Goal: Communication & Community: Answer question/provide support

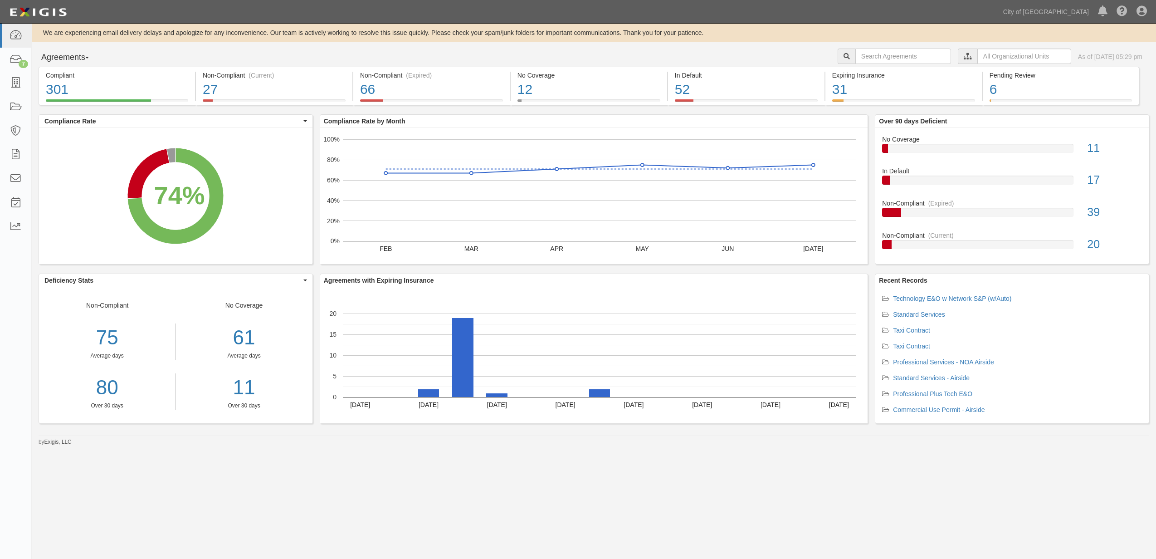
click at [897, 56] on input "text" at bounding box center [903, 56] width 96 height 15
type input "154600"
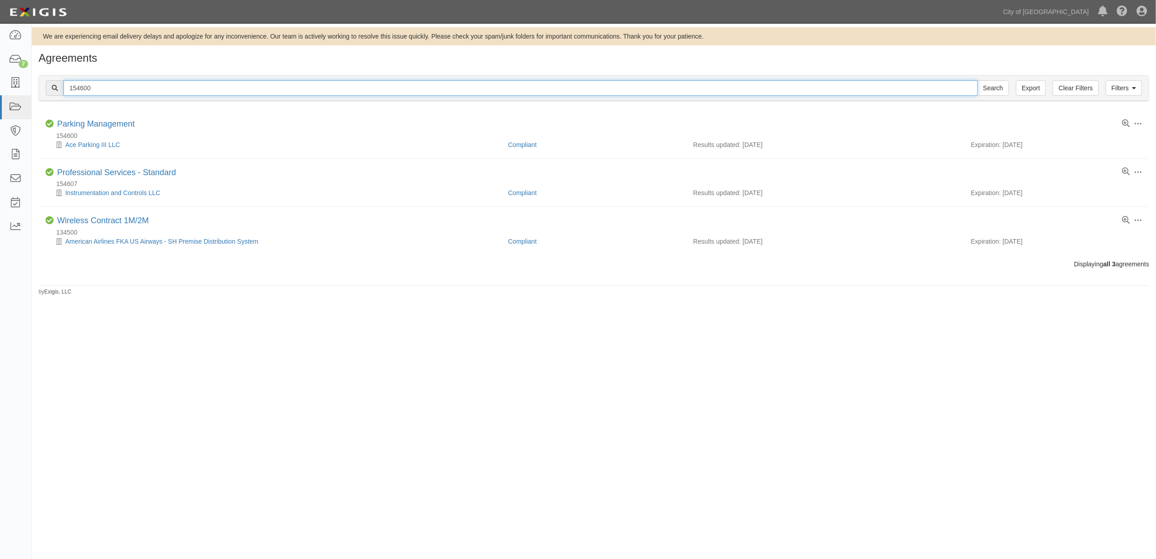
click at [134, 88] on input "154600" at bounding box center [520, 87] width 914 height 15
type input "161562"
click at [977, 80] on input "Search" at bounding box center [993, 87] width 32 height 15
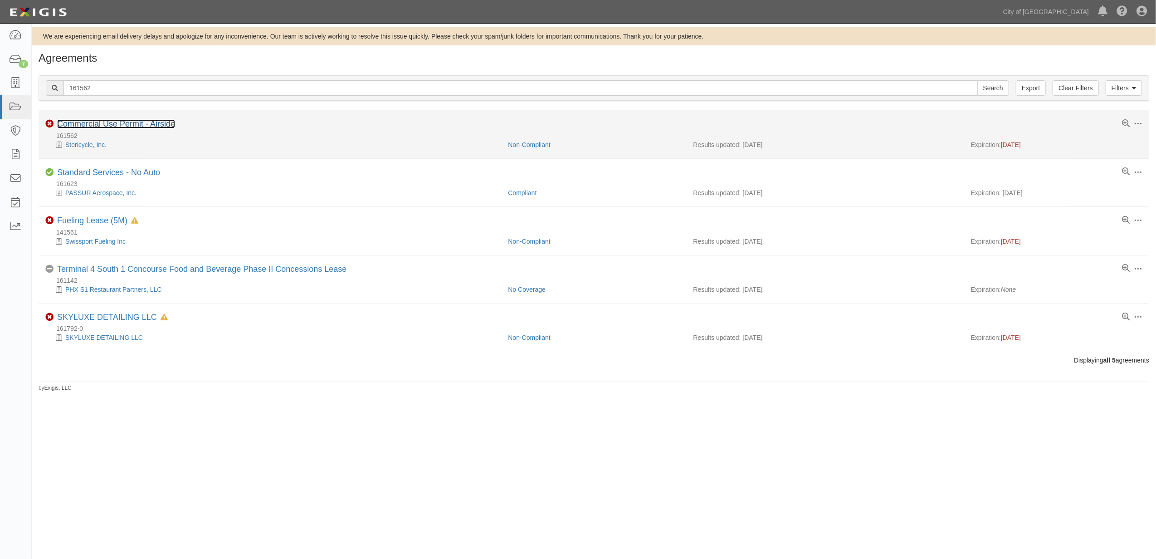
click at [115, 126] on link "Commercial Use Permit - Airside" at bounding box center [116, 123] width 118 height 9
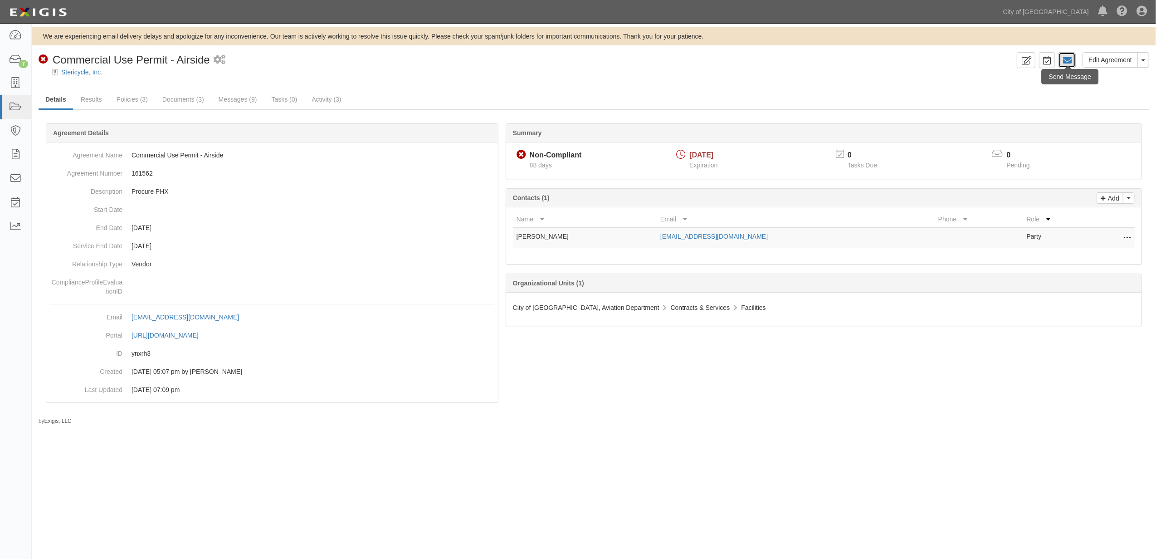
click at [1065, 63] on icon at bounding box center [1067, 60] width 9 height 9
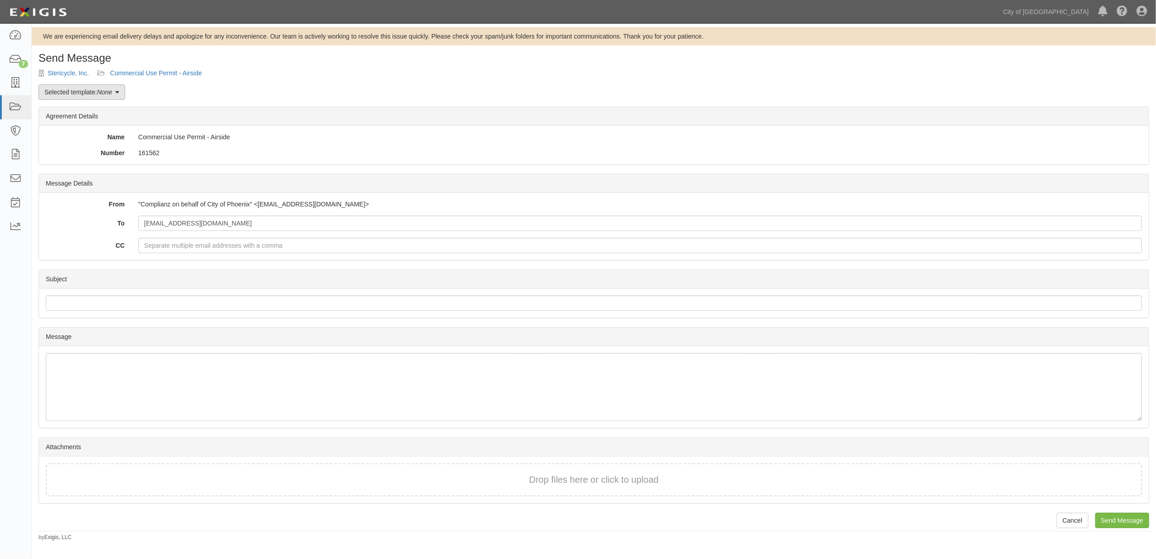
click at [92, 91] on link "Selected template: None" at bounding box center [82, 91] width 87 height 15
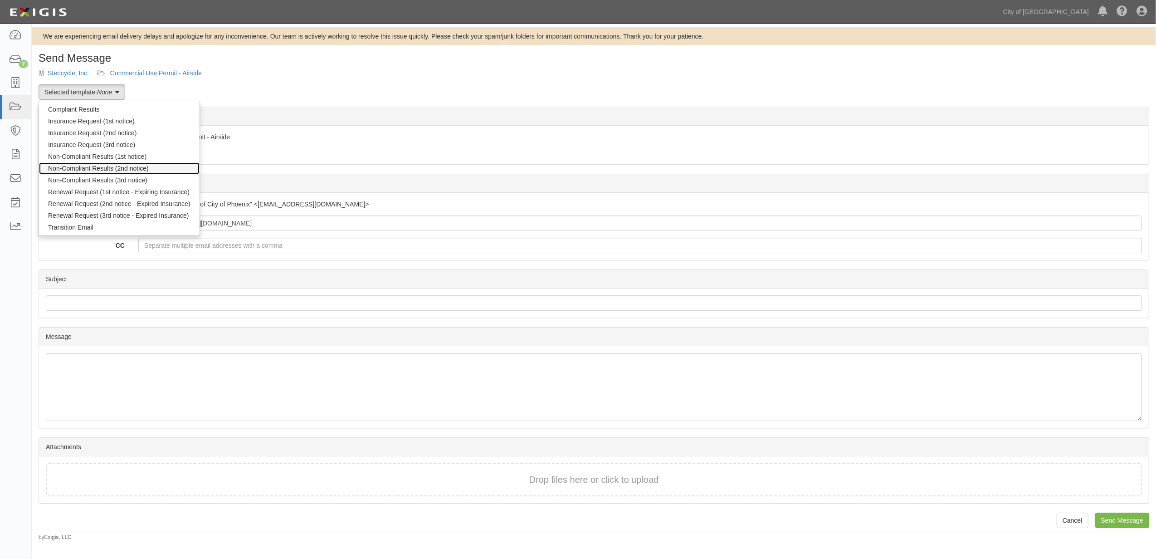
click at [90, 171] on link "Non-Compliant Results (2nd notice)" at bounding box center [119, 168] width 161 height 12
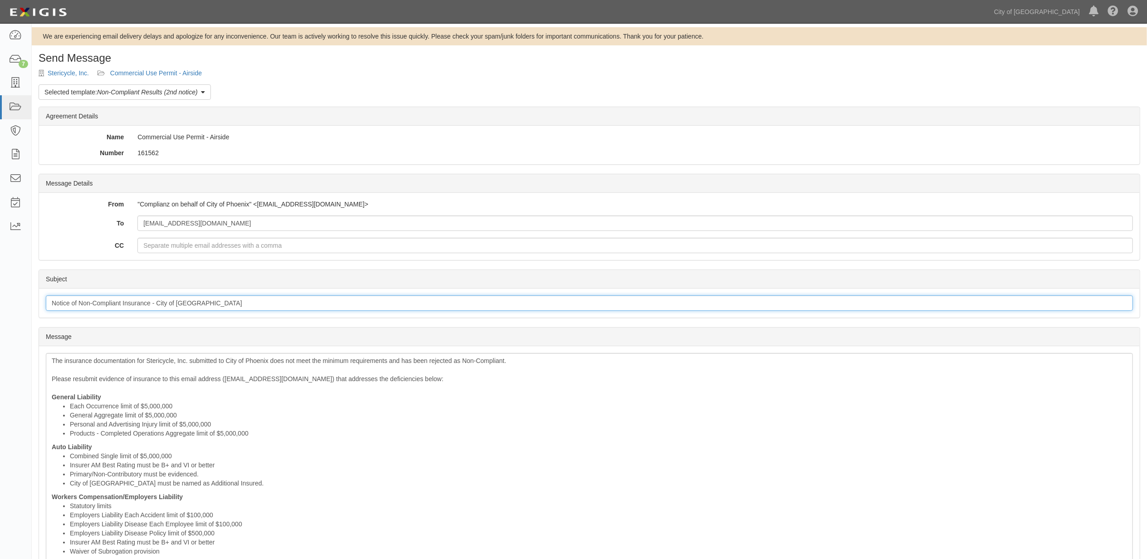
click at [81, 299] on input "Notice of Non-Compliant Insurance - City of Phoenix" at bounding box center [589, 302] width 1087 height 15
click at [81, 302] on input "Notice of Non-Compliant Insurance - City of Phoenix" at bounding box center [589, 302] width 1087 height 15
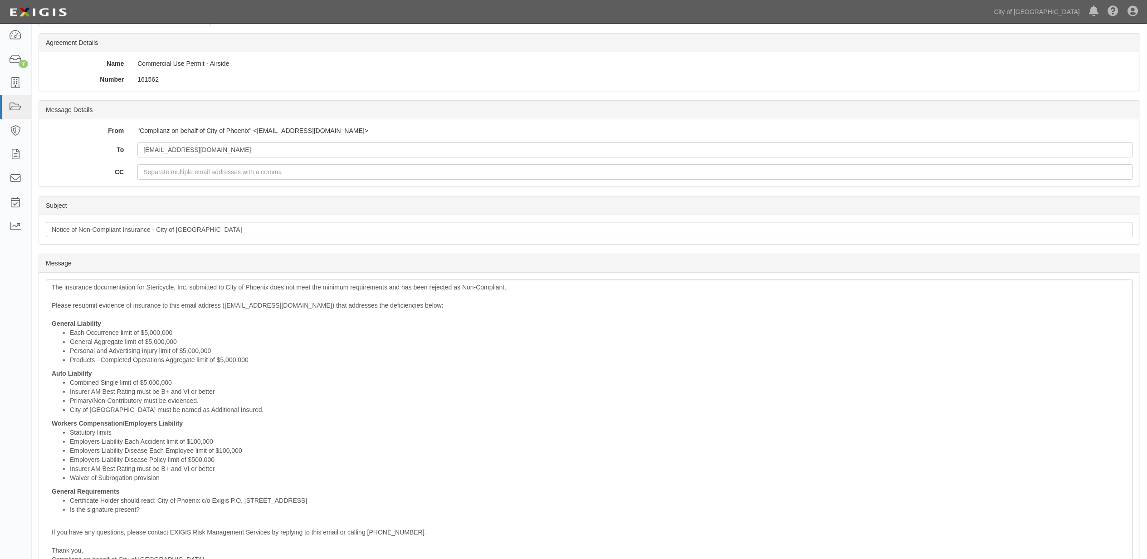
scroll to position [222, 0]
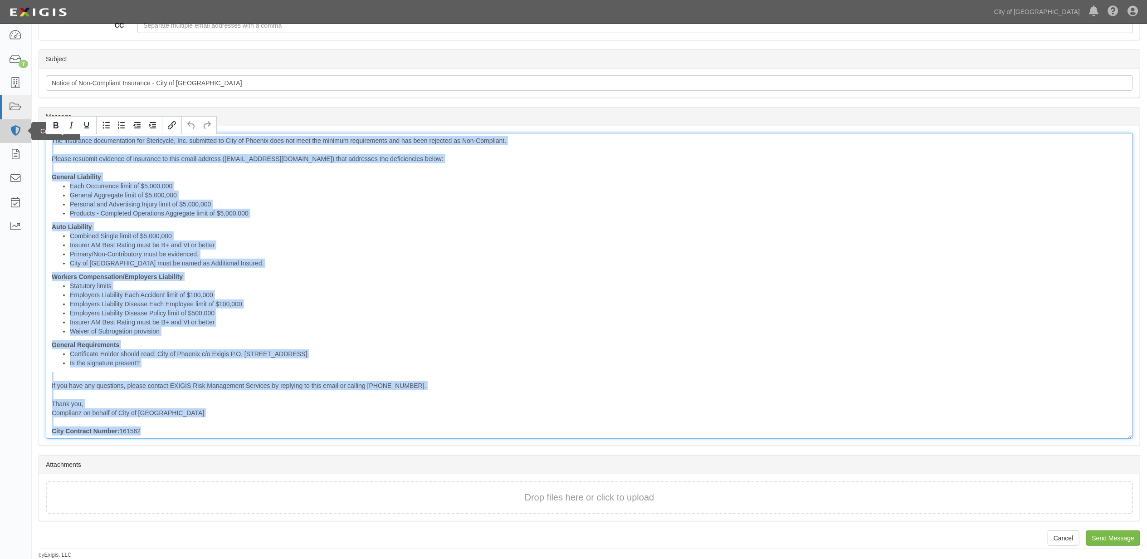
drag, startPoint x: 185, startPoint y: 433, endPoint x: 18, endPoint y: 132, distance: 344.3
click at [18, 132] on body "Toggle navigation Dashboard 7 Inbox Parties Agreements Coverages Documents Mess…" at bounding box center [573, 169] width 1147 height 779
click at [93, 301] on li "Employers Liability Disease Each Employee limit of $100,000" at bounding box center [598, 303] width 1057 height 9
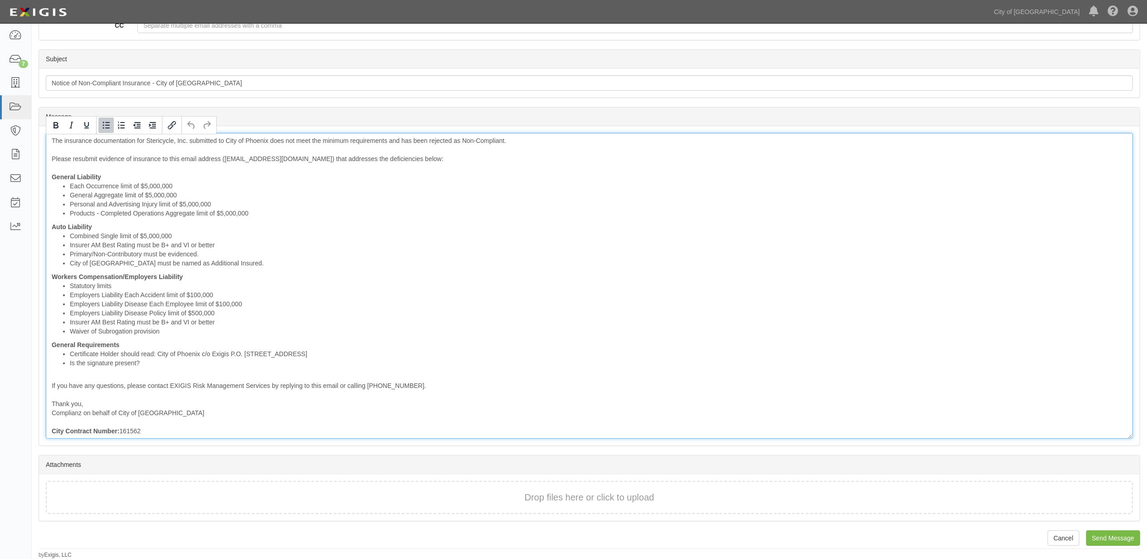
click at [93, 301] on li "Employers Liability Disease Each Employee limit of $100,000" at bounding box center [598, 303] width 1057 height 9
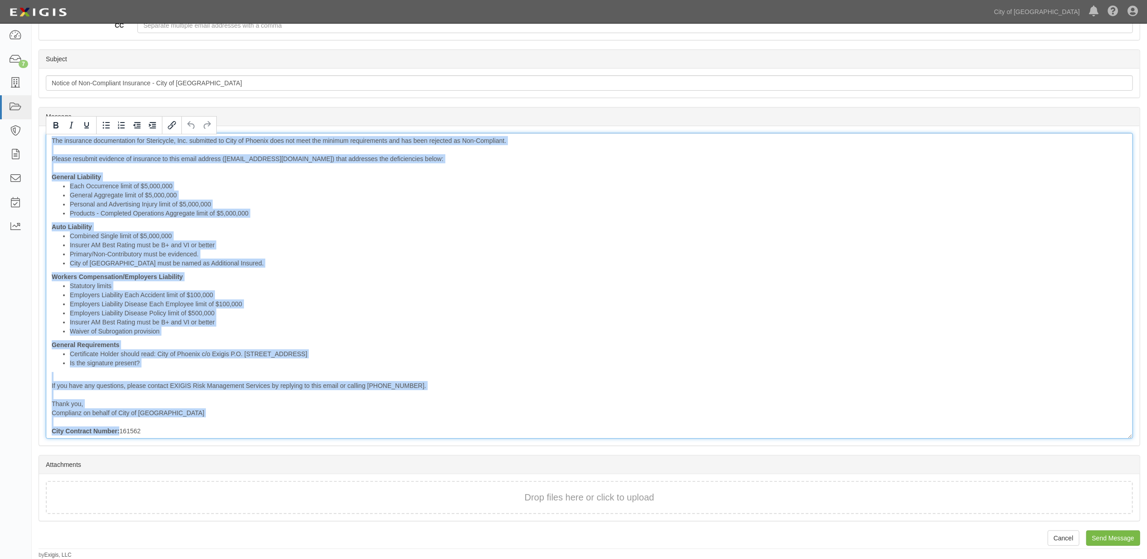
copy div "The insurance documentation for Stericycle, Inc. submitted to City of Phoenix d…"
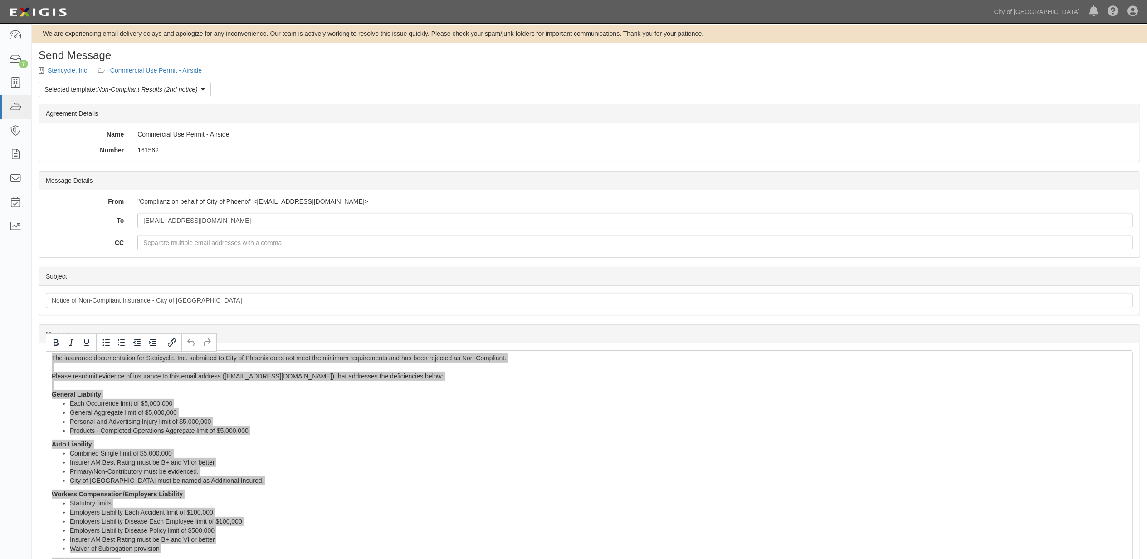
scroll to position [0, 0]
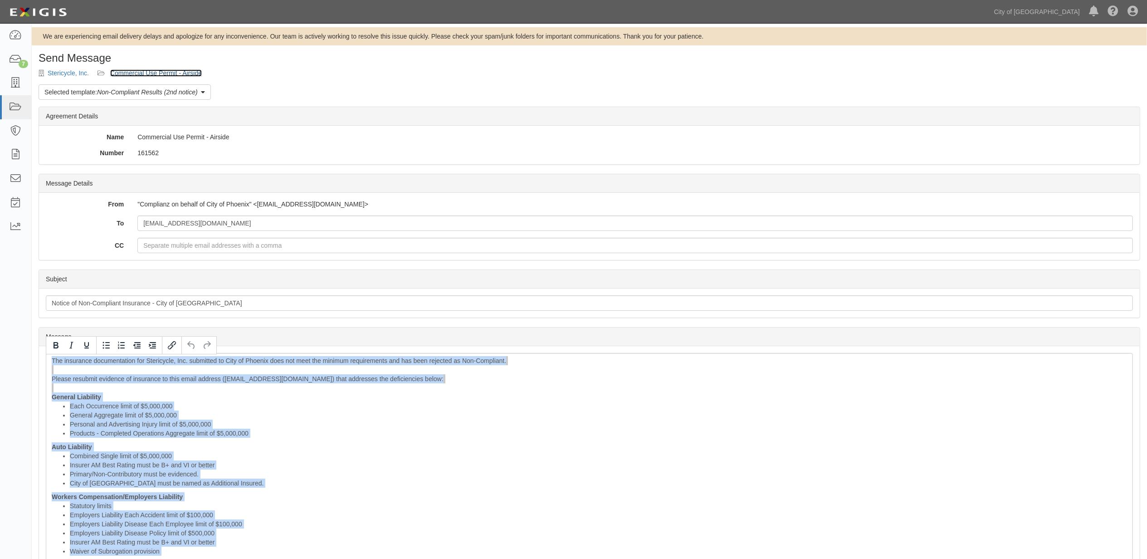
click at [157, 69] on link "Commercial Use Permit - Airside" at bounding box center [156, 72] width 92 height 7
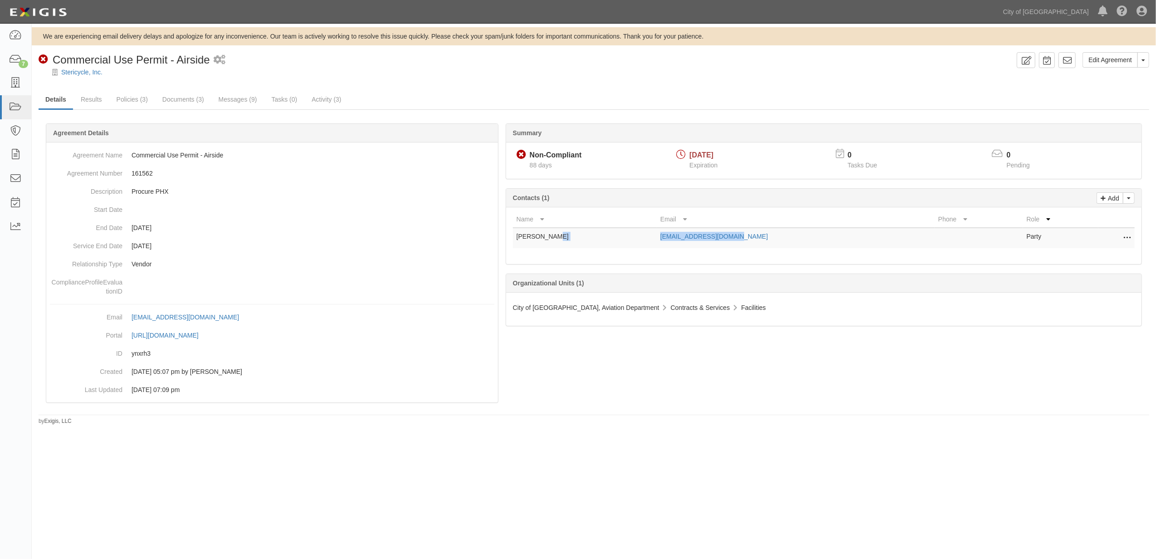
drag, startPoint x: 680, startPoint y: 235, endPoint x: 617, endPoint y: 240, distance: 63.7
click at [617, 240] on tr "Jeff Heilig jheilig@stericycle.com Party Edit Remove from agreement Delete" at bounding box center [824, 238] width 622 height 20
drag, startPoint x: 617, startPoint y: 240, endPoint x: 672, endPoint y: 240, distance: 55.3
copy tr "jheilig@stericycle.com"
drag, startPoint x: 1007, startPoint y: 55, endPoint x: 1038, endPoint y: 65, distance: 32.6
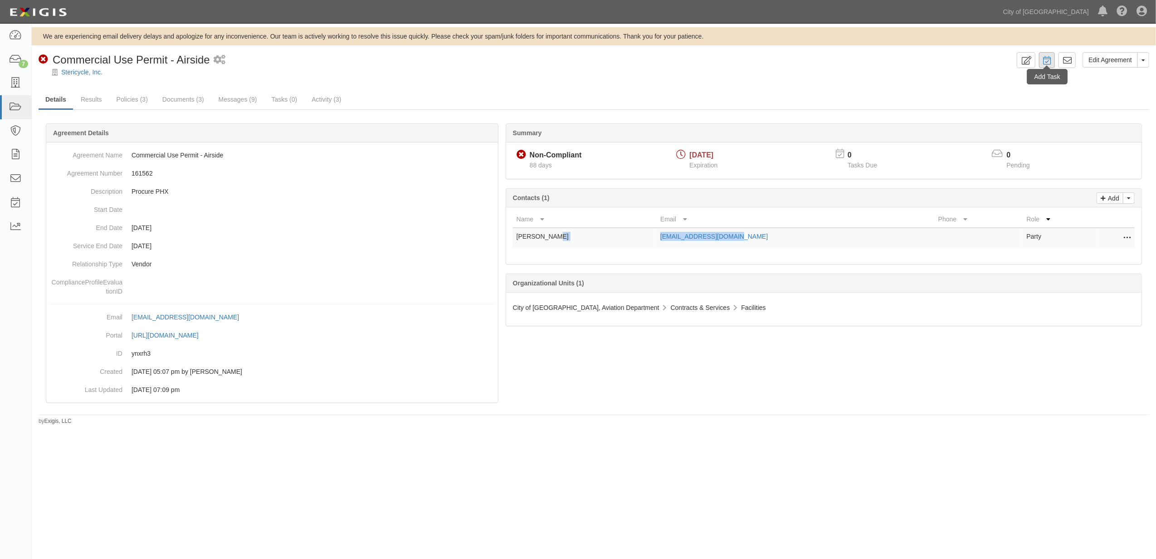
click at [1007, 55] on div "Non-Compliant Commercial Use Permit - Airside 1 scheduled workflow" at bounding box center [526, 59] width 975 height 15
click at [1027, 64] on icon at bounding box center [1026, 60] width 10 height 9
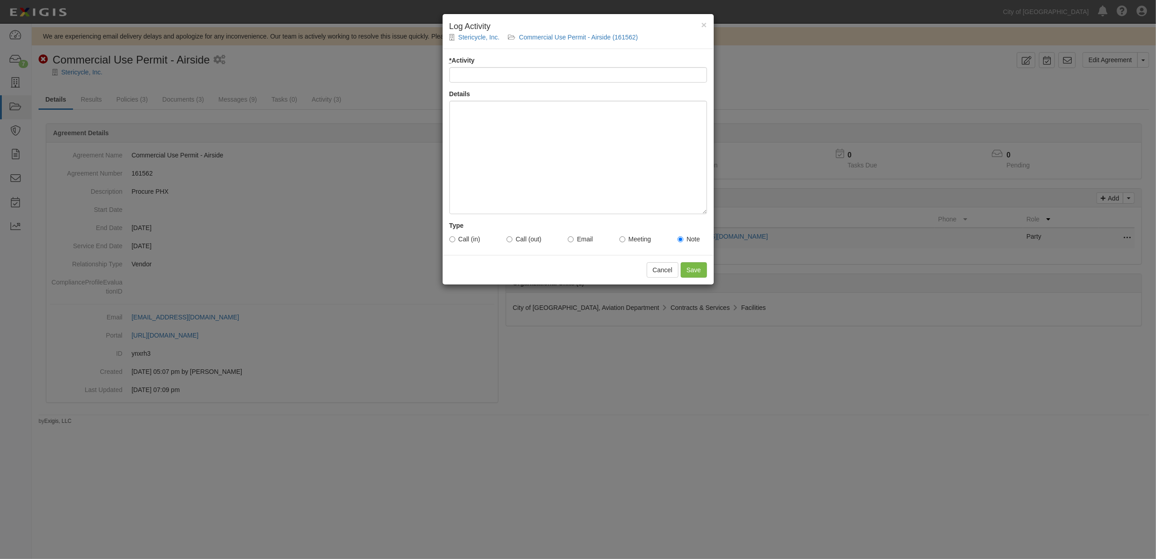
click at [522, 78] on input "* Activity" at bounding box center [578, 74] width 258 height 15
type input "Email Sent to Vendor - tm"
click at [514, 142] on div at bounding box center [578, 157] width 258 height 113
click at [571, 231] on div "Call (in) Call (out) Email Meeting Note" at bounding box center [578, 239] width 258 height 18
click at [579, 242] on label "Email" at bounding box center [580, 238] width 25 height 9
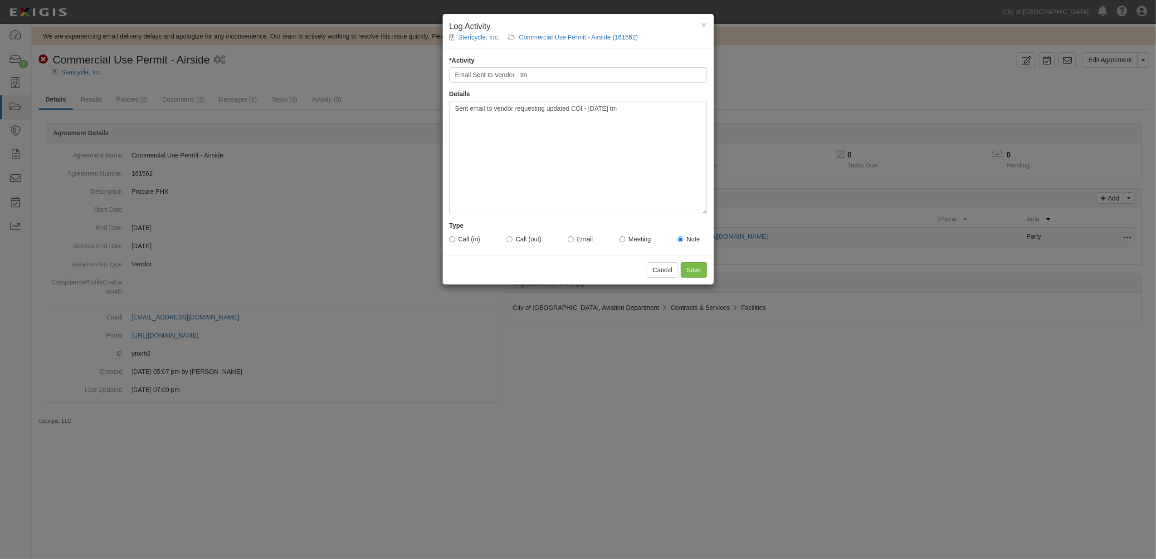
click at [574, 242] on input "Email" at bounding box center [571, 239] width 6 height 6
radio input "true"
click at [698, 268] on input "Save" at bounding box center [694, 269] width 26 height 15
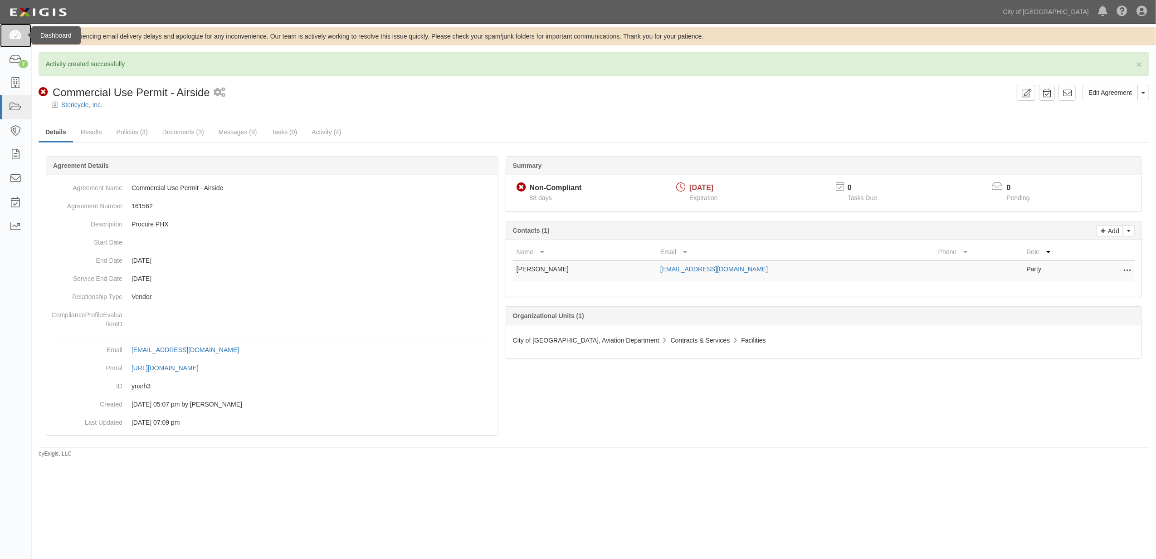
click at [17, 33] on icon at bounding box center [15, 35] width 13 height 10
click at [14, 58] on icon at bounding box center [15, 59] width 13 height 10
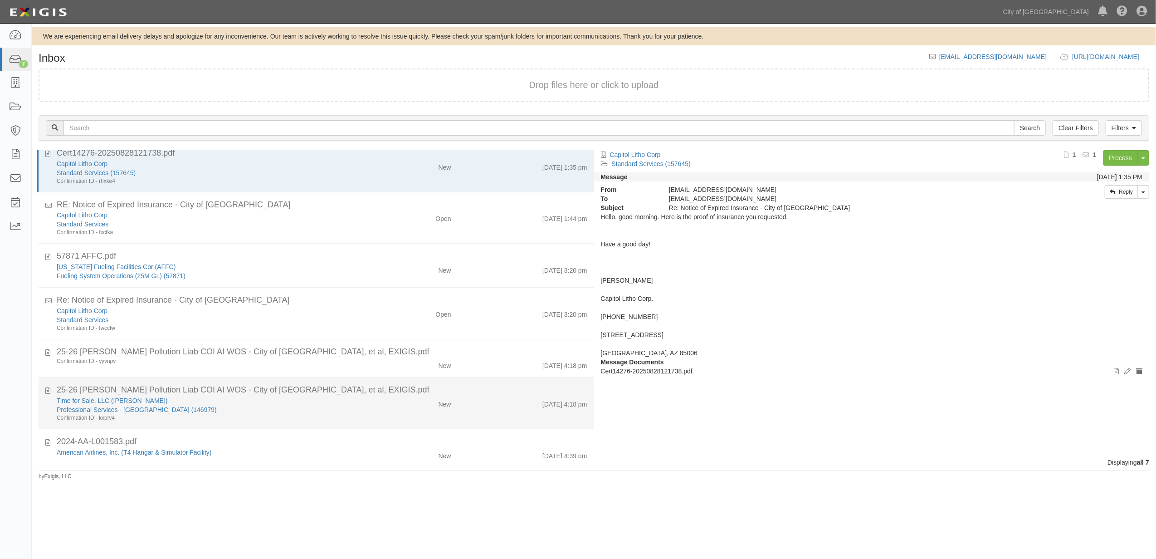
scroll to position [37, 0]
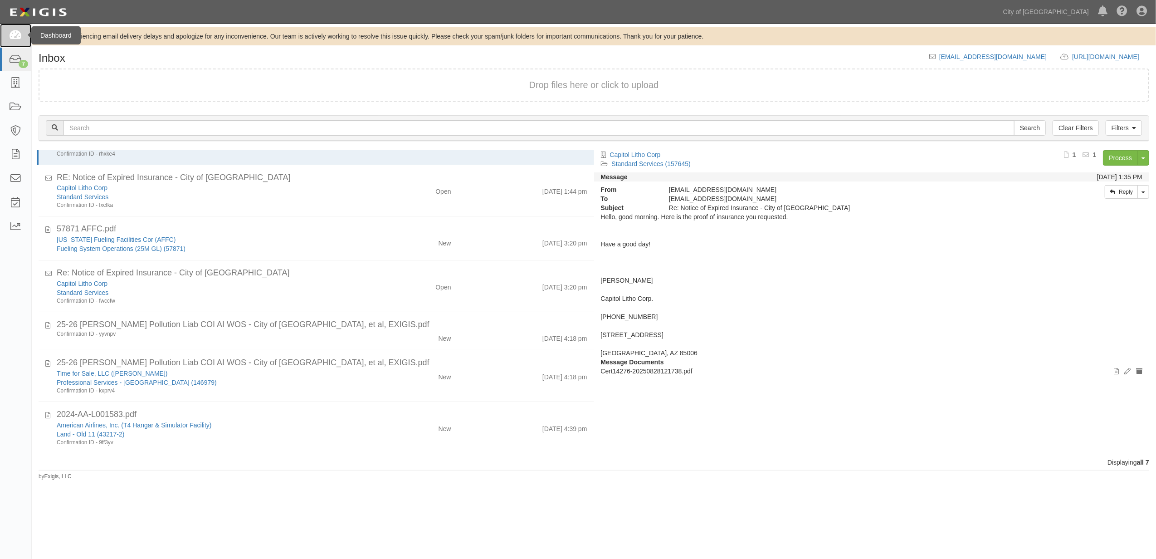
click at [11, 38] on icon at bounding box center [15, 35] width 13 height 10
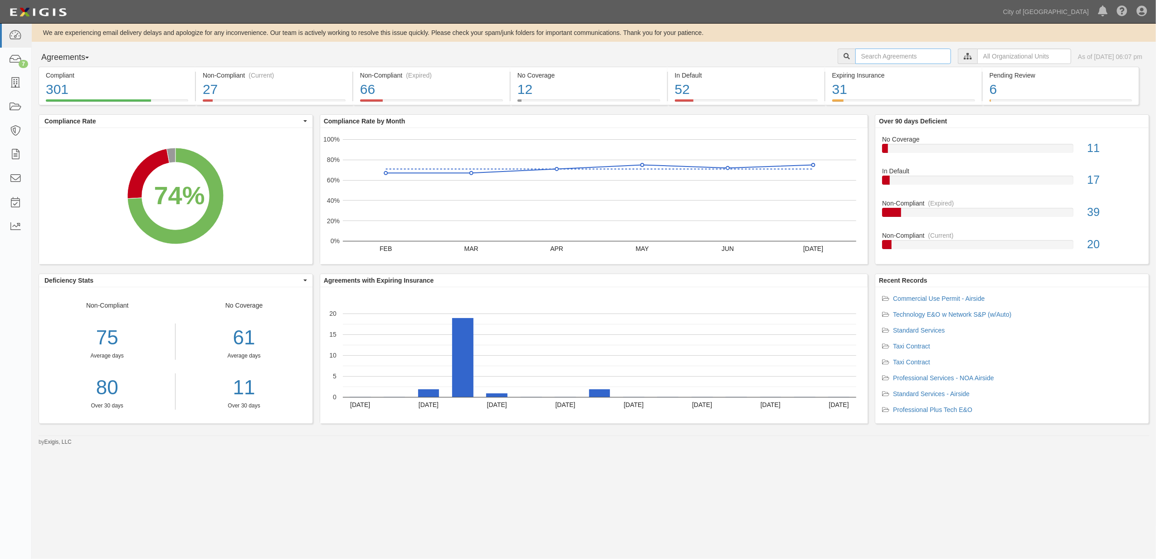
click at [896, 56] on input "text" at bounding box center [903, 56] width 96 height 15
paste input "156351"
type input "156351"
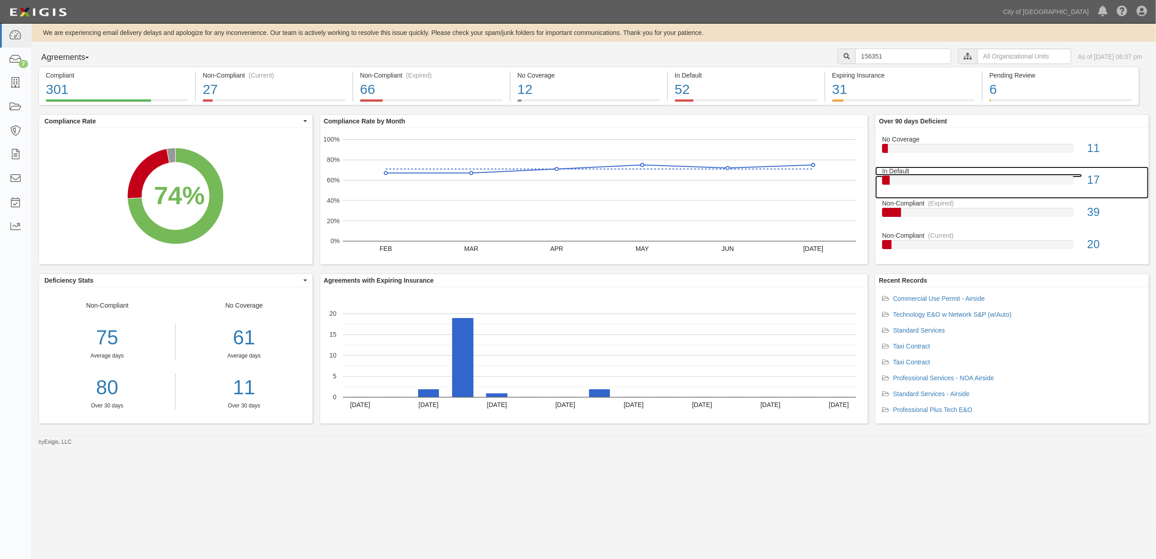
click at [941, 171] on div "In Default" at bounding box center [1011, 170] width 273 height 9
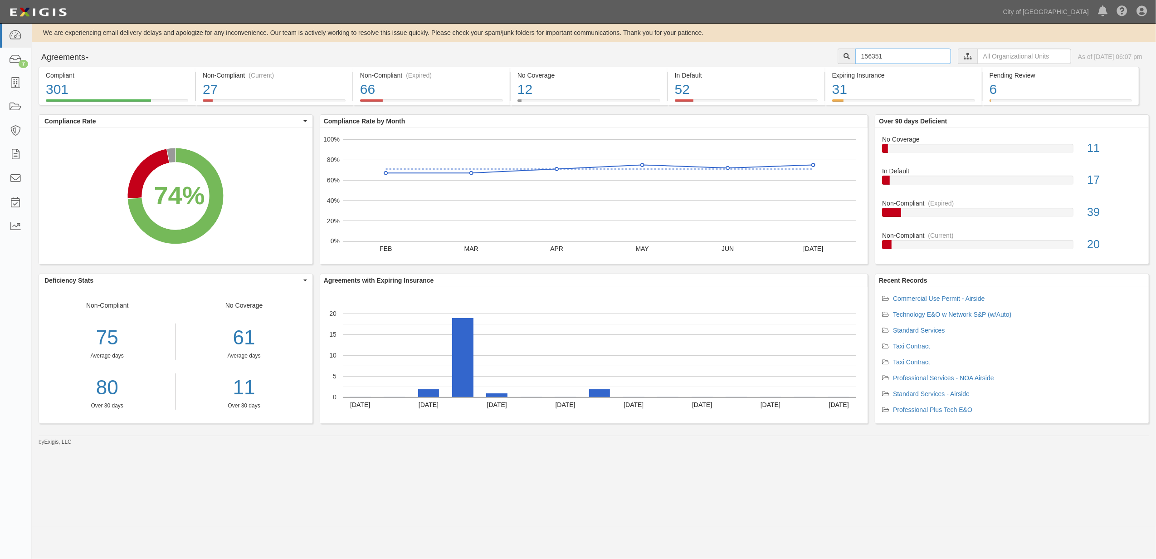
click at [891, 57] on input "156351" at bounding box center [903, 56] width 96 height 15
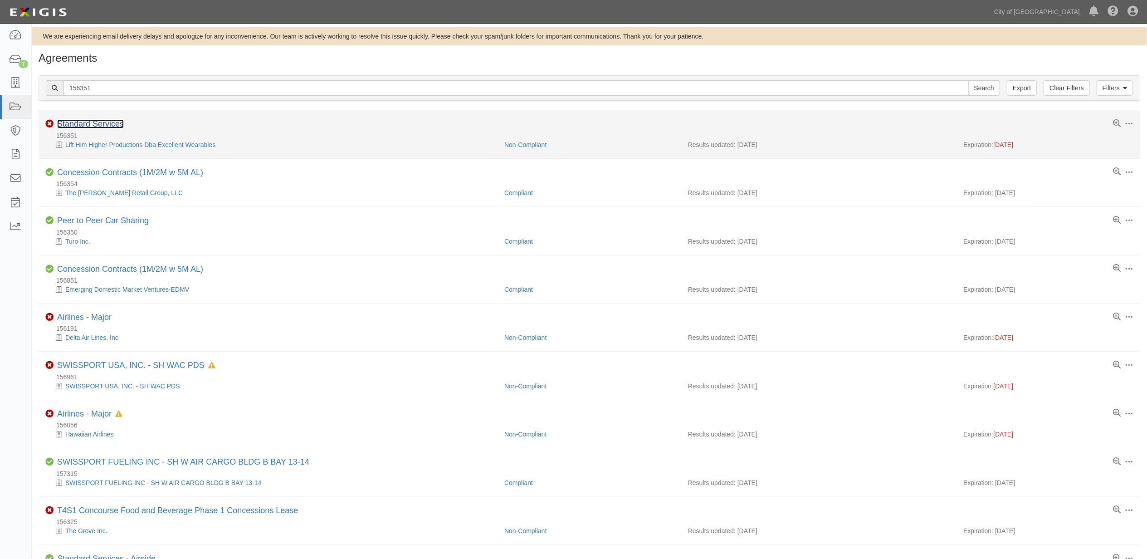
click at [86, 120] on link "Standard Services" at bounding box center [90, 123] width 67 height 9
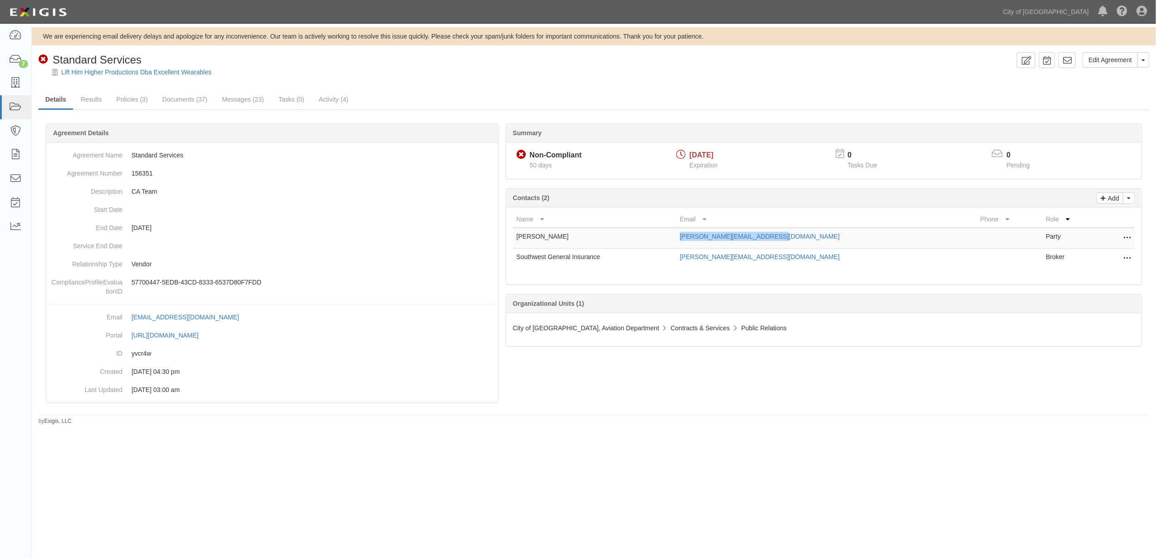
drag, startPoint x: 831, startPoint y: 237, endPoint x: 721, endPoint y: 241, distance: 110.3
click at [721, 241] on td "kevin@excellentwearables.com" at bounding box center [826, 238] width 300 height 21
drag, startPoint x: 795, startPoint y: 255, endPoint x: 720, endPoint y: 259, distance: 74.9
click at [720, 259] on tr "Southwest General Insurance Paula@sgiaz.com Broker Edit Remove from agreement D…" at bounding box center [824, 259] width 622 height 20
click at [1073, 59] on link at bounding box center [1067, 60] width 17 height 16
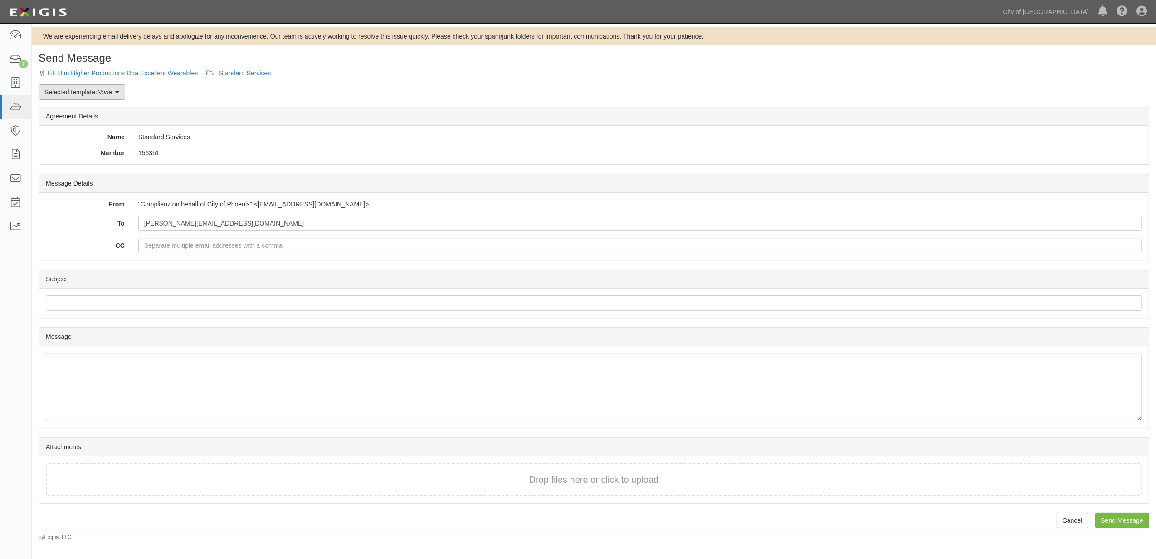
click at [97, 91] on link "Selected template: None" at bounding box center [82, 91] width 87 height 15
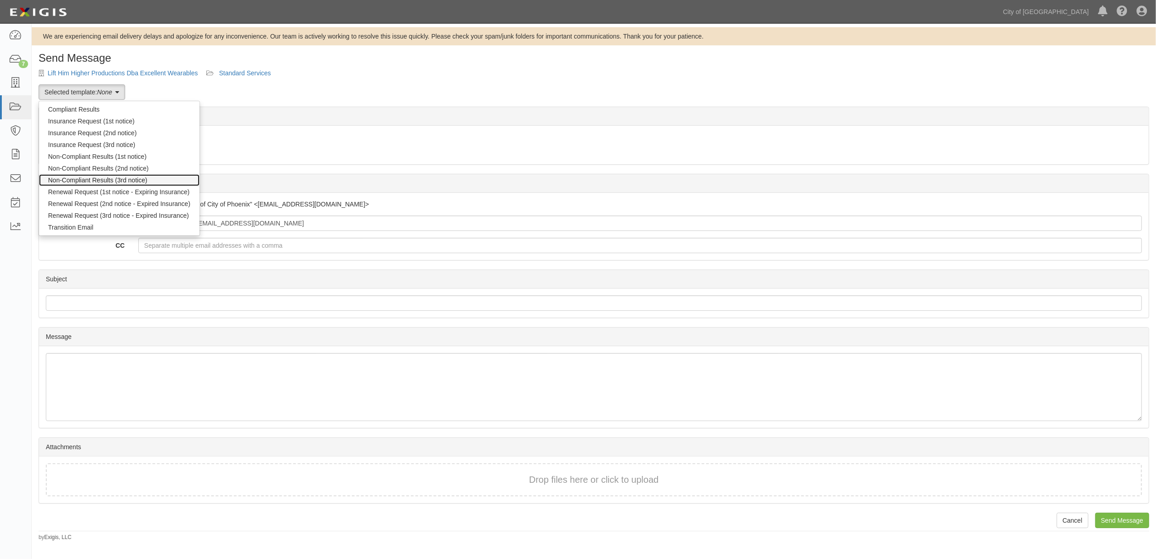
click at [77, 175] on link "Non-Compliant Results (3rd notice)" at bounding box center [119, 180] width 161 height 12
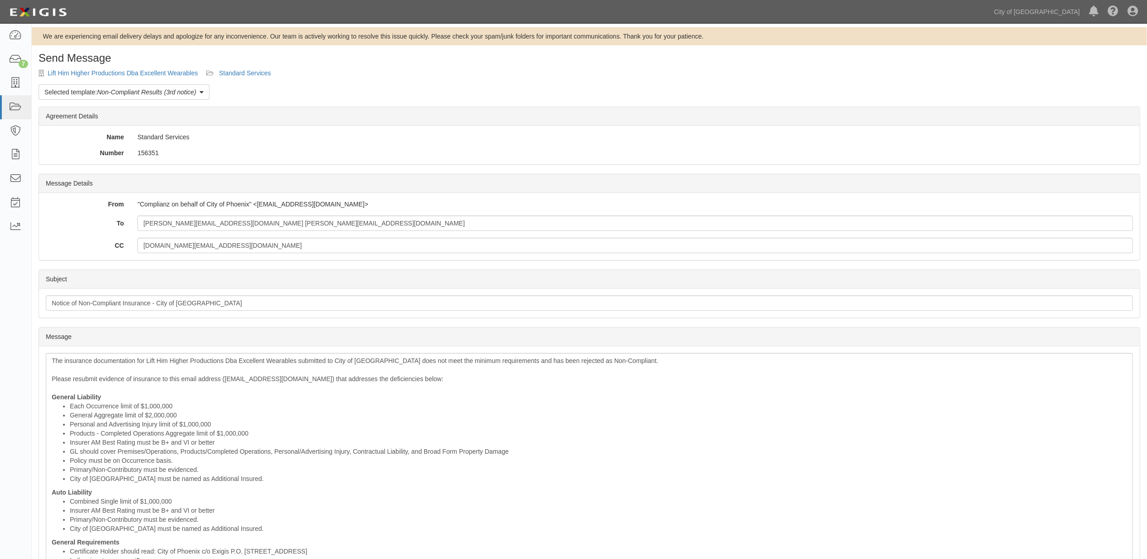
click at [89, 83] on div "Send Message Lift Him Higher Productions Dba Excellent Wearables Standard Servi…" at bounding box center [589, 413] width 1115 height 722
click at [86, 93] on link "Selected template: Non-Compliant Results (3rd notice)" at bounding box center [124, 91] width 171 height 15
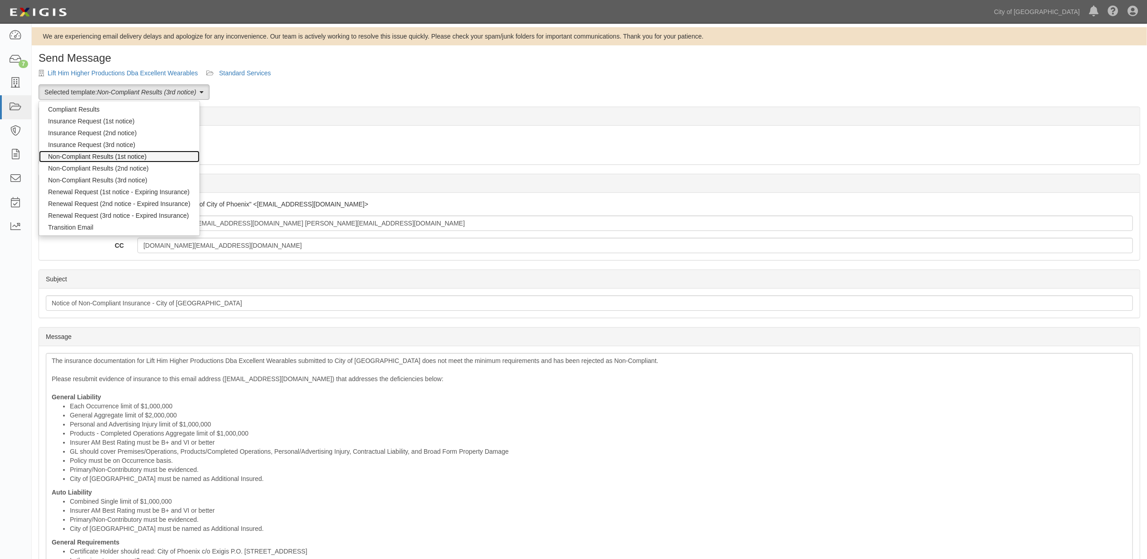
click at [104, 161] on link "Non-Compliant Results (1st notice)" at bounding box center [119, 157] width 161 height 12
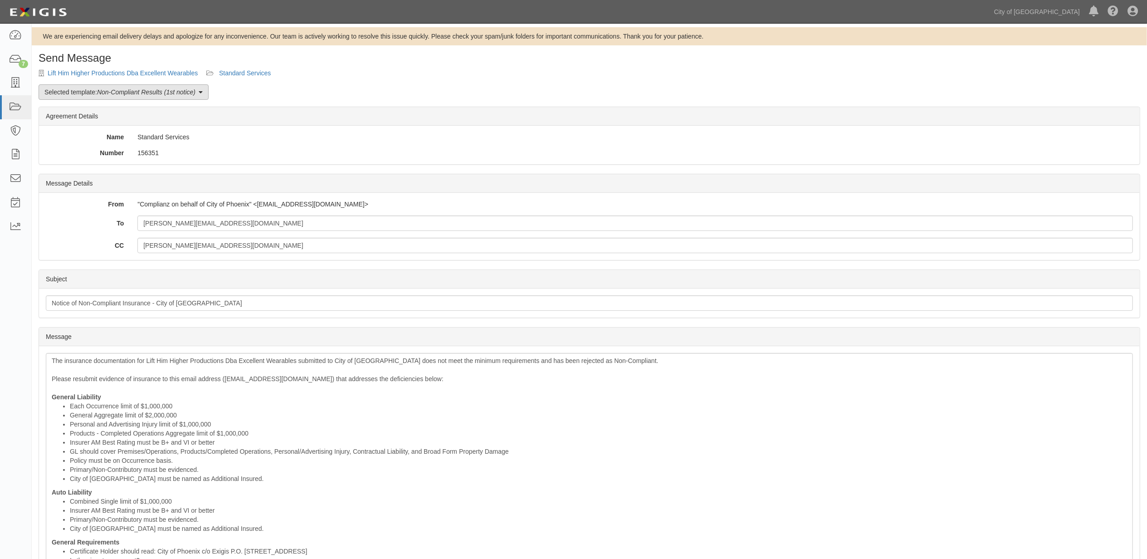
click at [105, 92] on em "Non-Compliant Results (1st notice)" at bounding box center [146, 91] width 98 height 7
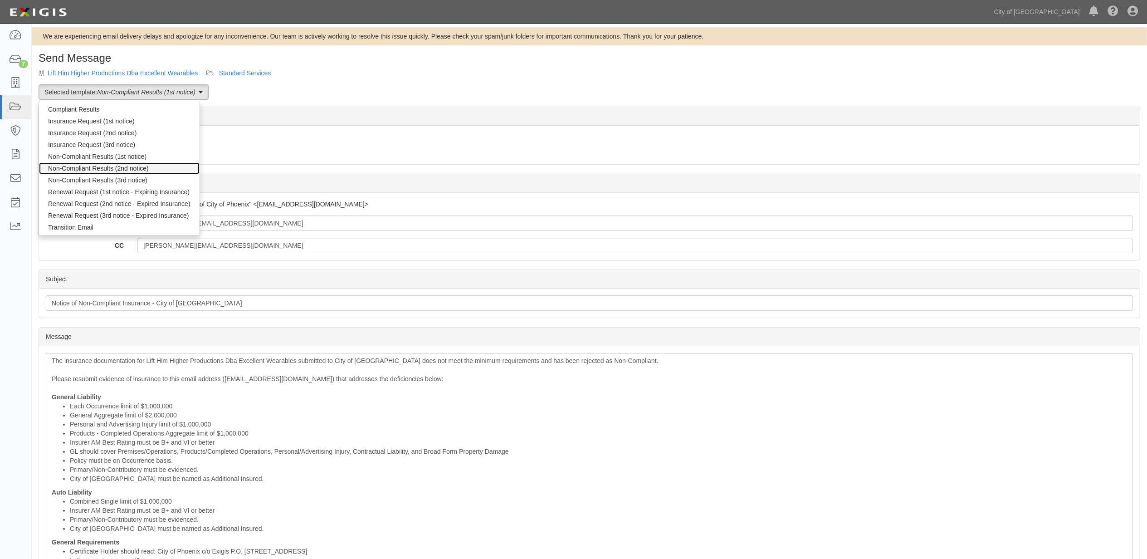
click at [112, 173] on link "Non-Compliant Results (2nd notice)" at bounding box center [119, 168] width 161 height 12
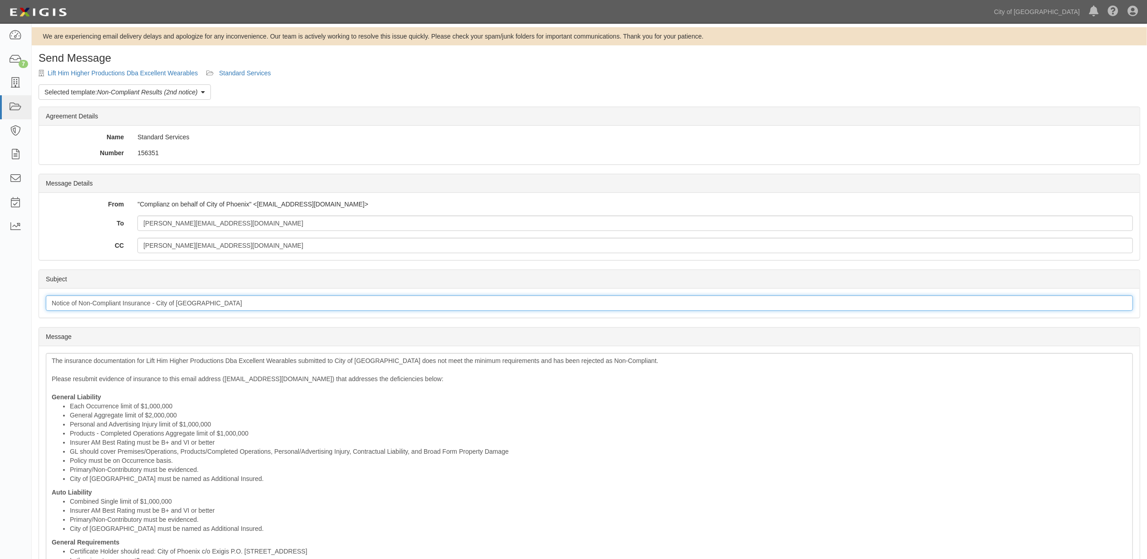
drag, startPoint x: 240, startPoint y: 306, endPoint x: -40, endPoint y: 298, distance: 279.9
click at [0, 298] on html "Toggle navigation Dashboard 7 Inbox Parties Agreements Coverages Documents Mess…" at bounding box center [573, 378] width 1147 height 756
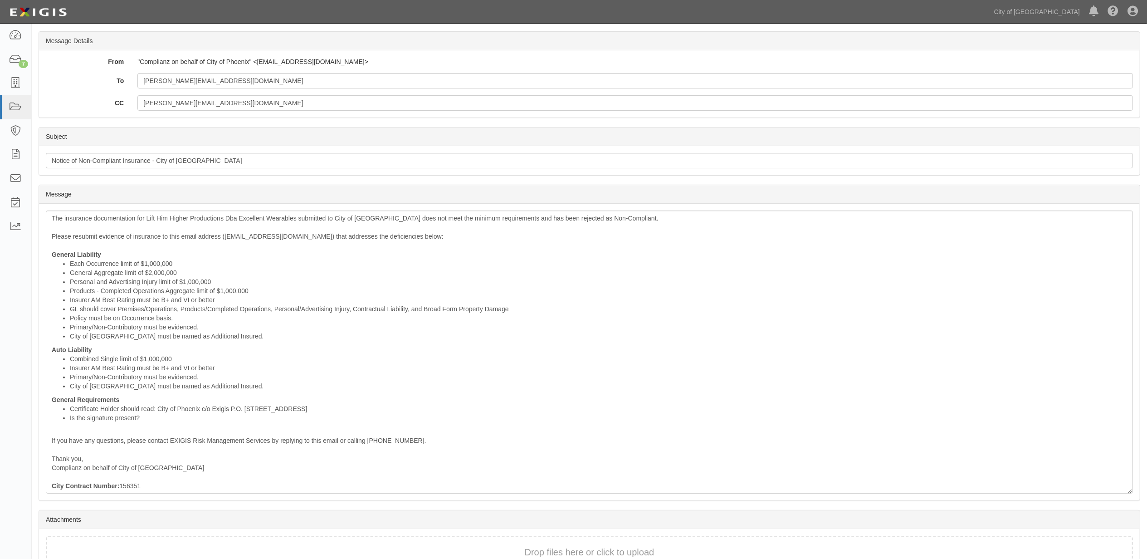
scroll to position [140, 0]
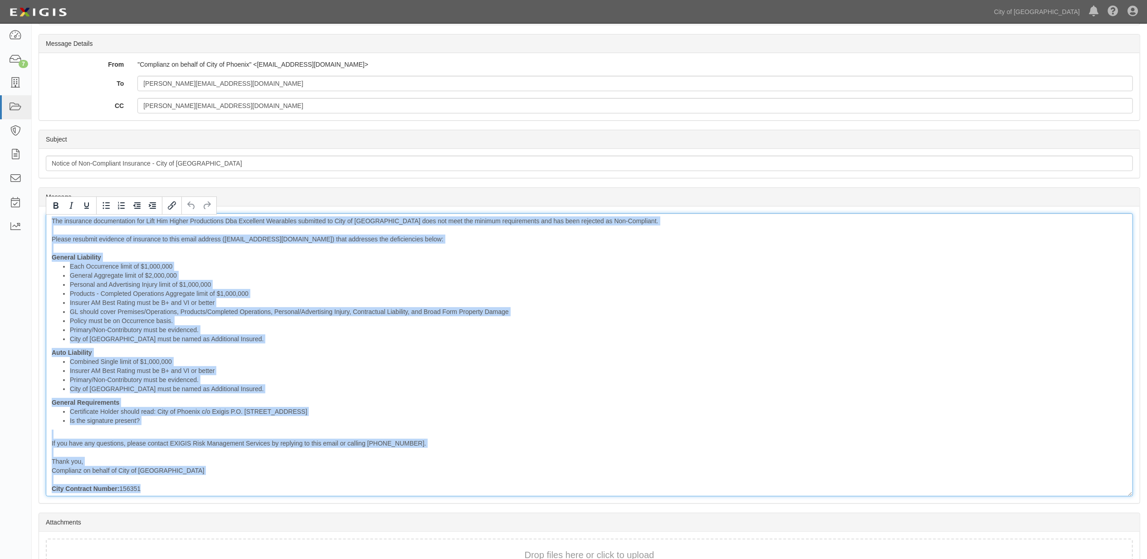
drag, startPoint x: 154, startPoint y: 487, endPoint x: 37, endPoint y: 220, distance: 291.8
click at [37, 220] on div "Send Message Lift Him Higher Productions Dba Excellent Wearables Standard Servi…" at bounding box center [589, 264] width 1115 height 704
copy div "The insurance documentation for Lift Him Higher Productions Dba Excellent Weara…"
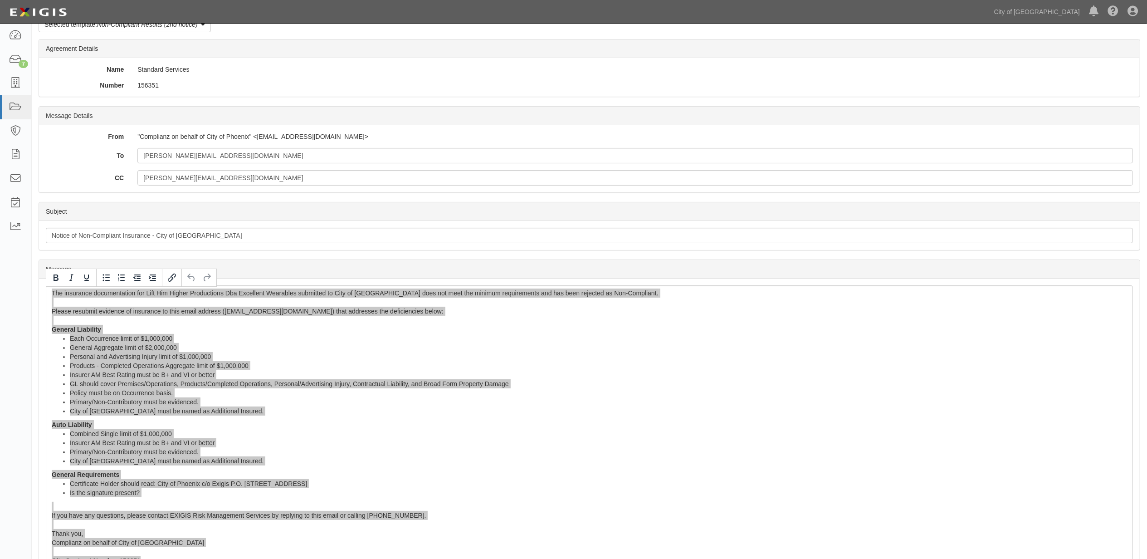
scroll to position [0, 0]
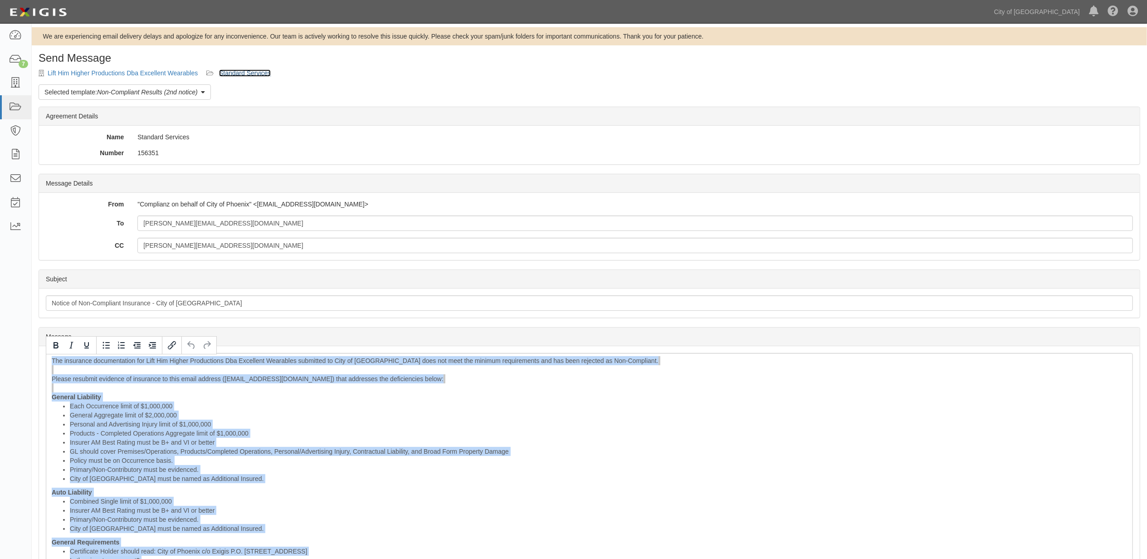
click at [244, 71] on link "Standard Services" at bounding box center [245, 72] width 52 height 7
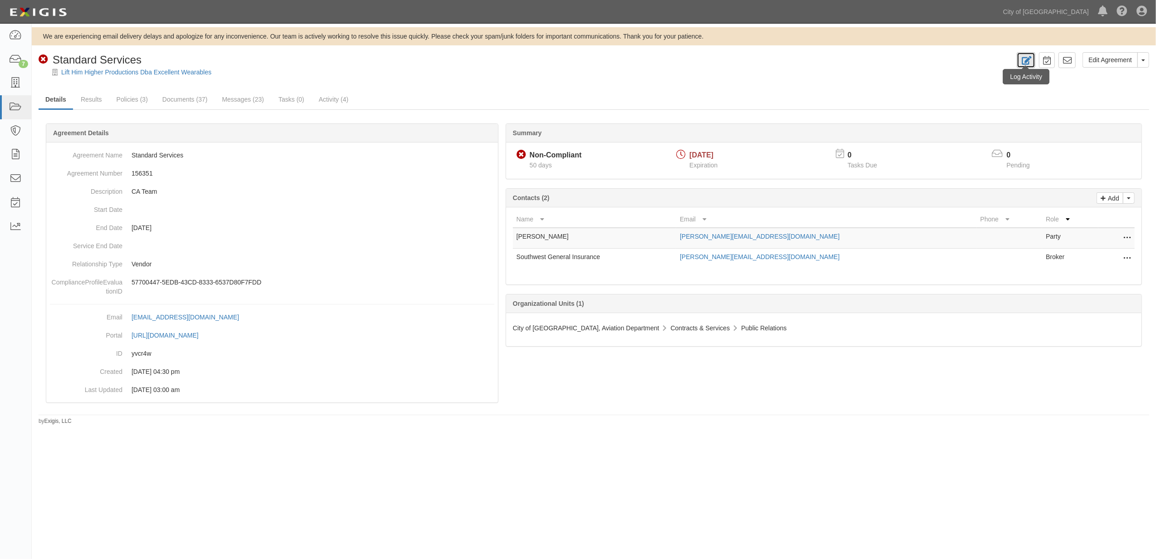
click at [1030, 64] on icon at bounding box center [1026, 60] width 10 height 9
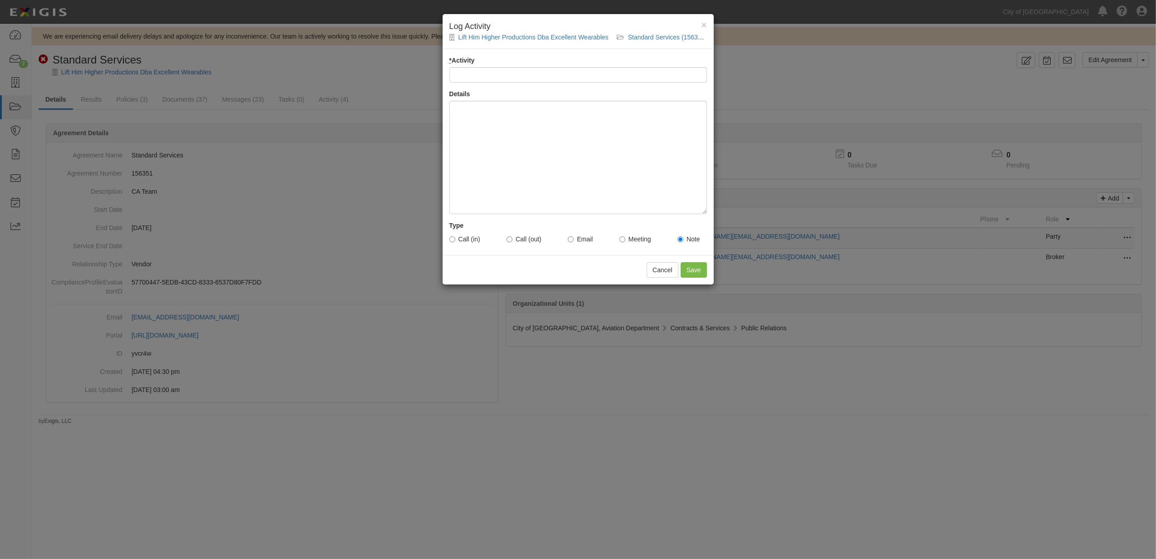
click at [512, 77] on input "* Activity" at bounding box center [578, 74] width 258 height 15
type input "Email Sent to Vendor - tm"
click at [474, 122] on div at bounding box center [578, 157] width 258 height 113
click at [594, 242] on div "Call (in) Call (out) Email Meeting Note" at bounding box center [578, 239] width 258 height 18
click at [577, 236] on label "Email" at bounding box center [580, 238] width 25 height 9
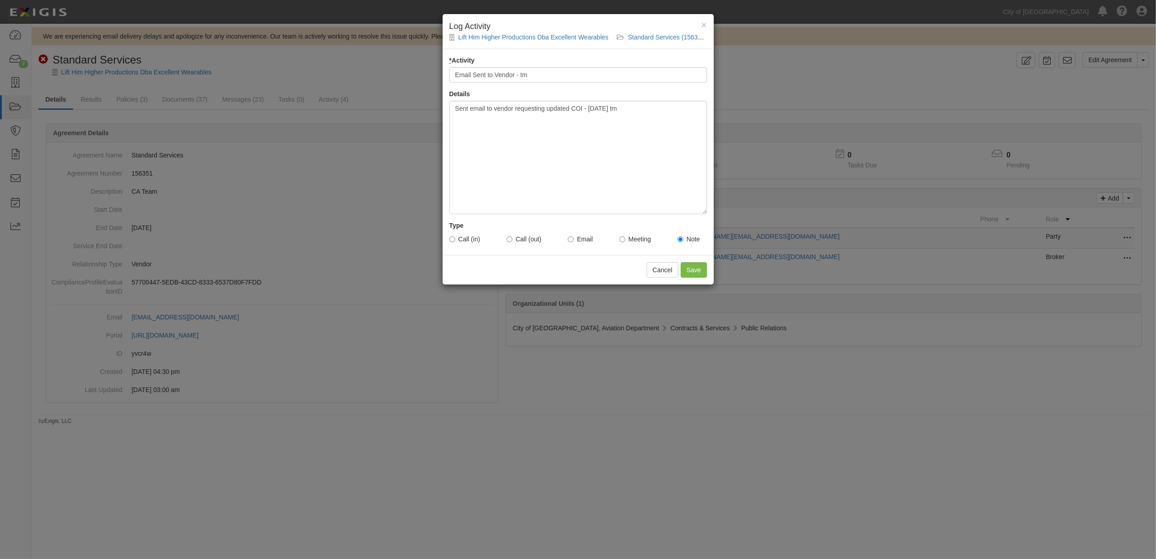
click at [574, 236] on input "Email" at bounding box center [571, 239] width 6 height 6
radio input "true"
click at [703, 270] on input "Save" at bounding box center [694, 269] width 26 height 15
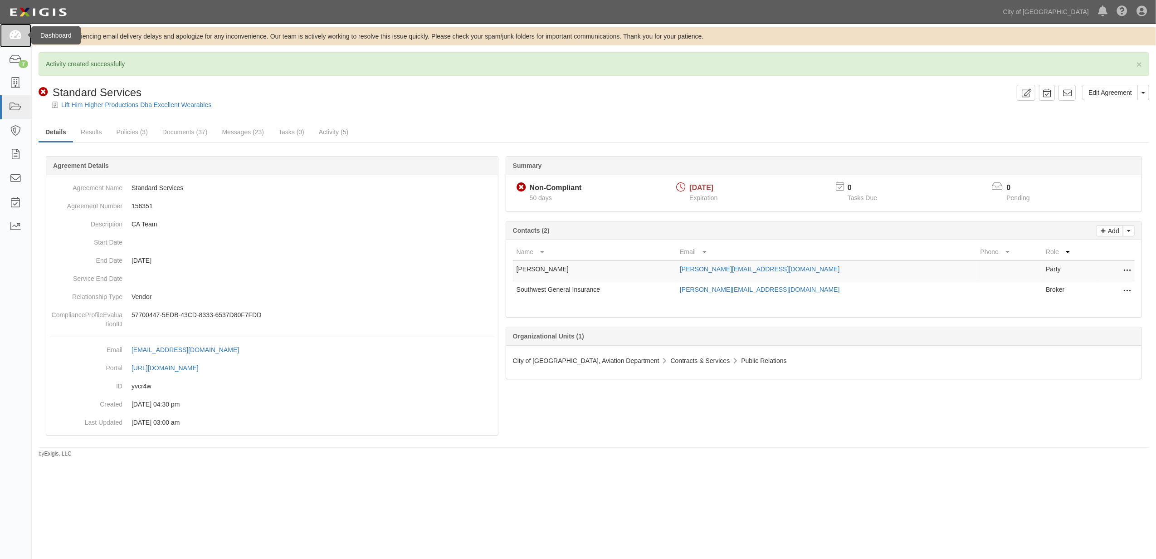
click at [6, 32] on link at bounding box center [15, 36] width 31 height 24
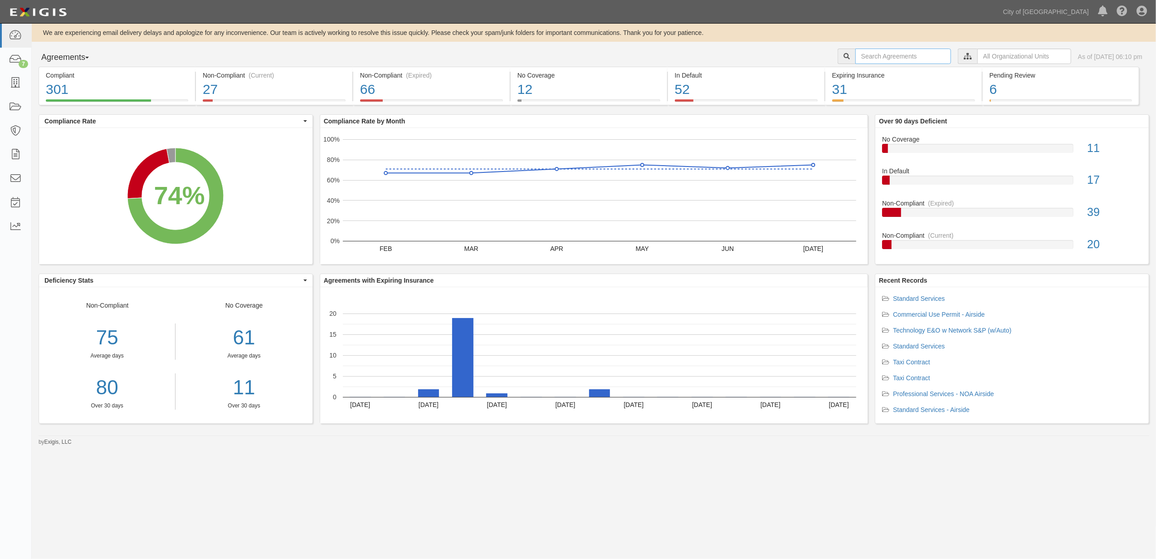
click at [888, 53] on input "text" at bounding box center [903, 56] width 96 height 15
drag, startPoint x: 888, startPoint y: 53, endPoint x: 869, endPoint y: 57, distance: 18.5
click at [869, 57] on input "text" at bounding box center [903, 56] width 96 height 15
paste input "160034"
type input "160034"
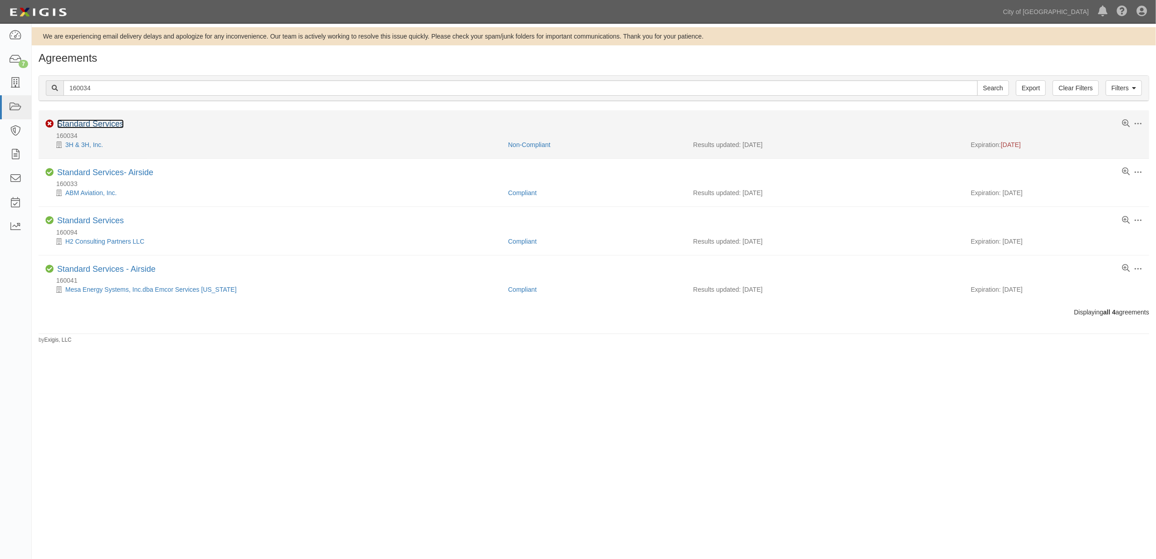
click at [99, 127] on link "Standard Services" at bounding box center [90, 123] width 67 height 9
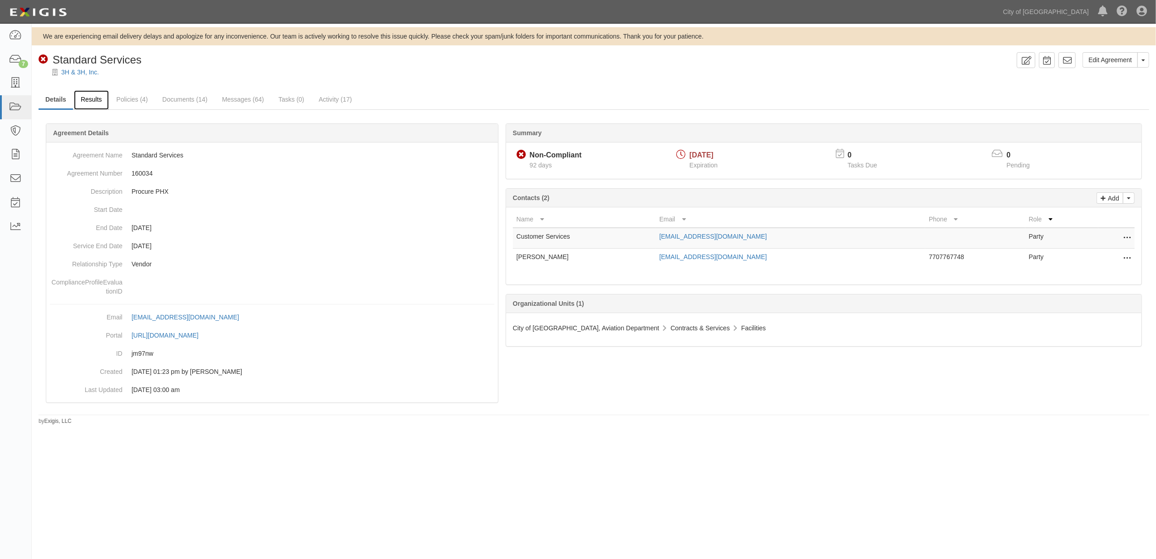
click at [88, 101] on link "Results" at bounding box center [91, 100] width 35 height 20
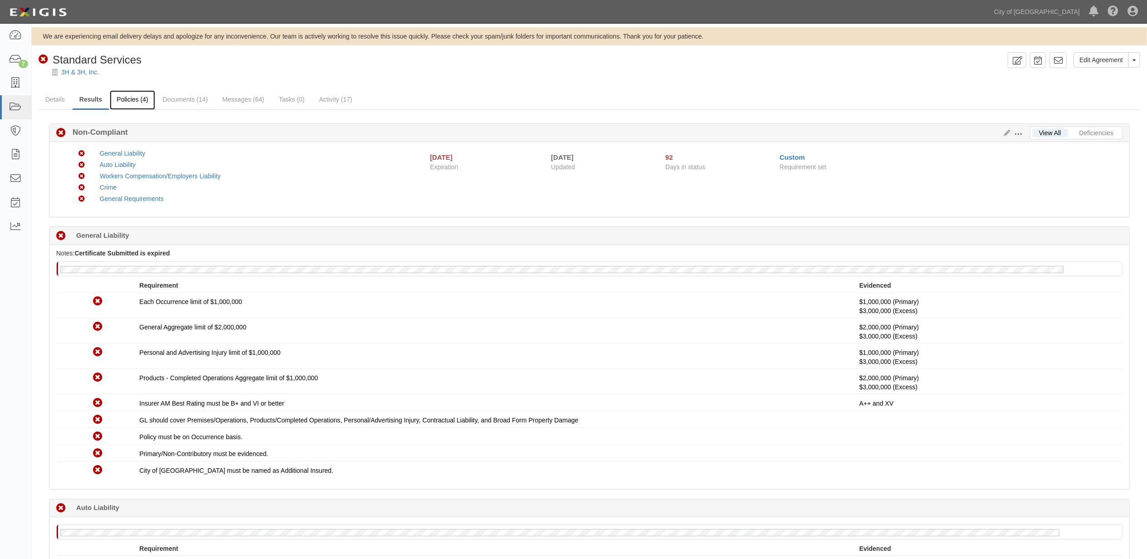
click at [142, 101] on link "Policies (4)" at bounding box center [132, 100] width 45 height 20
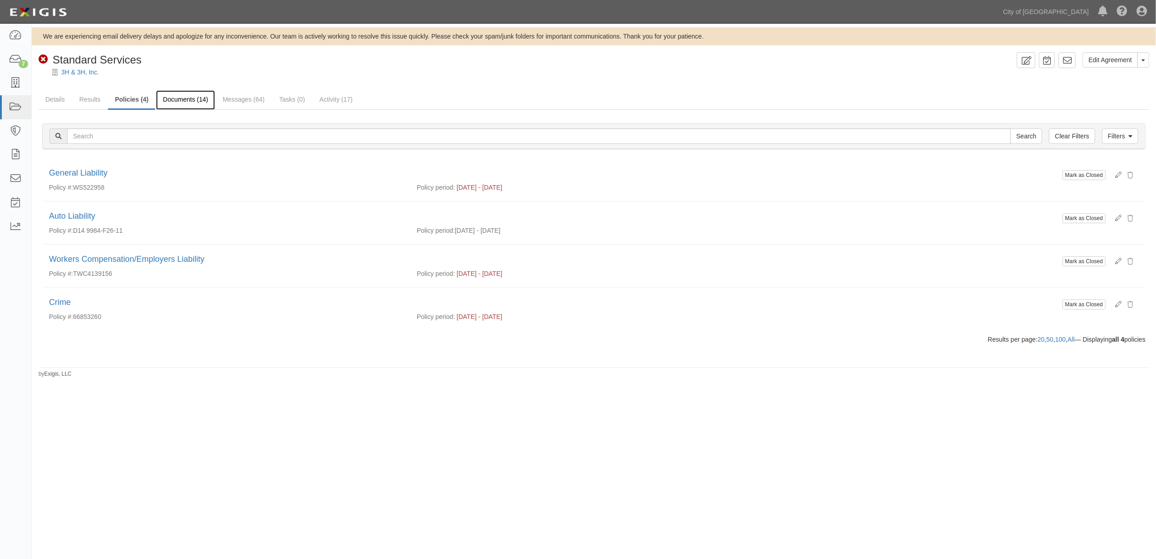
click at [189, 104] on link "Documents (14)" at bounding box center [185, 100] width 59 height 20
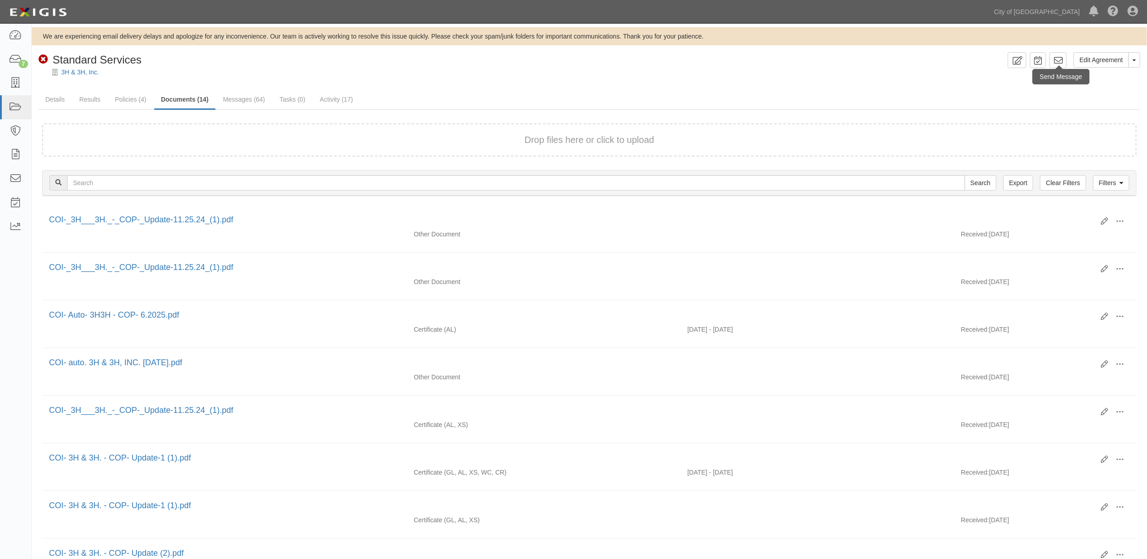
click at [1062, 69] on div "Send Message" at bounding box center [1061, 76] width 57 height 15
click at [1060, 60] on icon at bounding box center [1058, 60] width 9 height 9
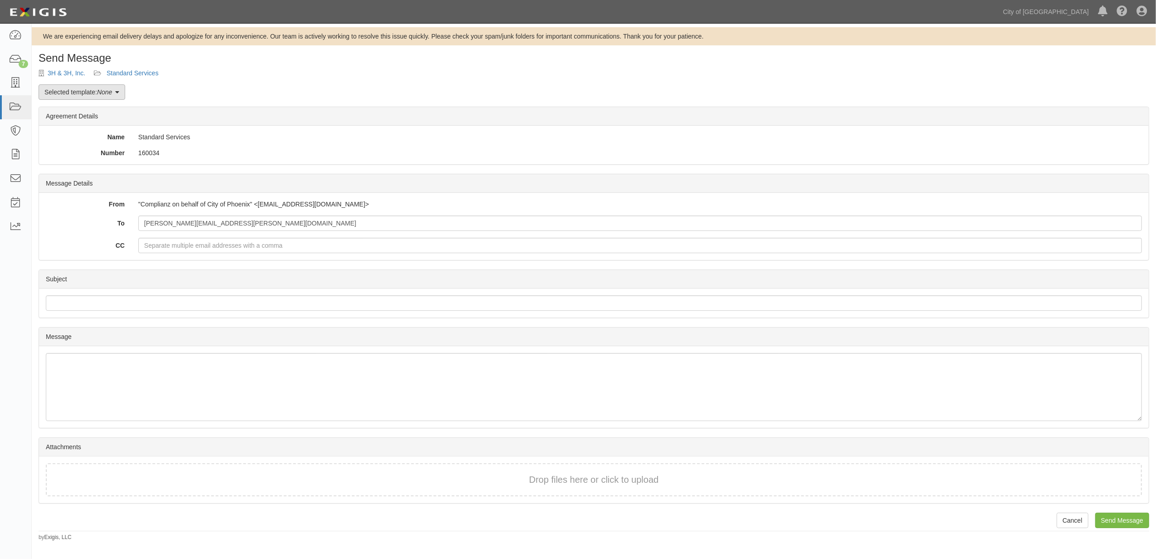
drag, startPoint x: 95, startPoint y: 87, endPoint x: 98, endPoint y: 96, distance: 9.6
click at [95, 87] on link "Selected template: None" at bounding box center [82, 91] width 87 height 15
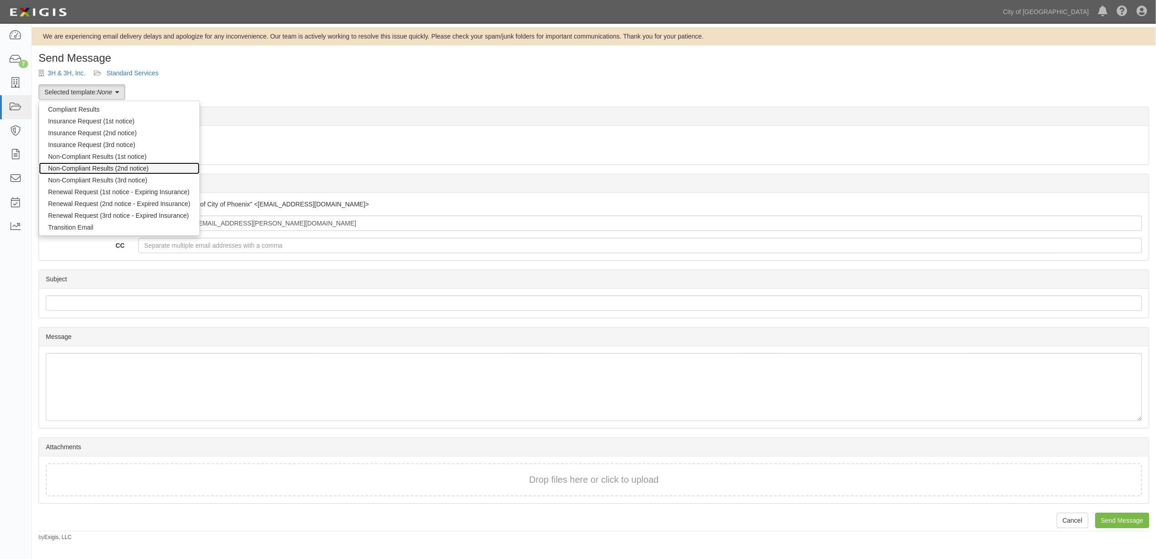
click at [101, 168] on link "Non-Compliant Results (2nd notice)" at bounding box center [119, 168] width 161 height 12
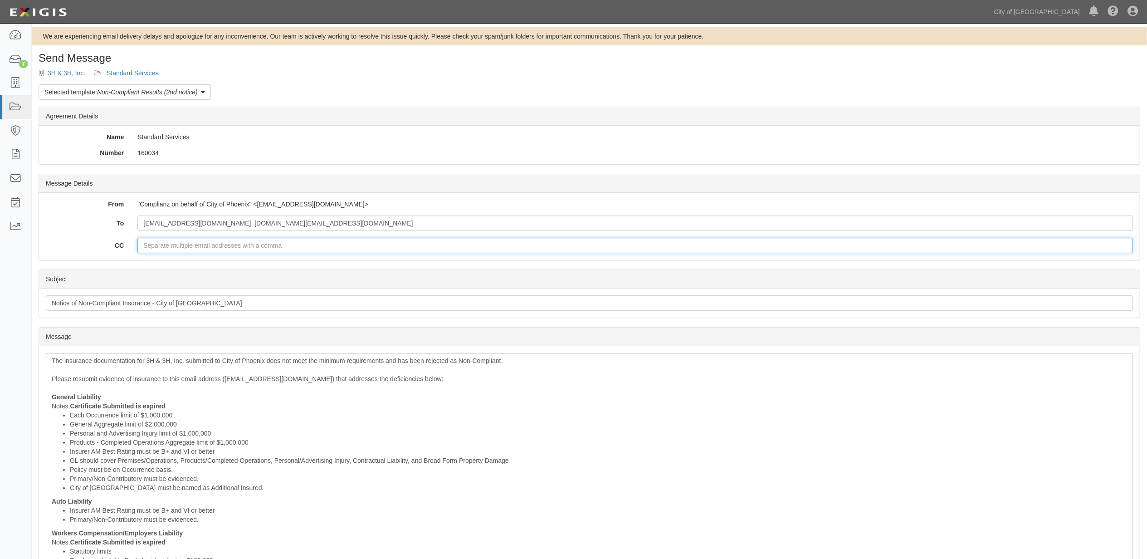
click at [207, 249] on input "CC" at bounding box center [635, 245] width 996 height 15
click at [171, 295] on div "Subject Notice of Non-Compliant Insurance - City of Phoenix" at bounding box center [589, 302] width 1101 height 29
click at [156, 315] on div "Subject Notice of Non-Compliant Insurance - City of Phoenix" at bounding box center [589, 302] width 1101 height 29
click at [145, 302] on input "Notice of Non-Compliant Insurance - City of Phoenix" at bounding box center [589, 302] width 1087 height 15
click at [144, 306] on input "Notice of Non-Compliant Insurance - City of Phoenix" at bounding box center [589, 302] width 1087 height 15
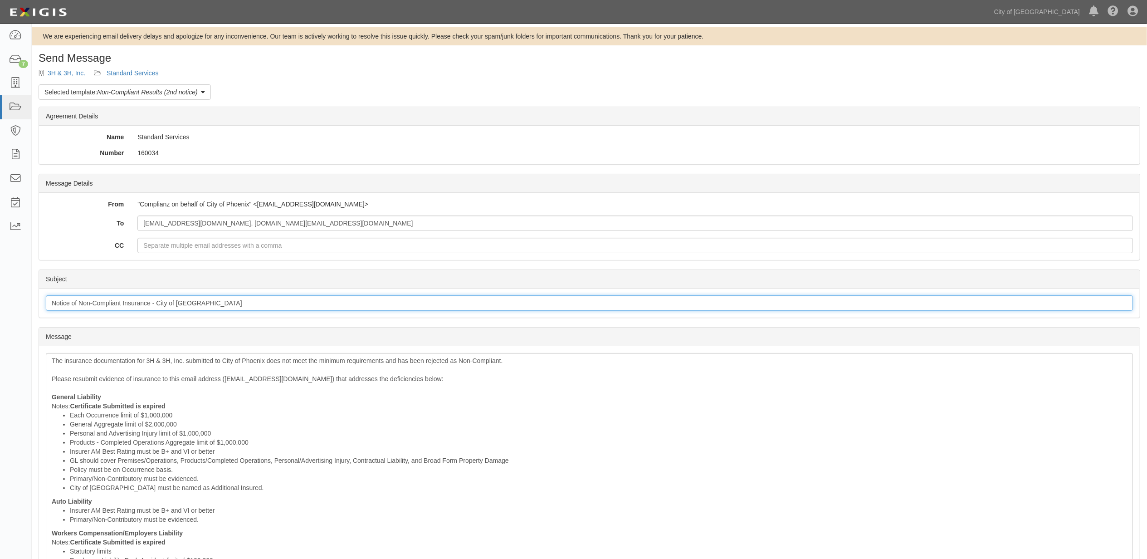
click at [144, 306] on input "Notice of Non-Compliant Insurance - City of Phoenix" at bounding box center [589, 302] width 1087 height 15
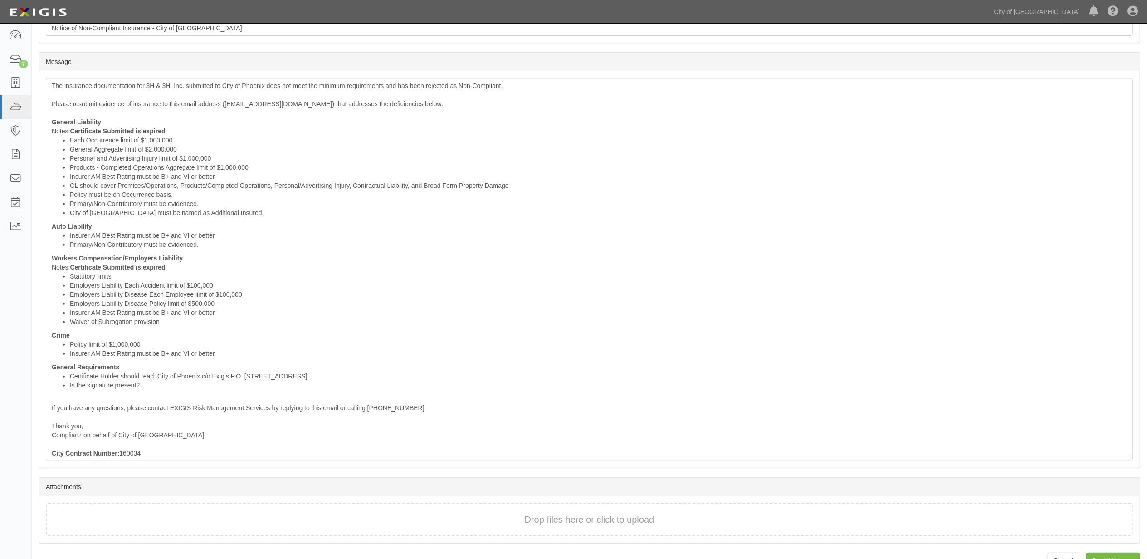
scroll to position [300, 0]
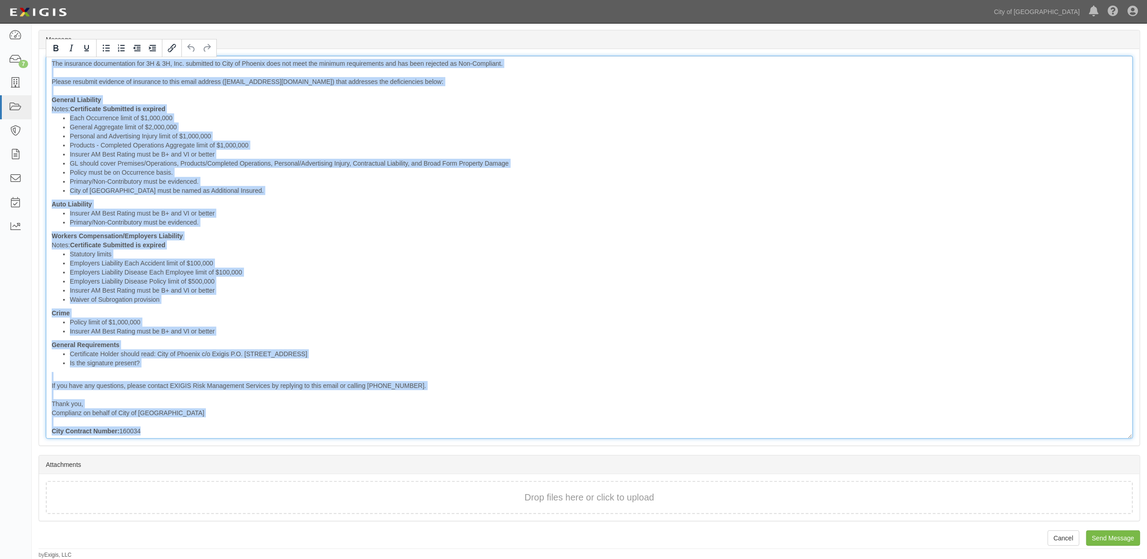
drag, startPoint x: 198, startPoint y: 436, endPoint x: -20, endPoint y: 51, distance: 442.2
click at [0, 51] on html "Toggle navigation Dashboard 7 Inbox Parties Agreements Coverages Documents Mess…" at bounding box center [573, 131] width 1147 height 856
copy div "The insurance documentation for 3H & 3H, Inc. submitted to City of Phoenix does…"
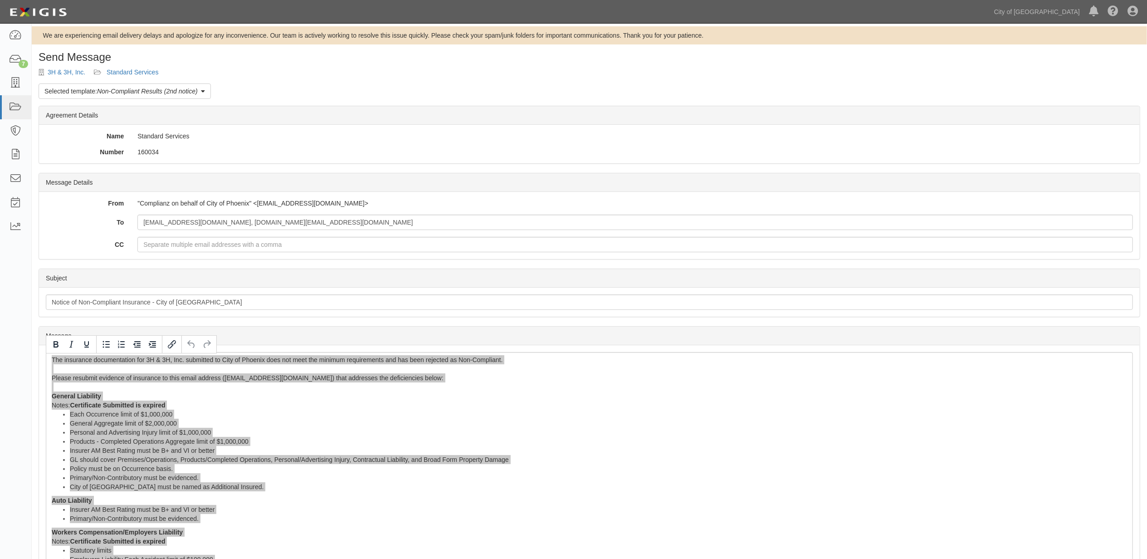
scroll to position [0, 0]
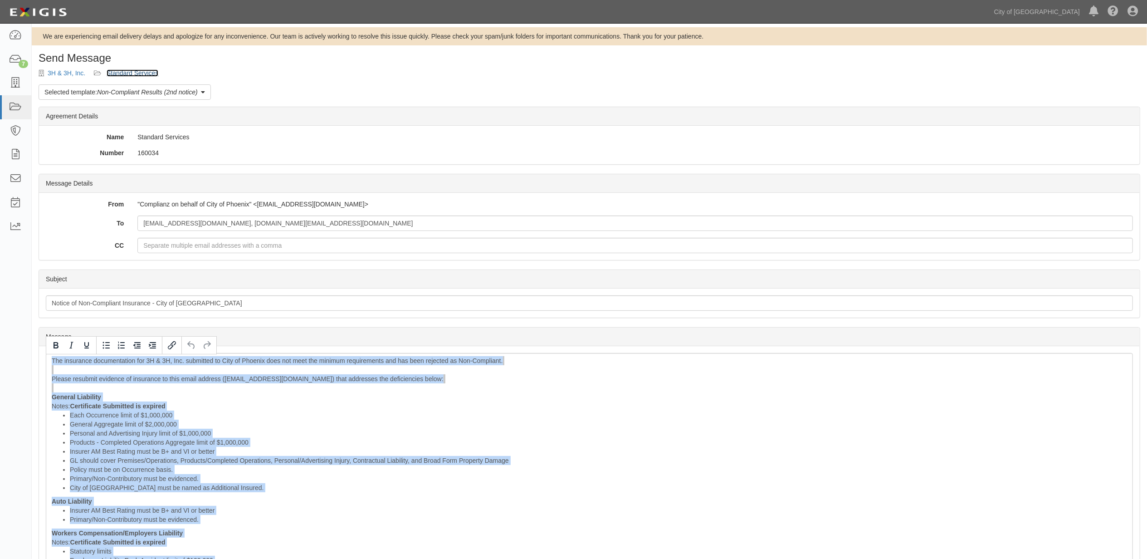
click at [151, 72] on link "Standard Services" at bounding box center [133, 72] width 52 height 7
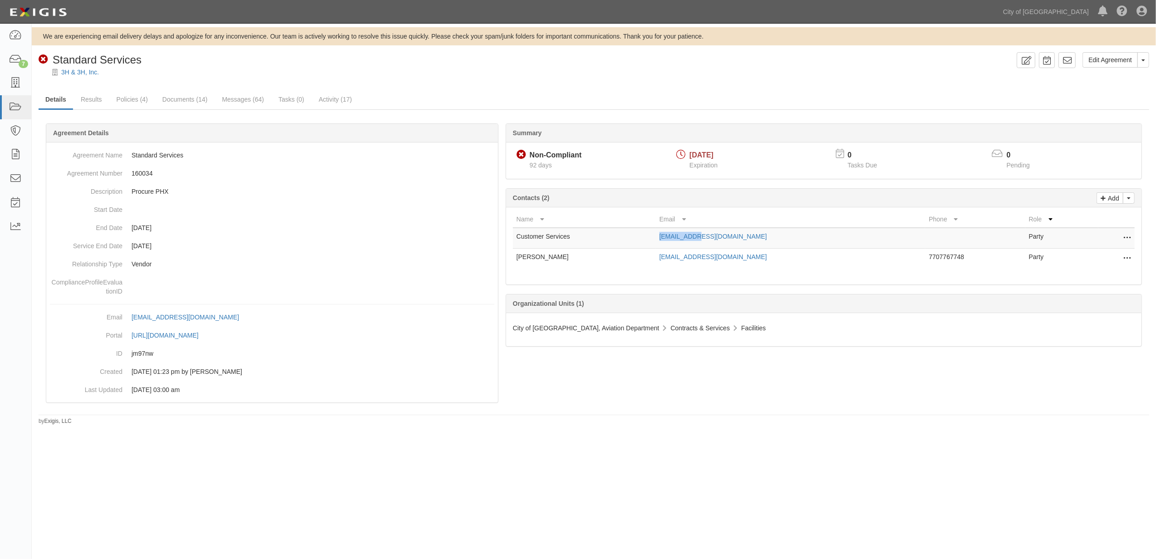
drag, startPoint x: 750, startPoint y: 234, endPoint x: 674, endPoint y: 233, distance: 76.7
click at [674, 233] on tr "Customer Services cs@3h3h.net Party Edit Remove from agreement Delete" at bounding box center [824, 238] width 622 height 21
copy tr "[EMAIL_ADDRESS][DOMAIN_NAME]"
drag, startPoint x: 778, startPoint y: 260, endPoint x: 702, endPoint y: 261, distance: 76.2
click at [702, 261] on td "oj.heo@3h3h.net" at bounding box center [790, 259] width 269 height 20
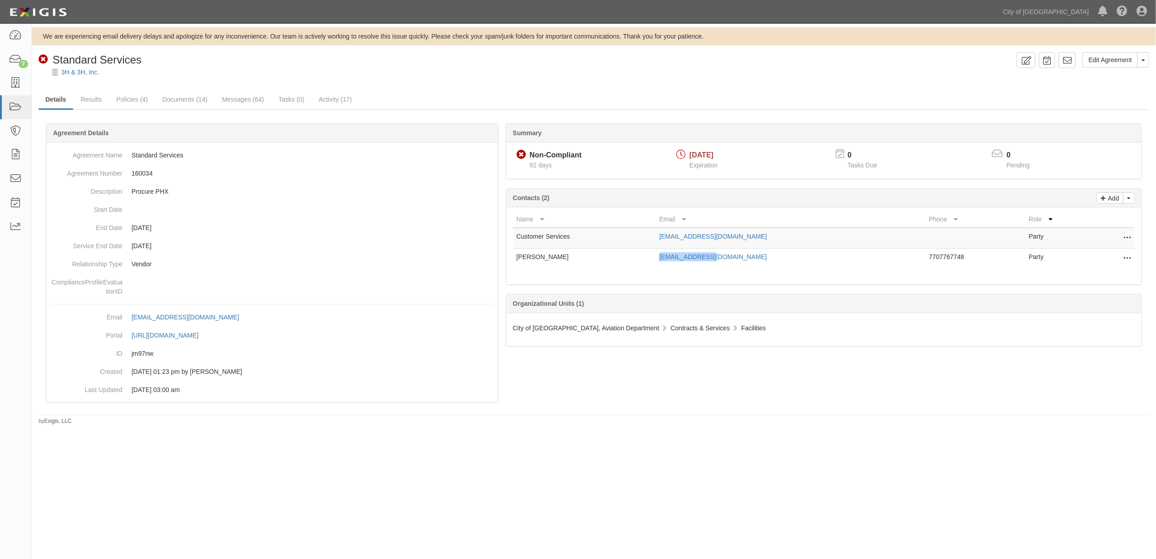
copy link "oj.heo@3h3h.net"
click at [1029, 62] on icon at bounding box center [1026, 60] width 10 height 9
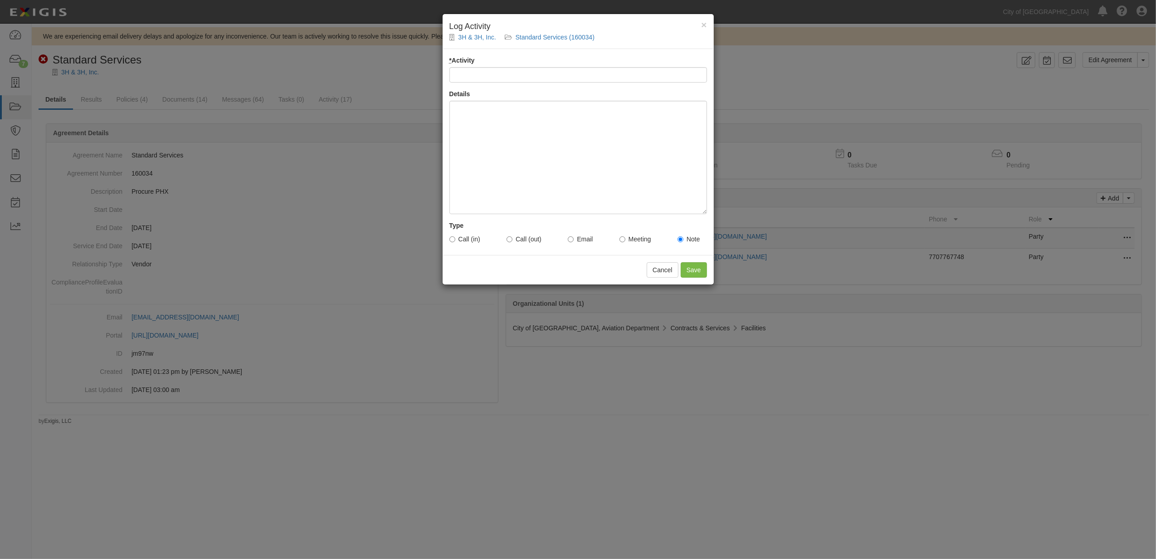
drag, startPoint x: 522, startPoint y: 73, endPoint x: 522, endPoint y: 78, distance: 5.4
click at [522, 73] on input "* Activity" at bounding box center [578, 74] width 258 height 15
type input "Email Sent to Vendor - tm"
click at [496, 128] on div at bounding box center [578, 157] width 258 height 113
click at [465, 116] on div at bounding box center [578, 157] width 258 height 113
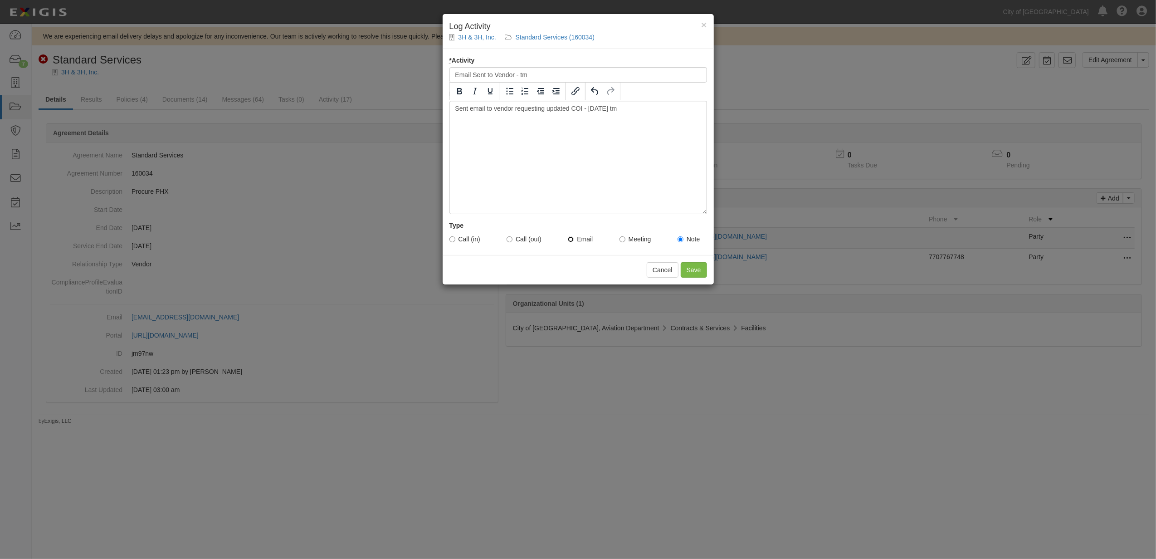
click at [572, 242] on input "Email" at bounding box center [571, 239] width 6 height 6
radio input "true"
click at [705, 272] on input "Save" at bounding box center [694, 269] width 26 height 15
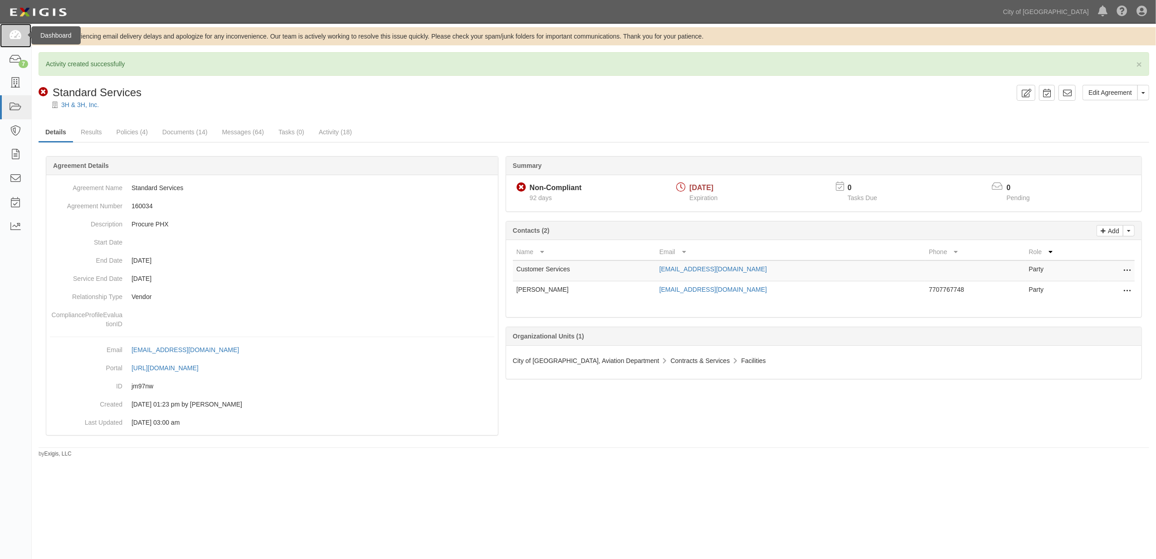
click at [24, 42] on link at bounding box center [15, 36] width 31 height 24
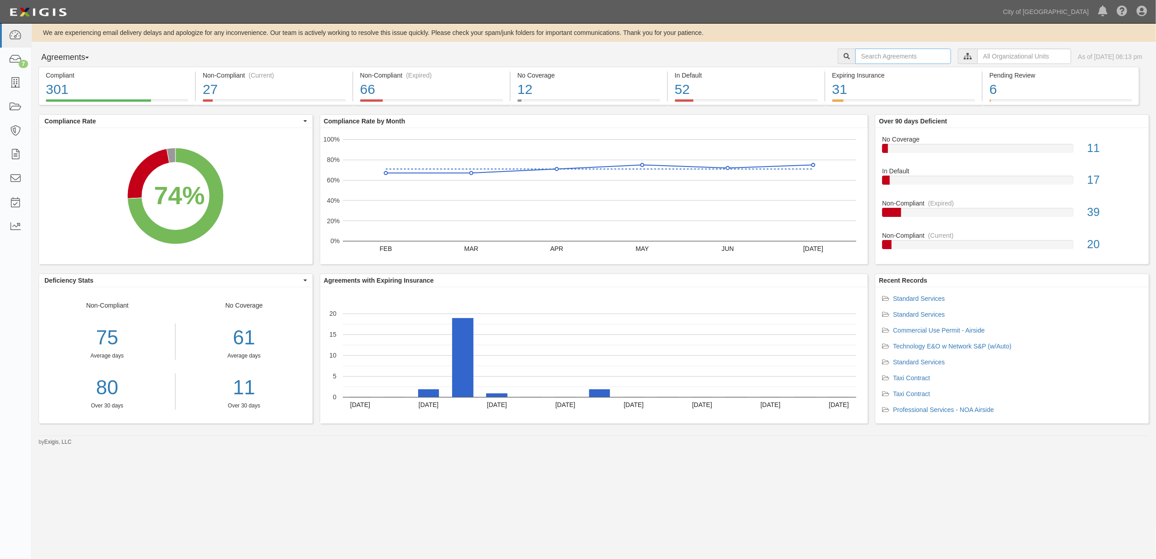
paste input "158372"
type input "158372"
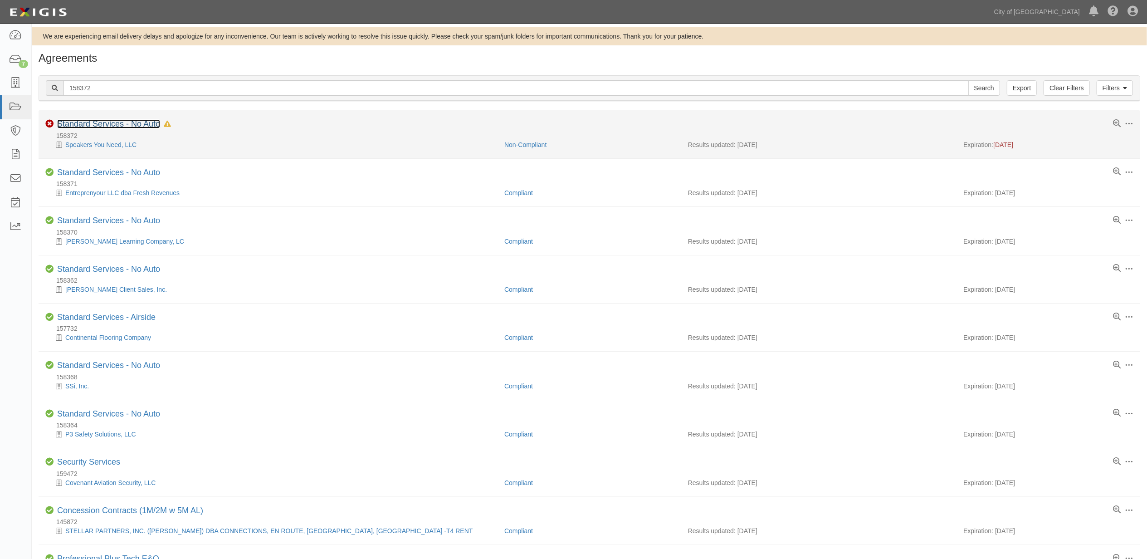
click at [80, 123] on link "Standard Services - No Auto" at bounding box center [108, 123] width 103 height 9
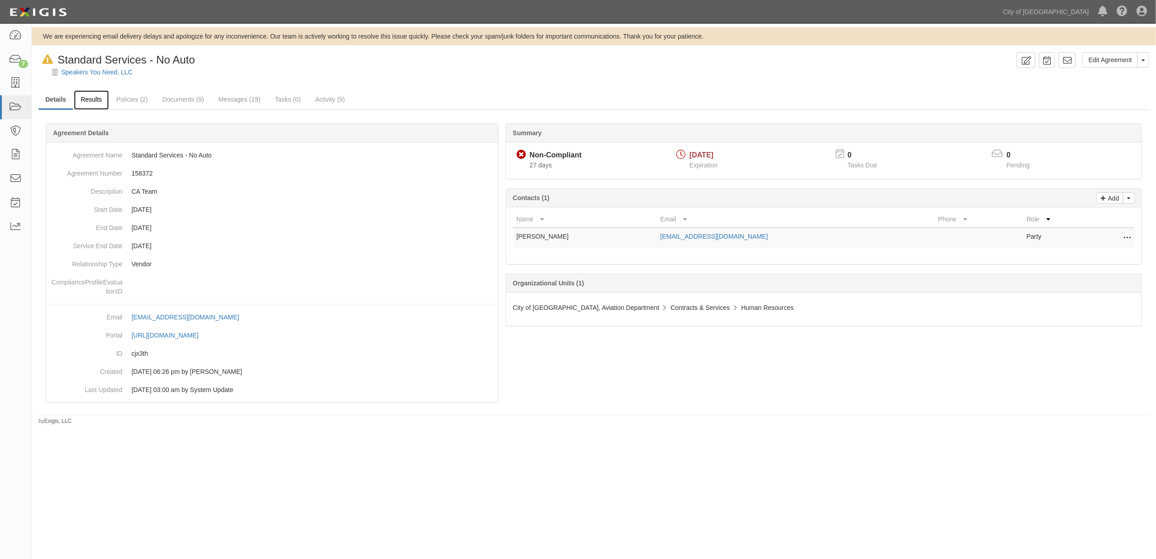
click at [97, 98] on link "Results" at bounding box center [91, 100] width 35 height 20
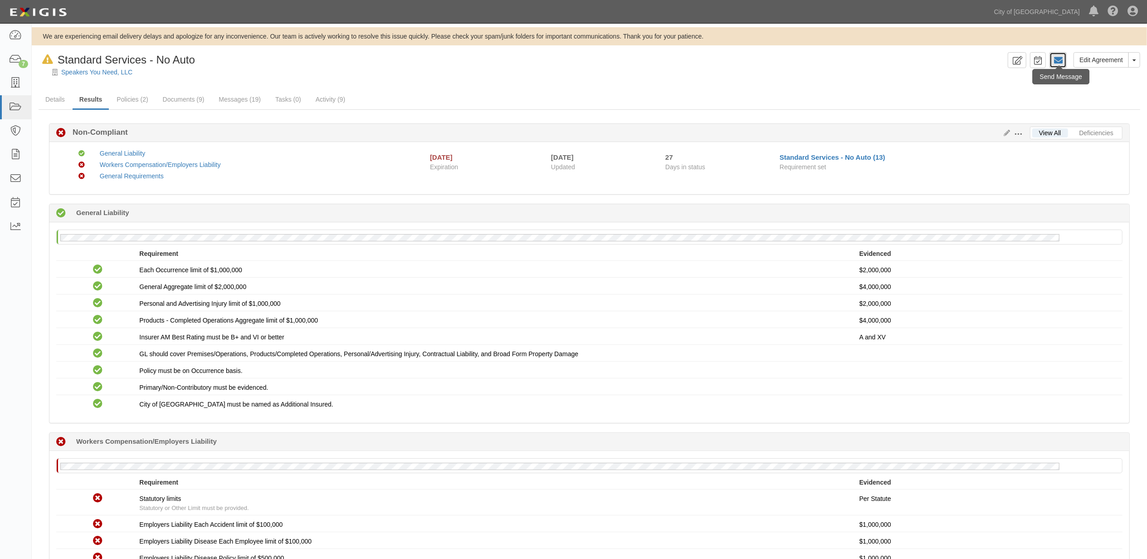
click at [1050, 59] on link at bounding box center [1058, 60] width 17 height 16
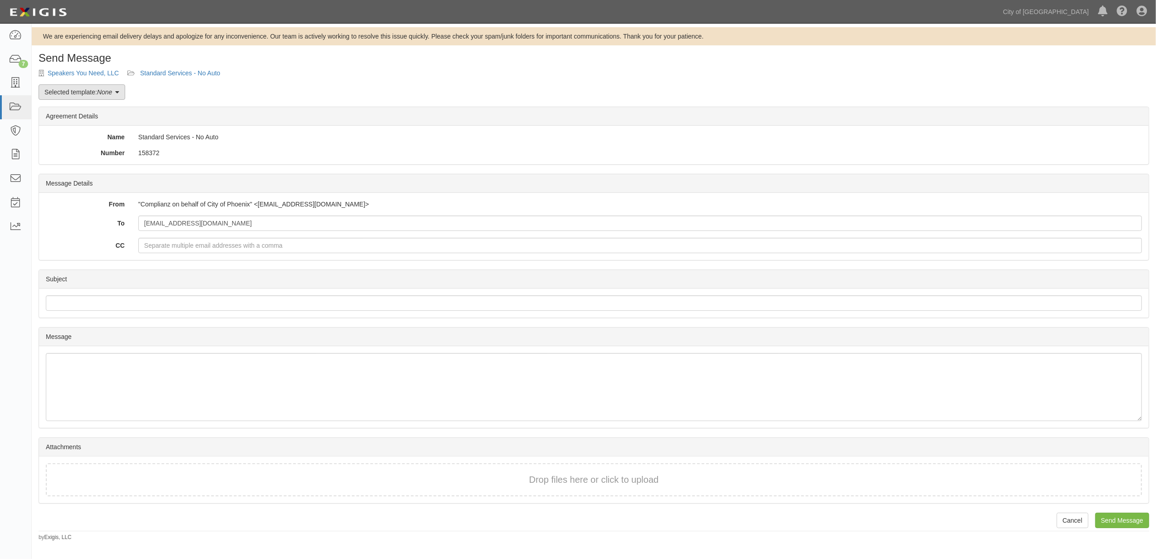
click at [86, 86] on link "Selected template: None" at bounding box center [82, 91] width 87 height 15
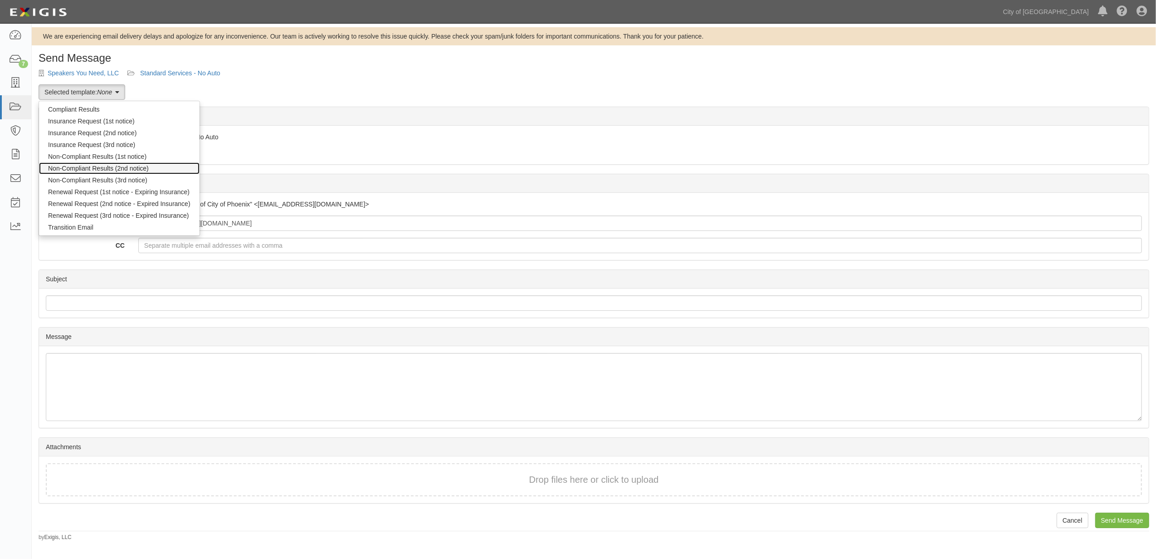
click at [101, 170] on link "Non-Compliant Results (2nd notice)" at bounding box center [119, 168] width 161 height 12
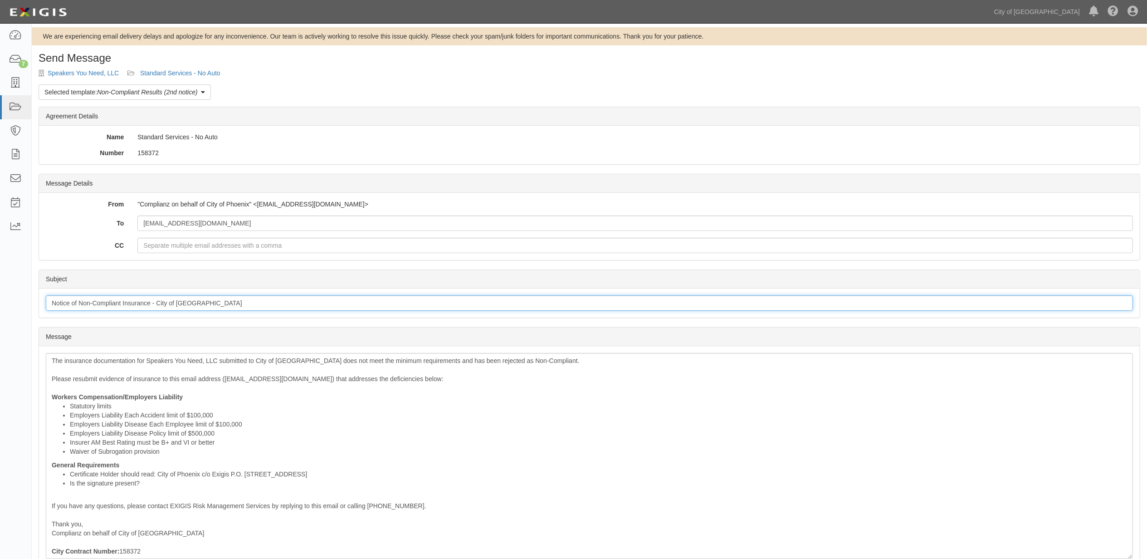
click at [164, 305] on input "Notice of Non-Compliant Insurance - City of Phoenix" at bounding box center [589, 302] width 1087 height 15
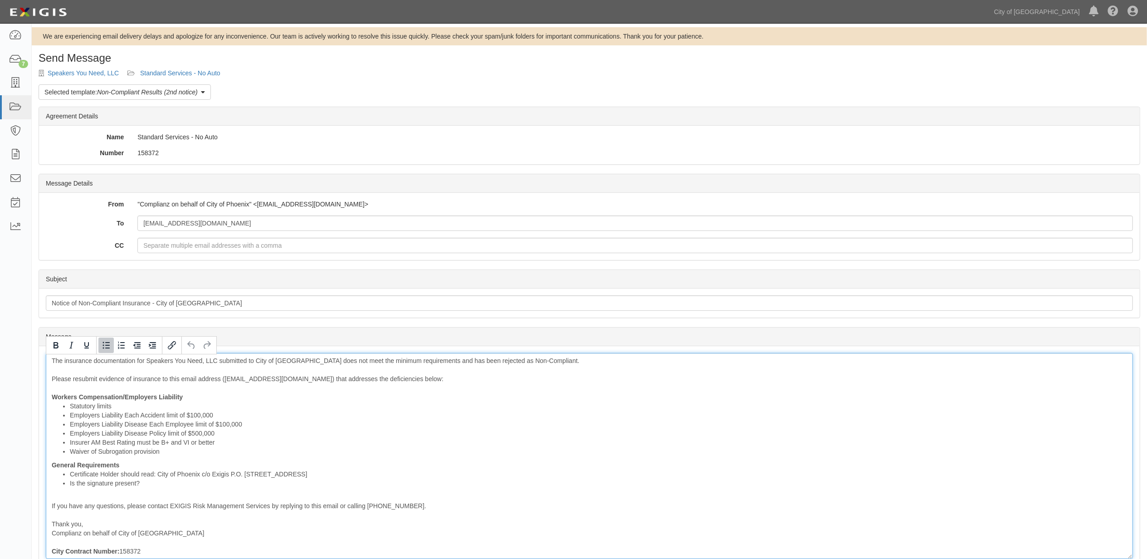
click at [335, 478] on li "Certificate Holder should read: City of Phoenix c/o Exigis P.O. Box 947 Murriet…" at bounding box center [598, 473] width 1057 height 9
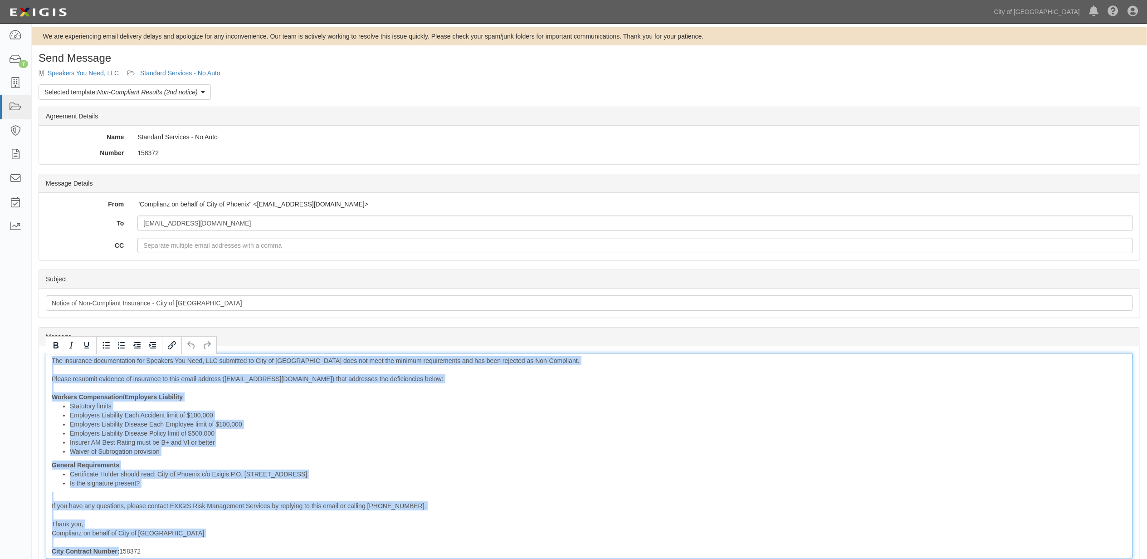
copy div "The insurance documentation for Speakers You Need, LLC submitted to City of Pho…"
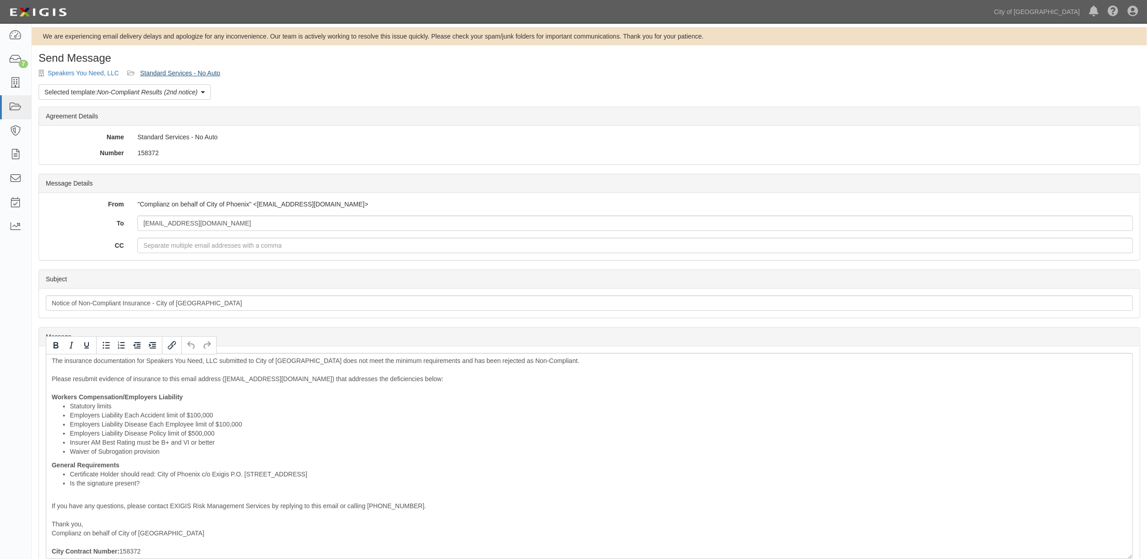
drag, startPoint x: 162, startPoint y: 64, endPoint x: 166, endPoint y: 69, distance: 5.9
click at [162, 64] on div "Send Message Speakers You Need, LLC Standard Services - No Auto Selected templa…" at bounding box center [589, 365] width 1115 height 627
click at [166, 69] on link "Standard Services - No Auto" at bounding box center [180, 72] width 80 height 7
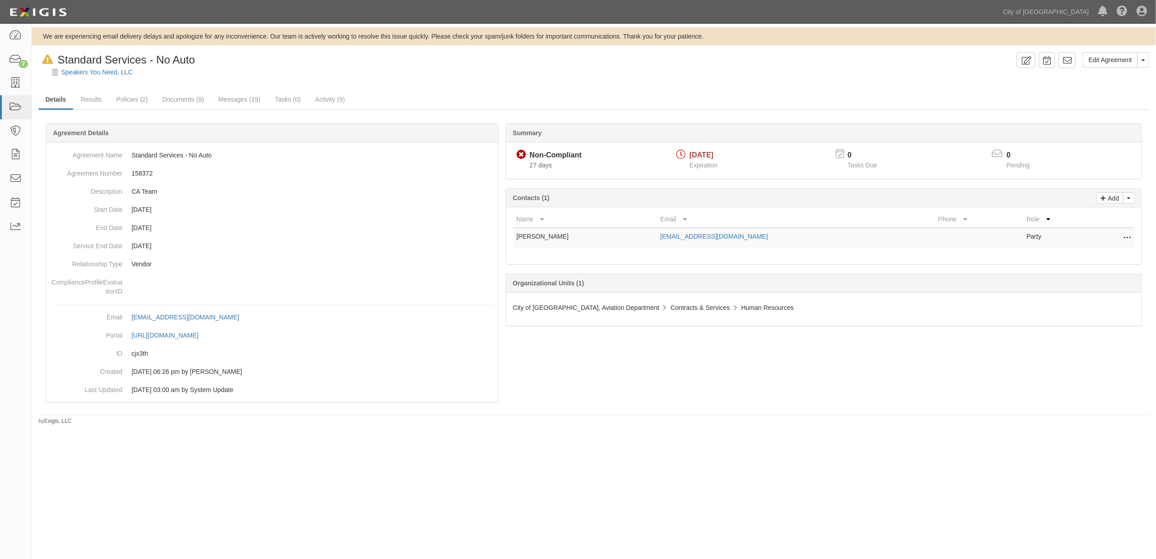
drag, startPoint x: 768, startPoint y: 234, endPoint x: 649, endPoint y: 245, distance: 119.7
click at [649, 245] on tr "[PERSON_NAME] [EMAIL_ADDRESS][DOMAIN_NAME] Party Edit Remove from agreement Del…" at bounding box center [824, 238] width 622 height 20
drag, startPoint x: 649, startPoint y: 245, endPoint x: 670, endPoint y: 239, distance: 22.2
copy tr "[EMAIL_ADDRESS][DOMAIN_NAME]"
drag, startPoint x: 1025, startPoint y: 59, endPoint x: 1017, endPoint y: 64, distance: 10.2
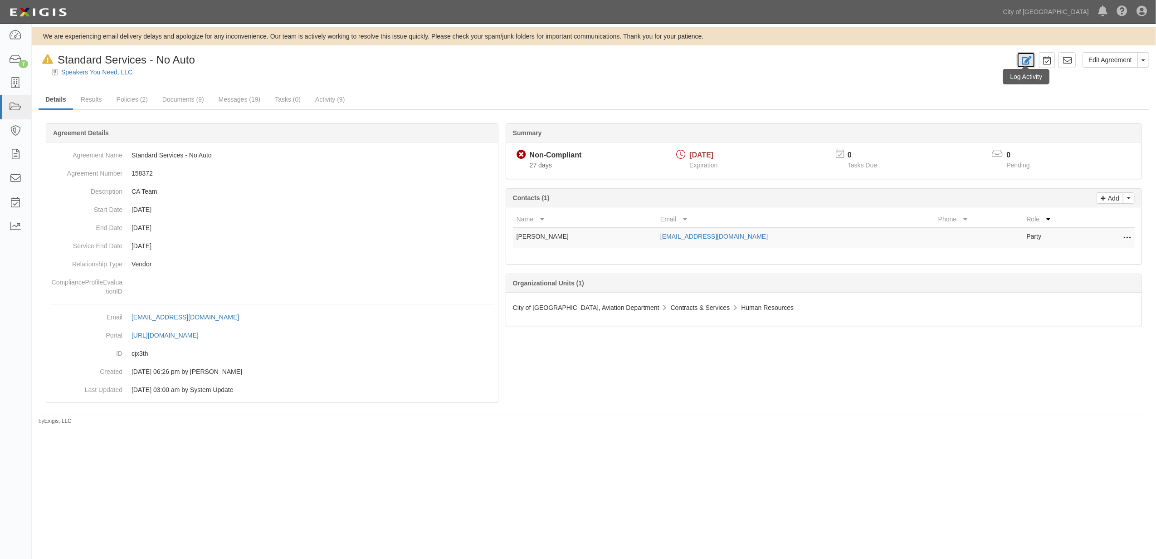
click at [1025, 59] on icon at bounding box center [1026, 60] width 10 height 9
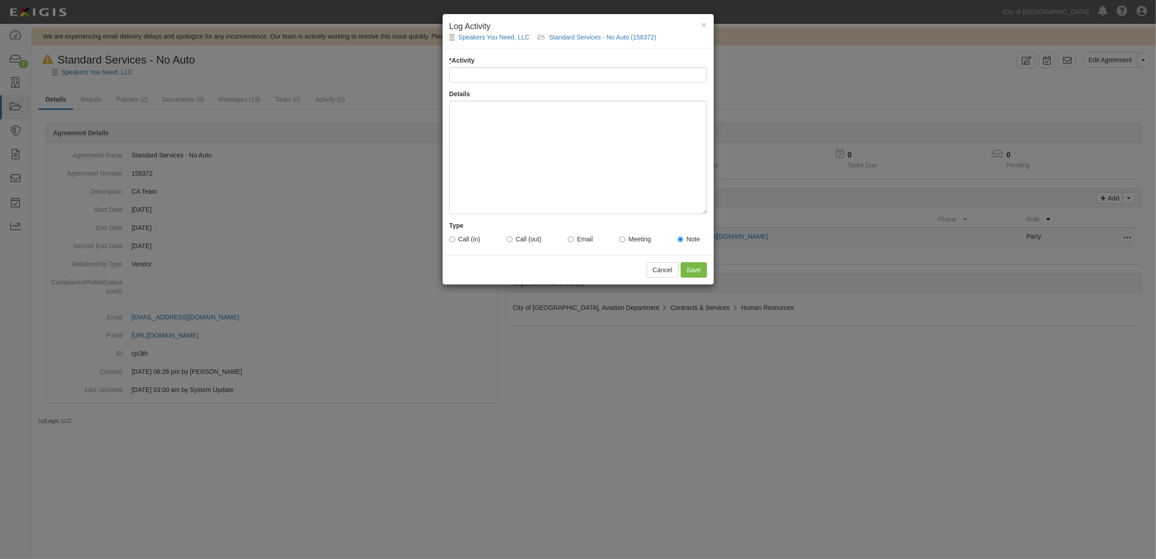
drag, startPoint x: 551, startPoint y: 73, endPoint x: 551, endPoint y: 78, distance: 5.0
click at [551, 73] on input "* Activity" at bounding box center [578, 74] width 258 height 15
type input "Email Sent to Vendor - tm"
click at [486, 174] on div at bounding box center [578, 157] width 258 height 113
click at [588, 240] on label "Email" at bounding box center [580, 238] width 25 height 9
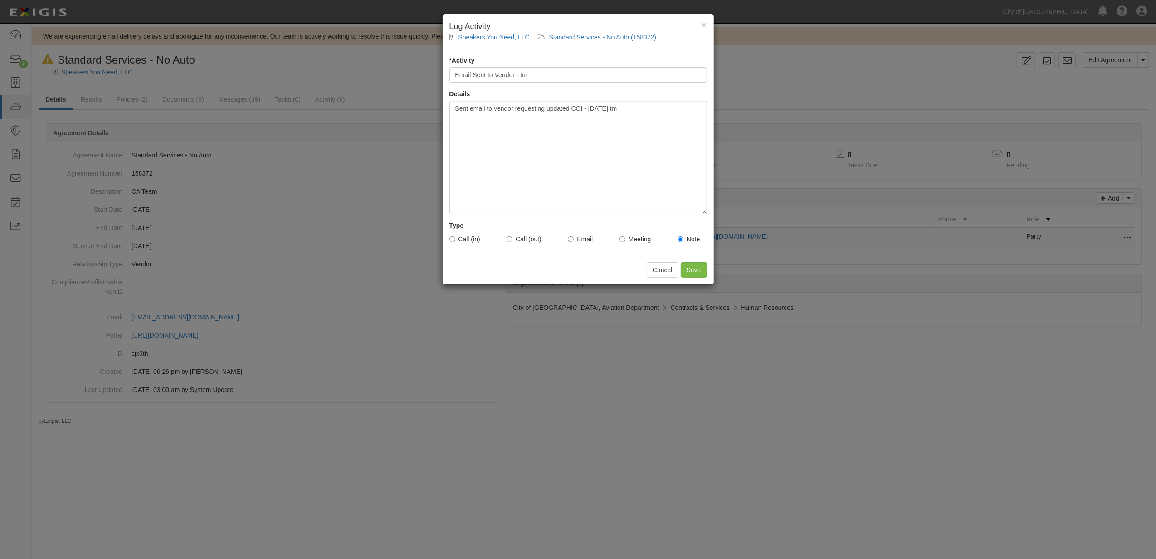
click at [574, 240] on input "Email" at bounding box center [571, 239] width 6 height 6
radio input "true"
click at [717, 274] on div "× Log Activity Speakers You Need, LLC Standard Services - No Auto (158372) * Ac…" at bounding box center [578, 279] width 1156 height 559
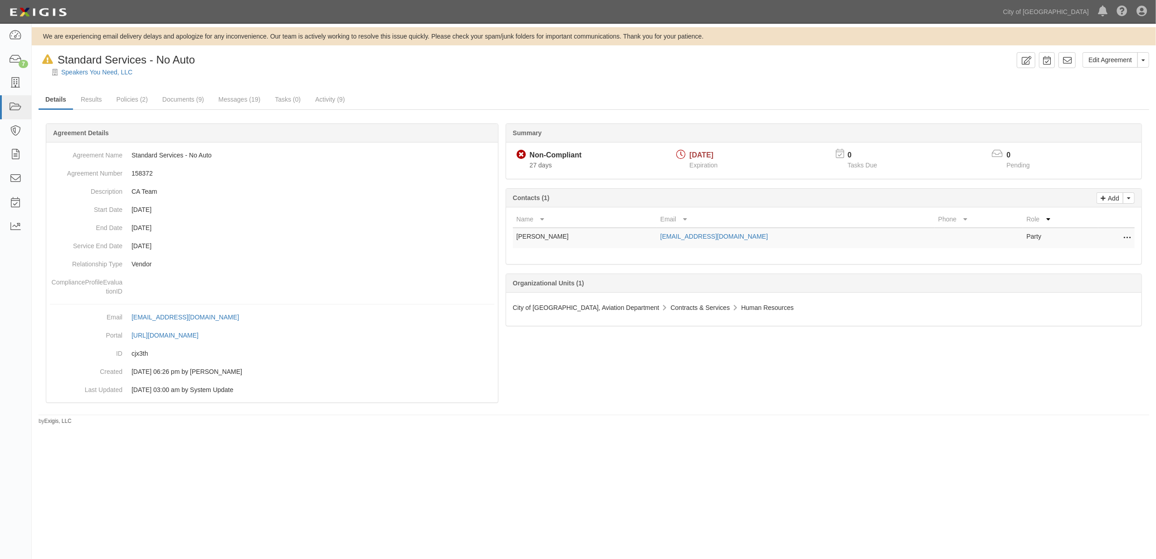
click at [708, 274] on div "Organizational Units (1) City of Phoenix, Aviation Department Contracts & Servi…" at bounding box center [824, 299] width 636 height 53
click at [1026, 54] on link at bounding box center [1026, 60] width 19 height 16
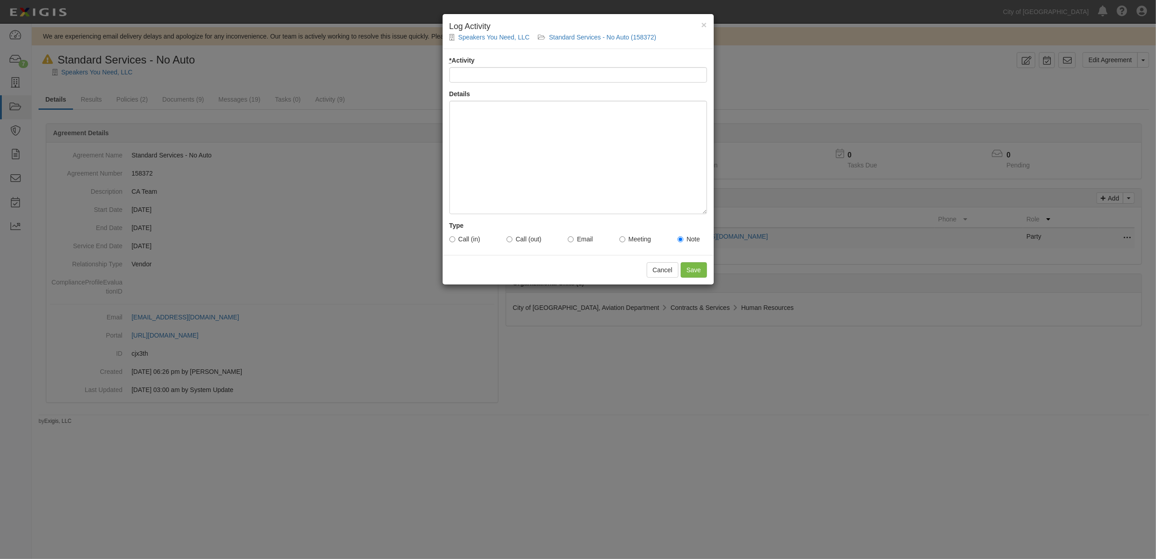
click at [496, 66] on div "* Activity" at bounding box center [578, 69] width 258 height 27
click at [491, 82] on input "* Activity" at bounding box center [578, 74] width 258 height 15
type input "Email Sent to Vendor - tm"
click at [497, 142] on div at bounding box center [578, 157] width 258 height 113
drag, startPoint x: 574, startPoint y: 244, endPoint x: 581, endPoint y: 242, distance: 7.0
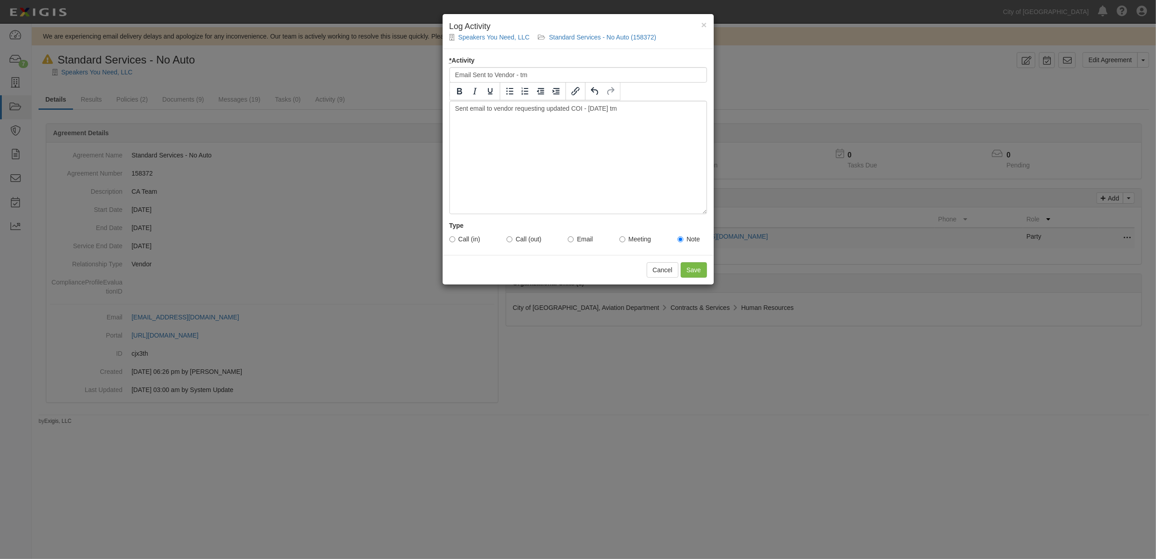
click at [574, 243] on label "Email" at bounding box center [580, 238] width 25 height 9
click at [574, 242] on input "Email" at bounding box center [571, 239] width 6 height 6
radio input "true"
click at [692, 271] on input "Save" at bounding box center [694, 269] width 26 height 15
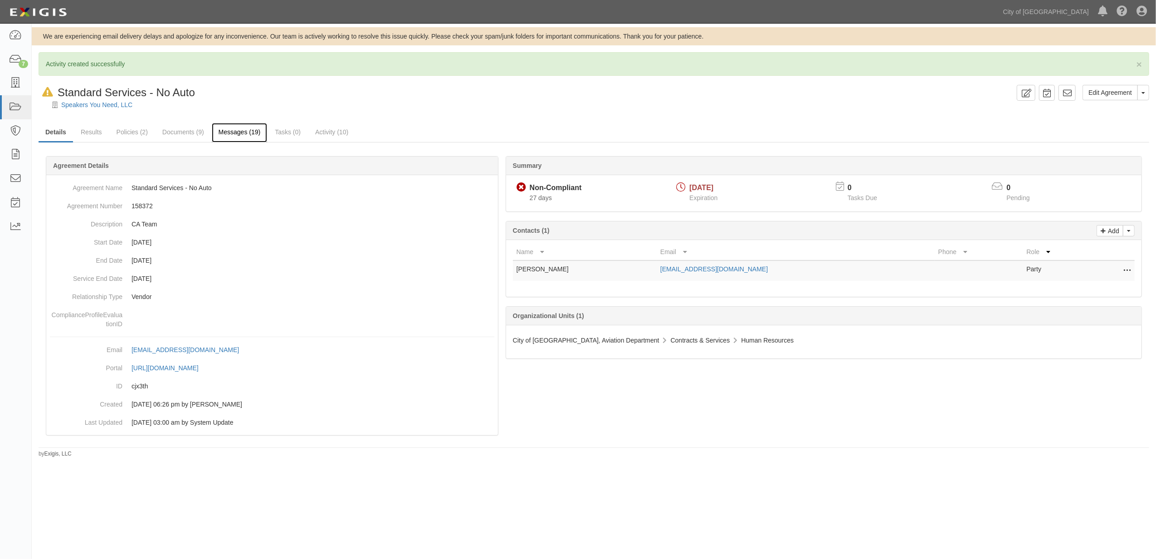
click at [253, 135] on link "Messages (19)" at bounding box center [240, 133] width 56 height 20
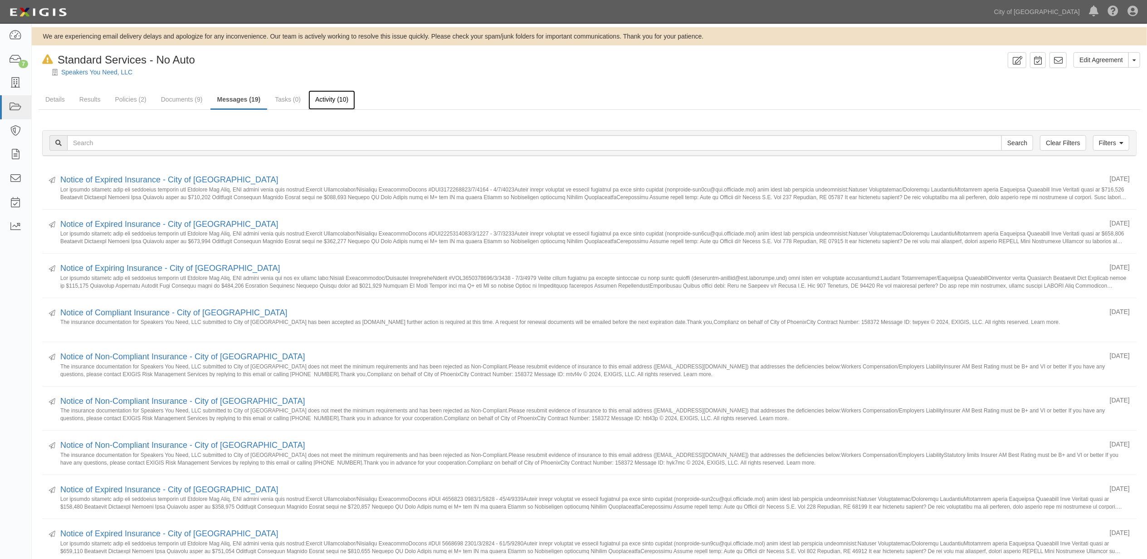
click at [340, 96] on link "Activity (10)" at bounding box center [331, 100] width 47 height 20
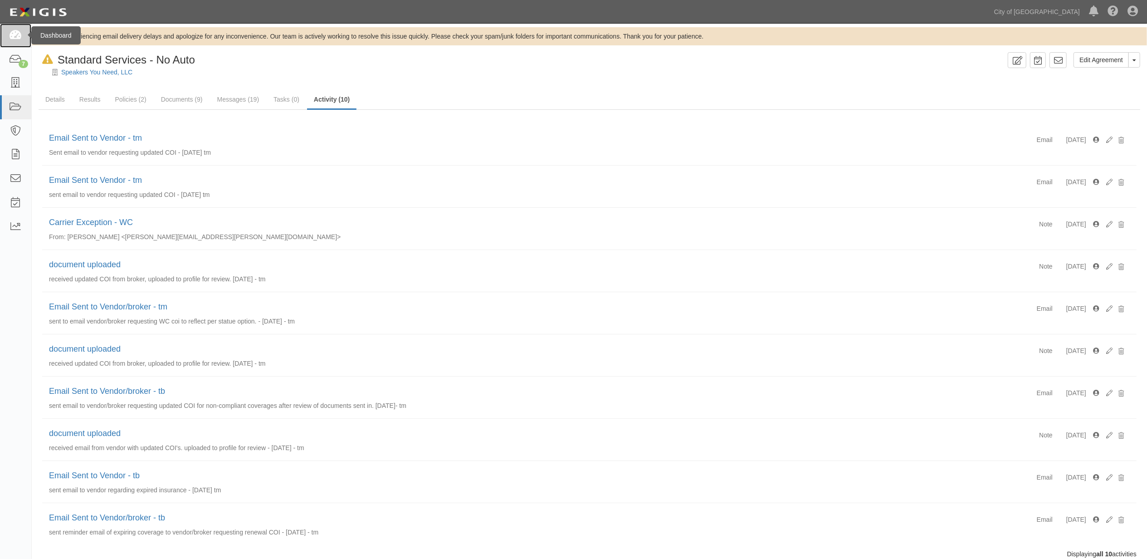
click at [15, 38] on icon at bounding box center [15, 35] width 13 height 10
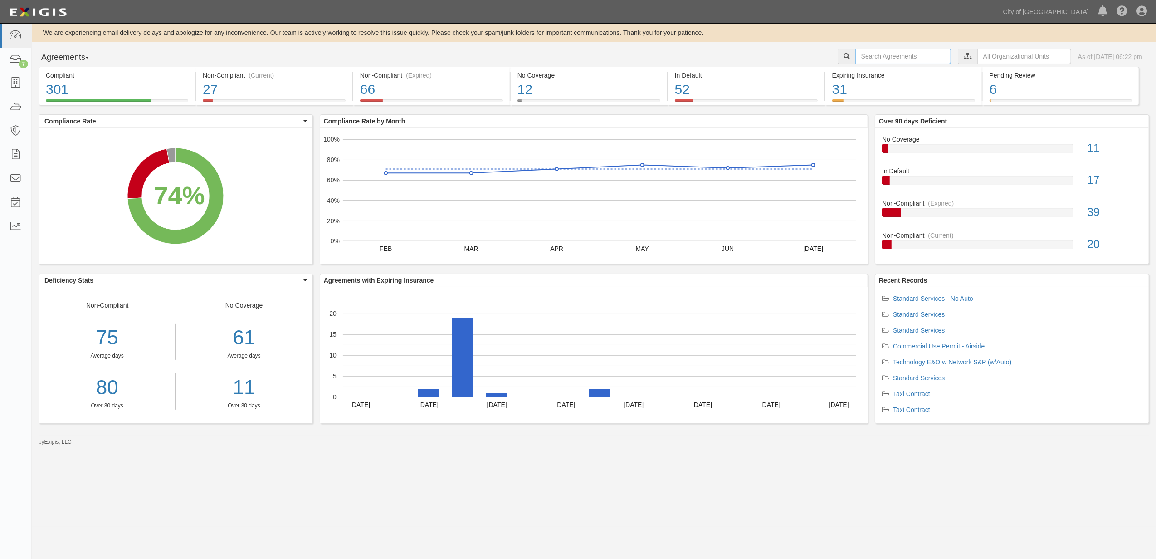
click at [866, 56] on input "text" at bounding box center [903, 56] width 96 height 15
paste input "154775"
type input "154775"
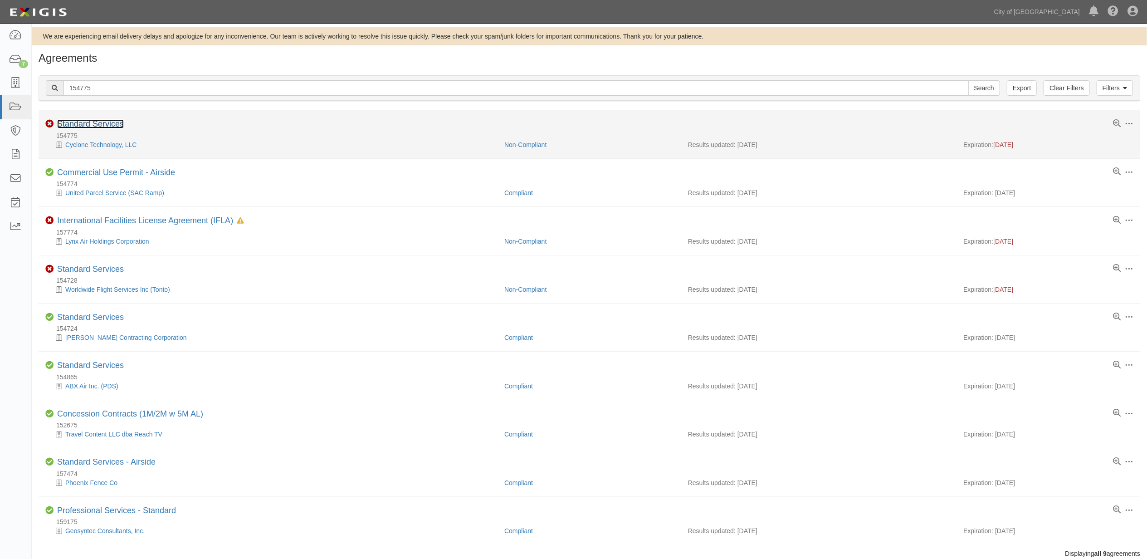
click at [102, 127] on link "Standard Services" at bounding box center [90, 123] width 67 height 9
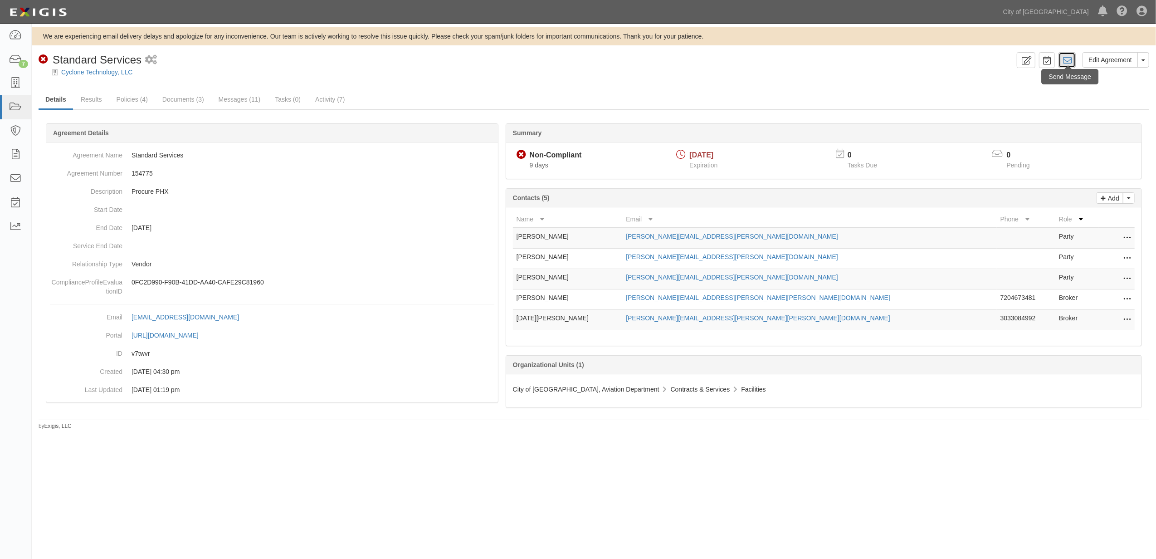
click at [1068, 64] on icon at bounding box center [1067, 60] width 9 height 9
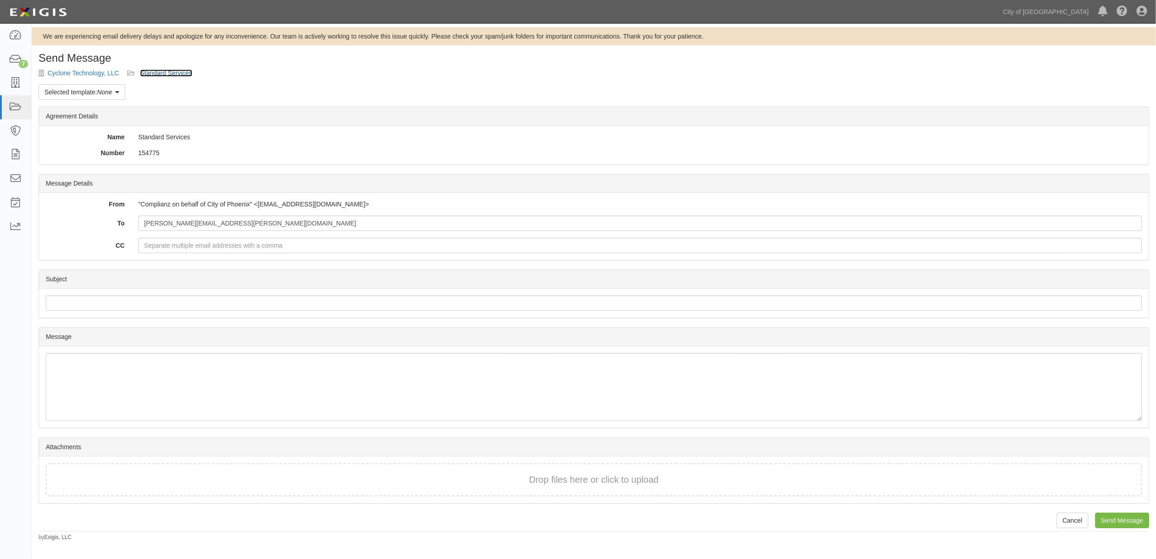
click at [154, 75] on link "Standard Services" at bounding box center [166, 72] width 52 height 7
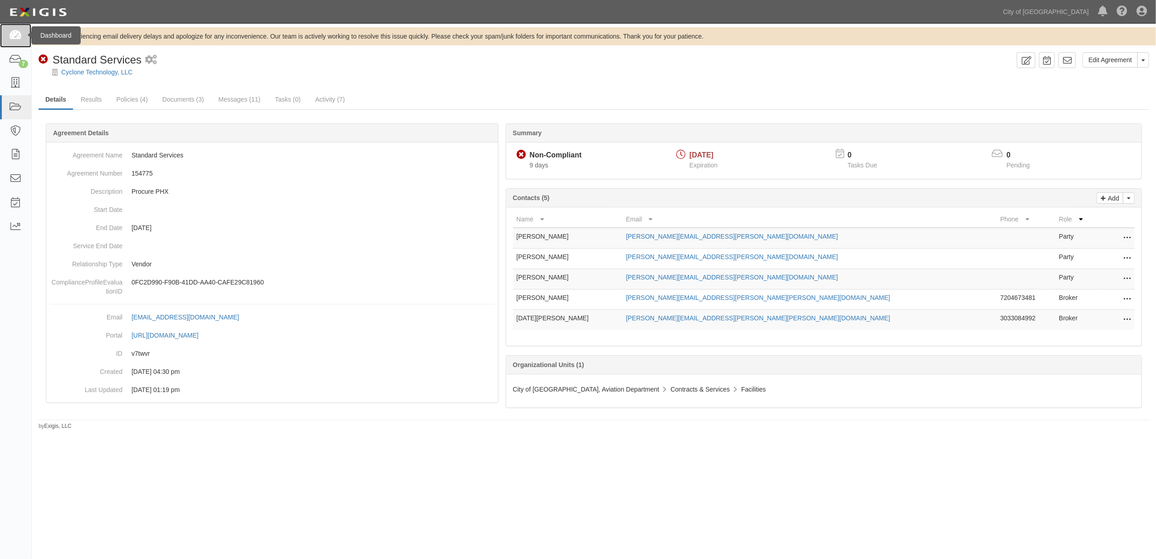
click at [12, 37] on icon at bounding box center [15, 35] width 13 height 10
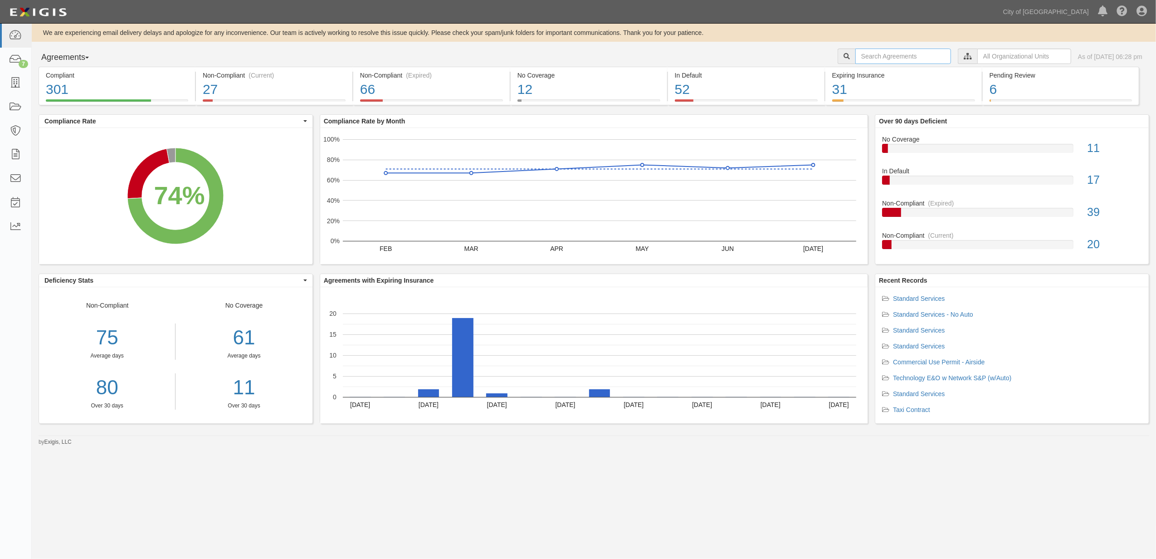
click at [859, 52] on input "text" at bounding box center [903, 56] width 96 height 15
type input "[PERSON_NAME]"
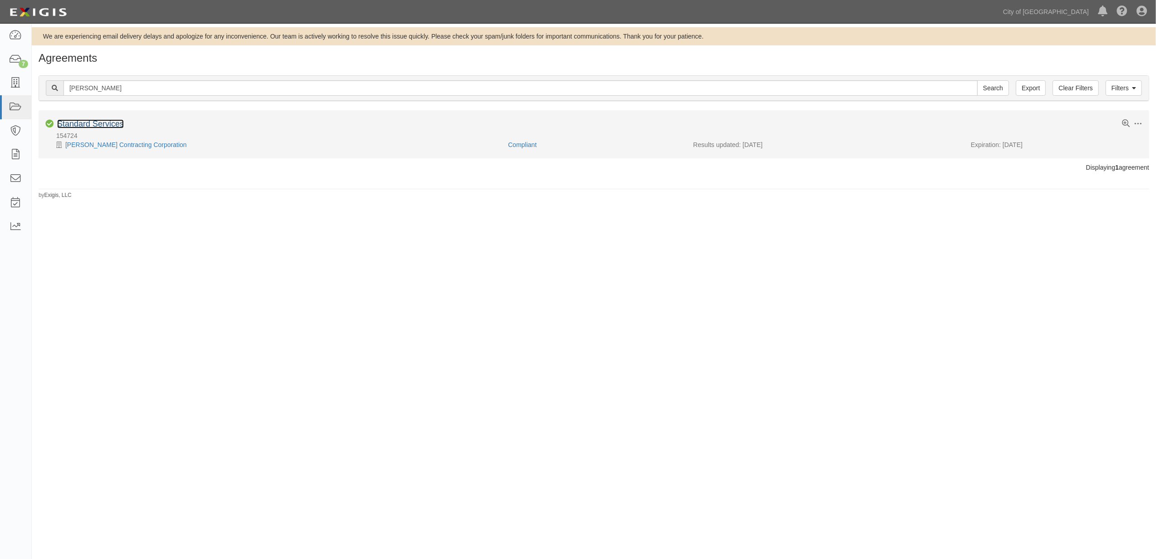
click at [115, 120] on link "Standard Services" at bounding box center [90, 123] width 67 height 9
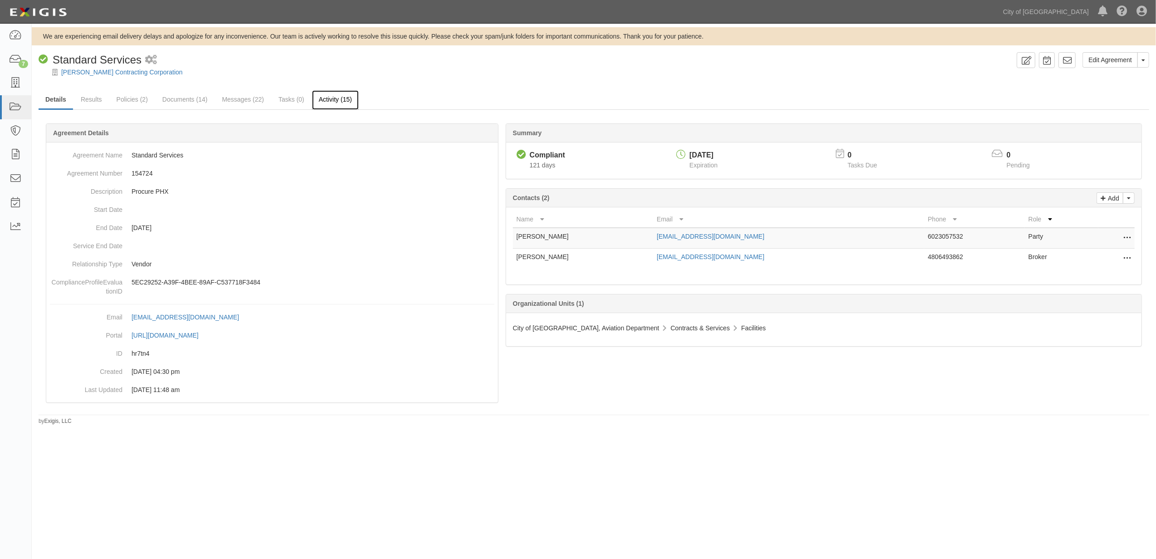
click at [329, 95] on link "Activity (15)" at bounding box center [335, 100] width 47 height 20
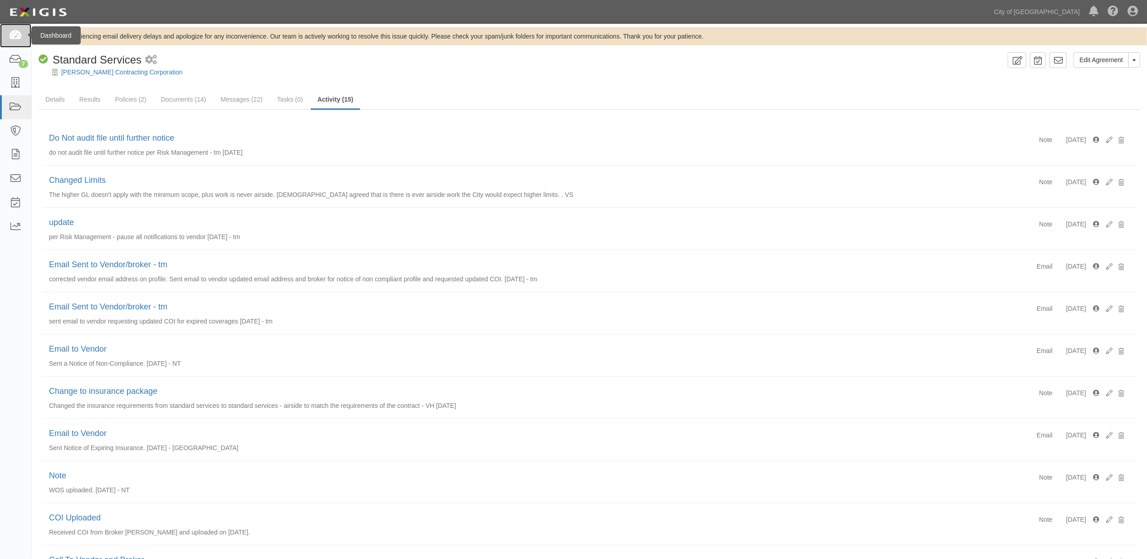
click at [6, 42] on link at bounding box center [15, 36] width 31 height 24
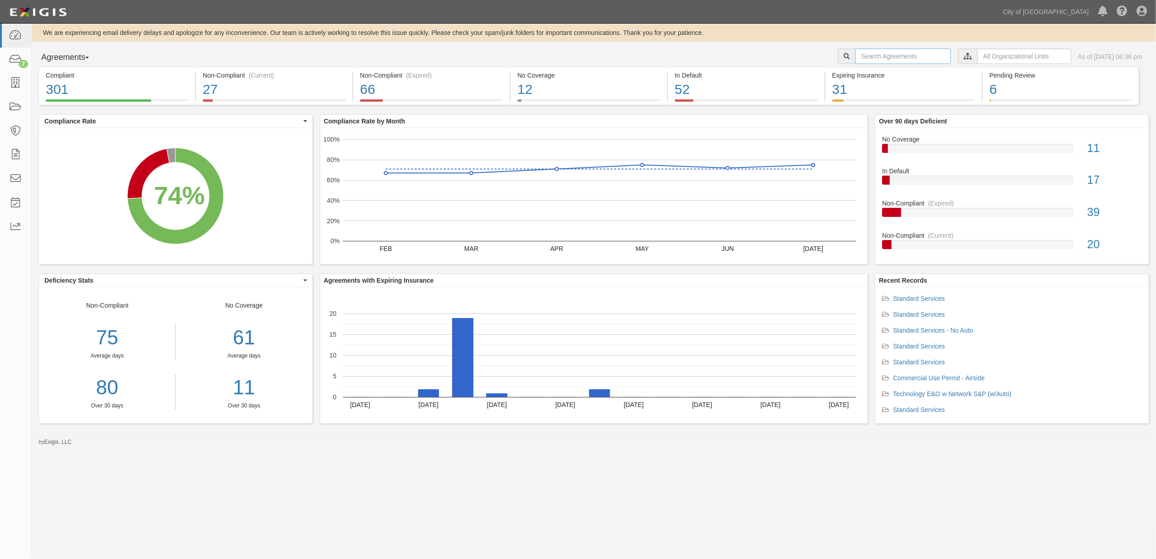
click at [903, 58] on input "text" at bounding box center [903, 56] width 96 height 15
type input "157643"
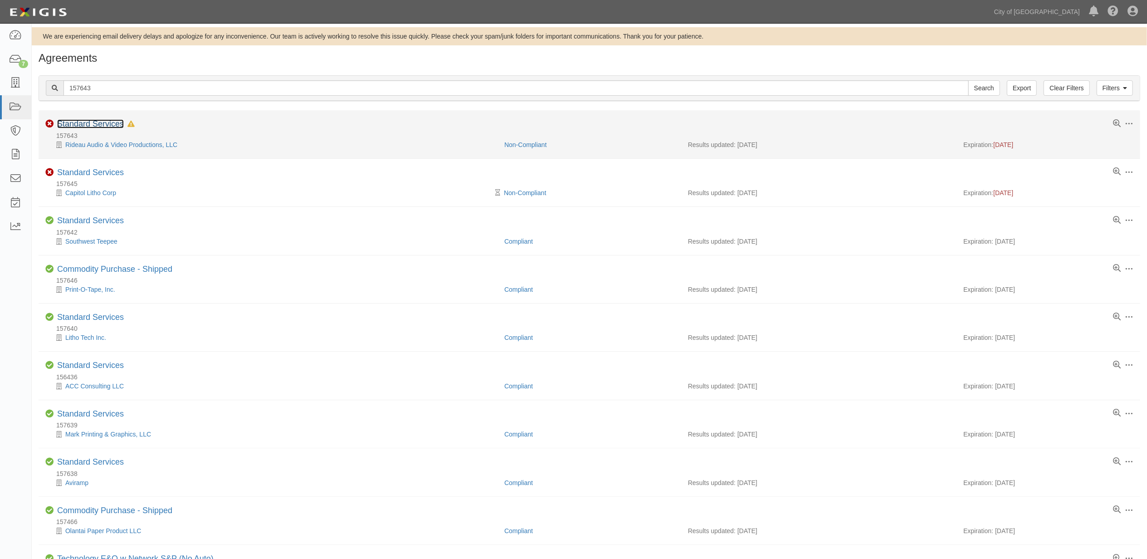
click at [95, 124] on link "Standard Services" at bounding box center [90, 123] width 67 height 9
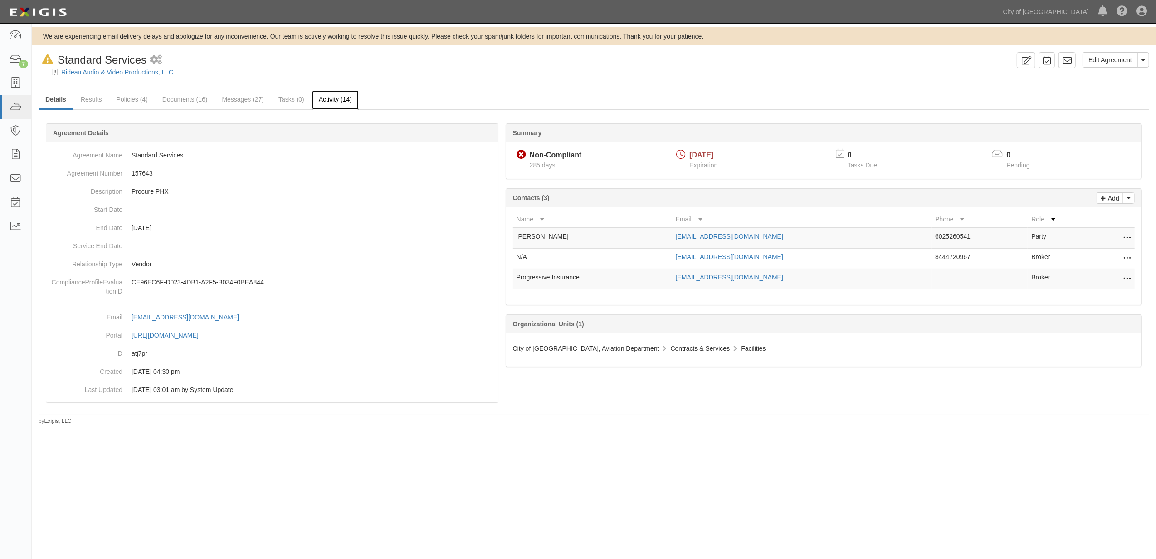
click at [349, 99] on link "Activity (14)" at bounding box center [335, 100] width 47 height 20
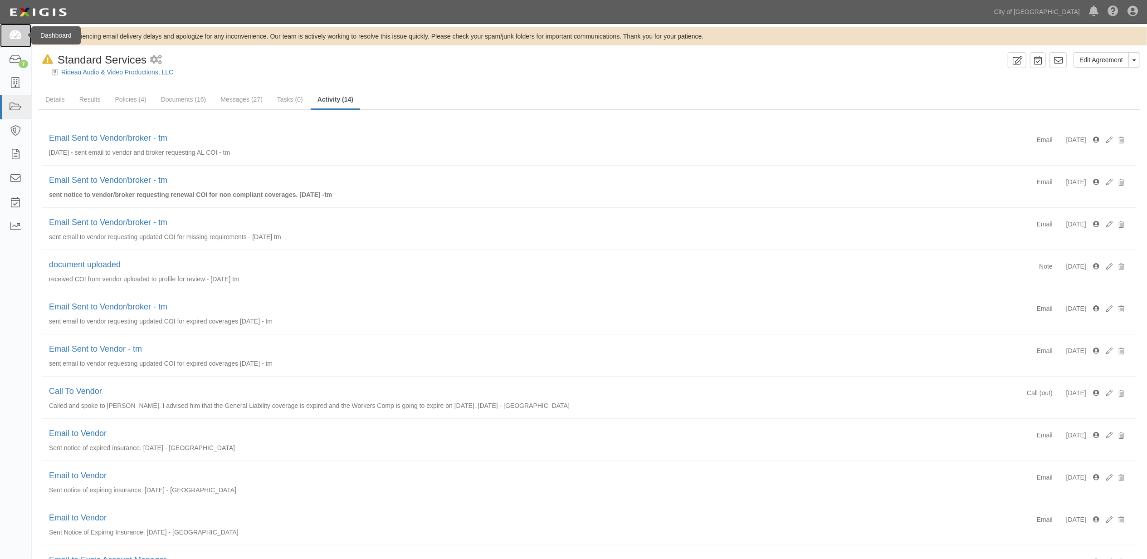
click at [22, 37] on link at bounding box center [15, 36] width 31 height 24
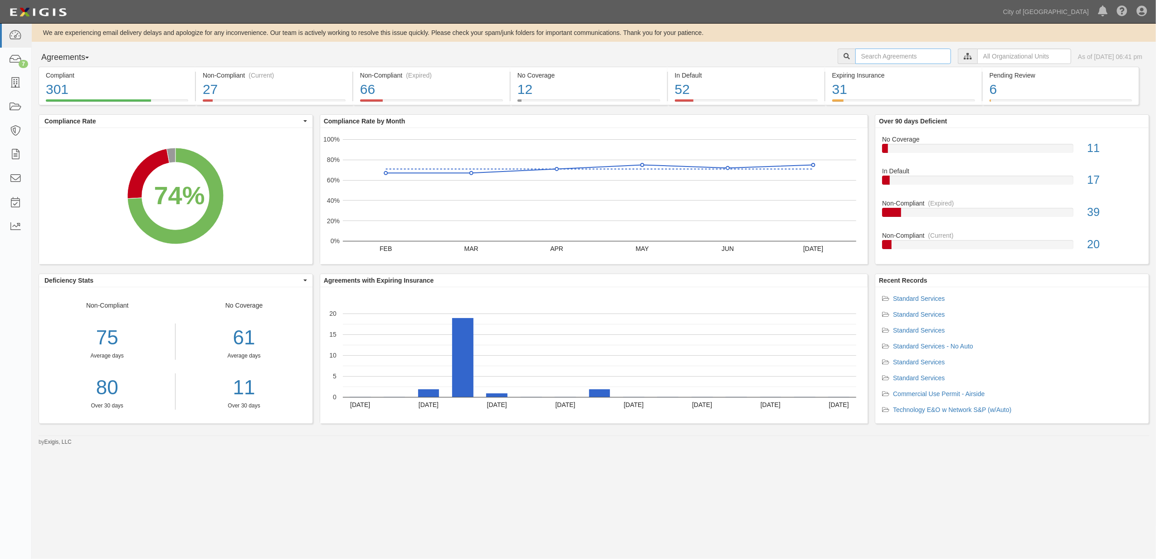
click at [876, 49] on input "text" at bounding box center [903, 56] width 96 height 15
paste input "154775"
type input "154775"
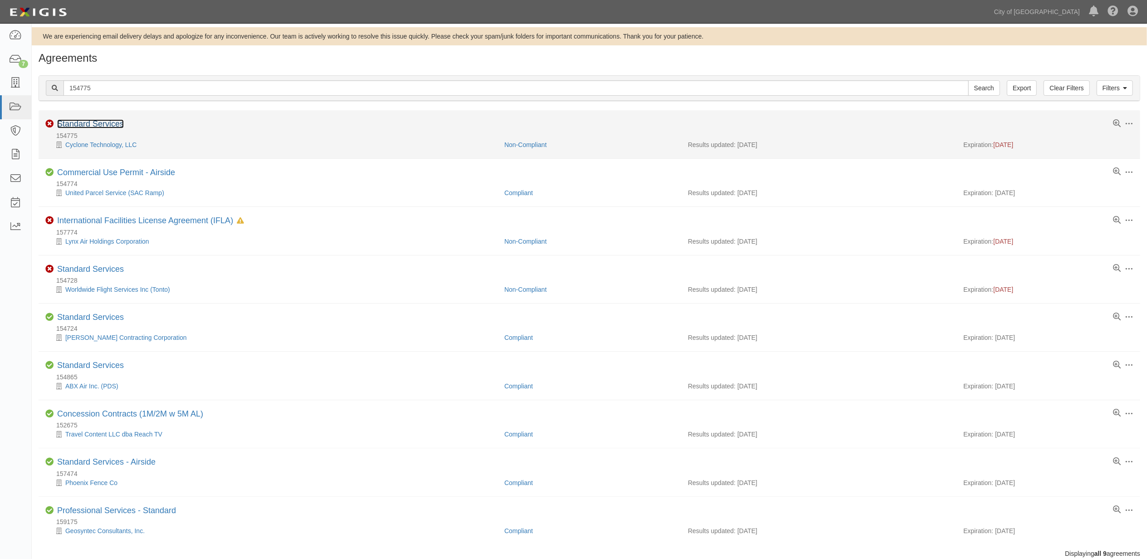
click at [89, 120] on link "Standard Services" at bounding box center [90, 123] width 67 height 9
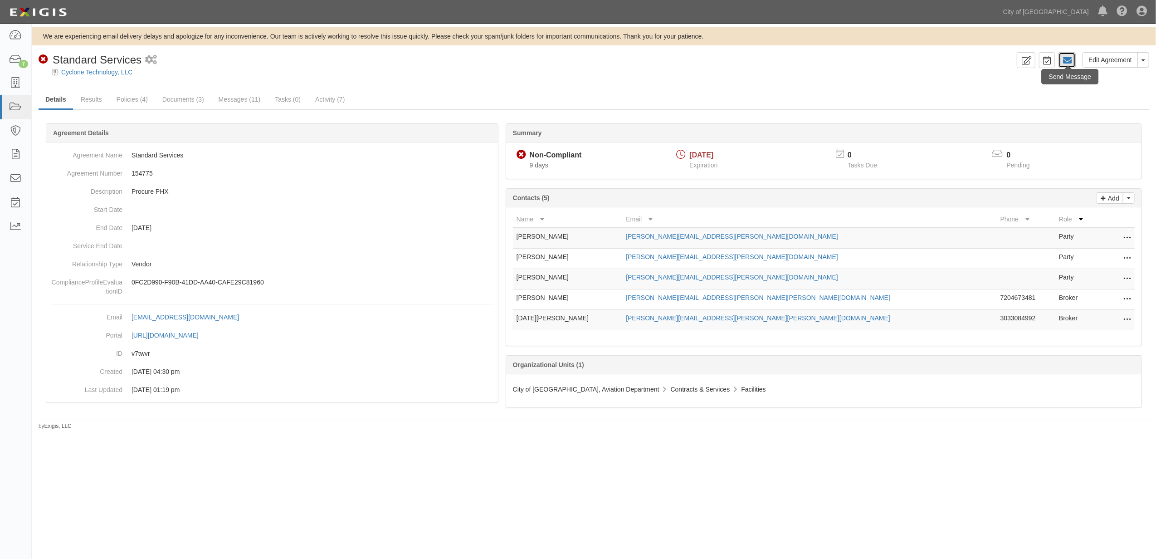
click at [1069, 60] on icon at bounding box center [1067, 60] width 9 height 9
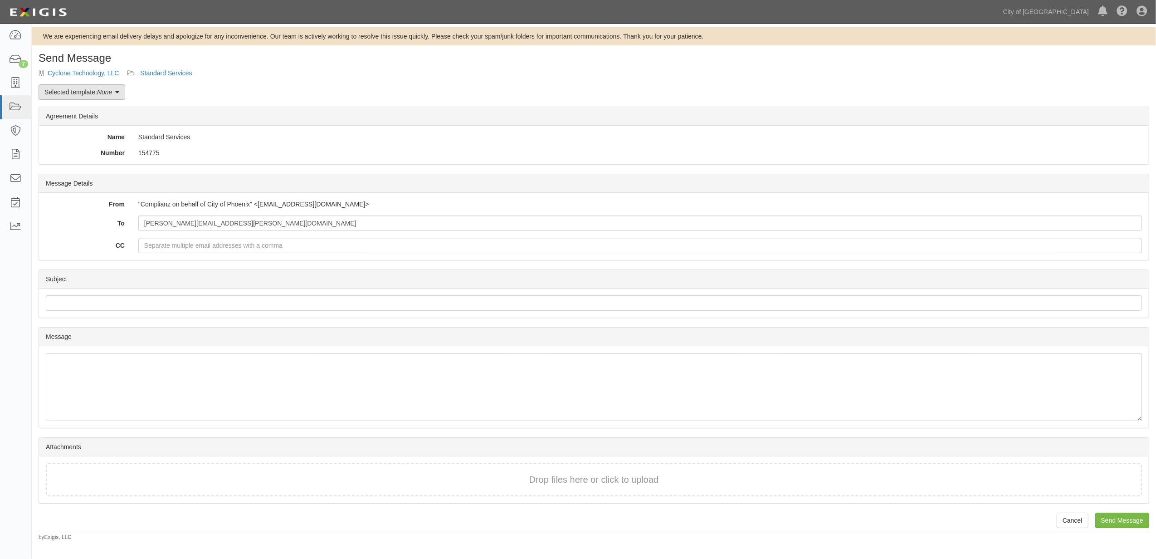
click at [99, 94] on em "None" at bounding box center [104, 91] width 15 height 7
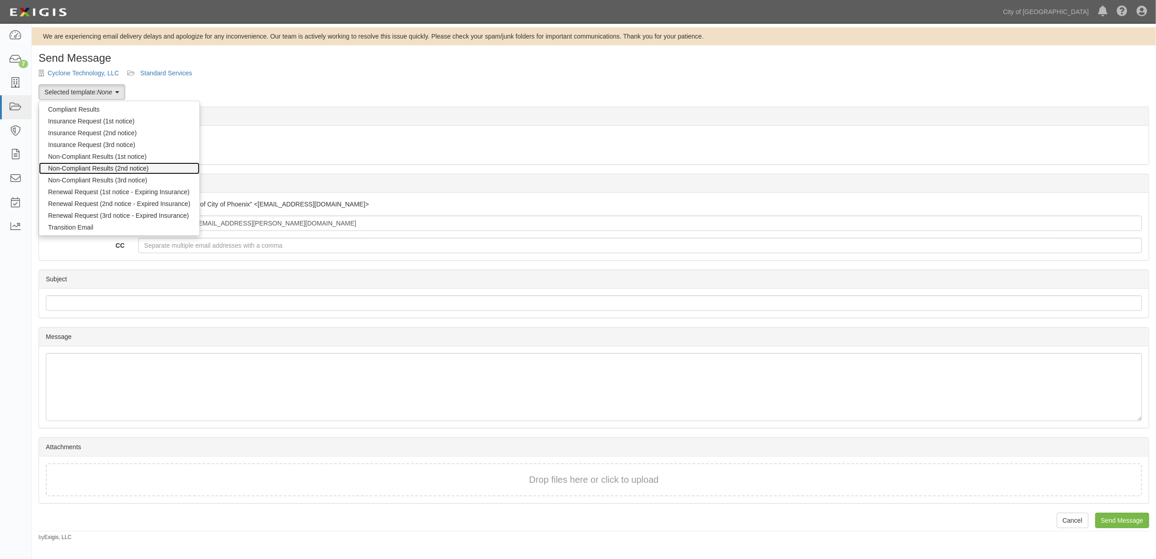
click at [87, 168] on link "Non-Compliant Results (2nd notice)" at bounding box center [119, 168] width 161 height 12
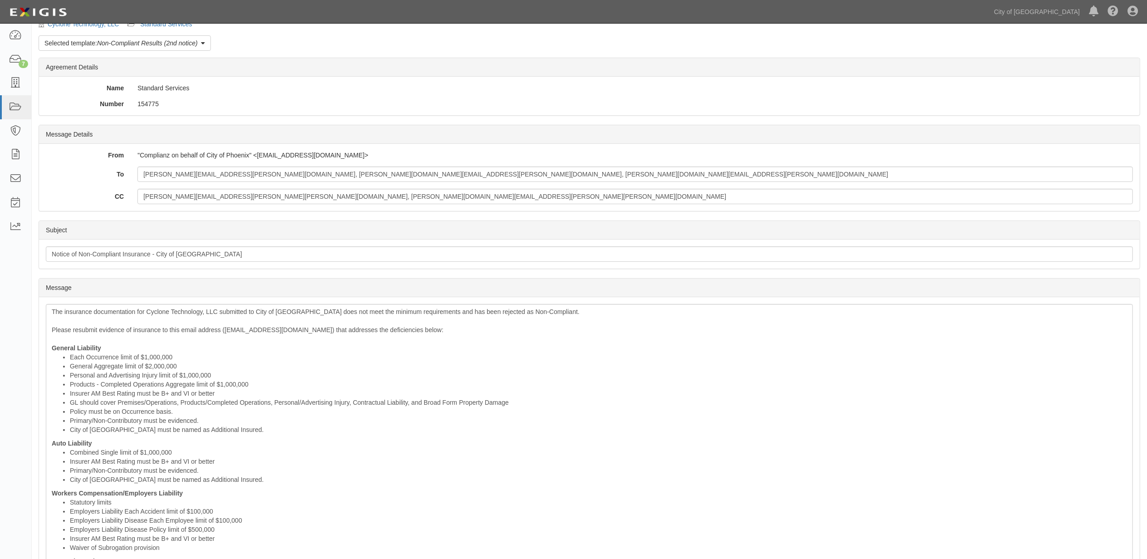
scroll to position [268, 0]
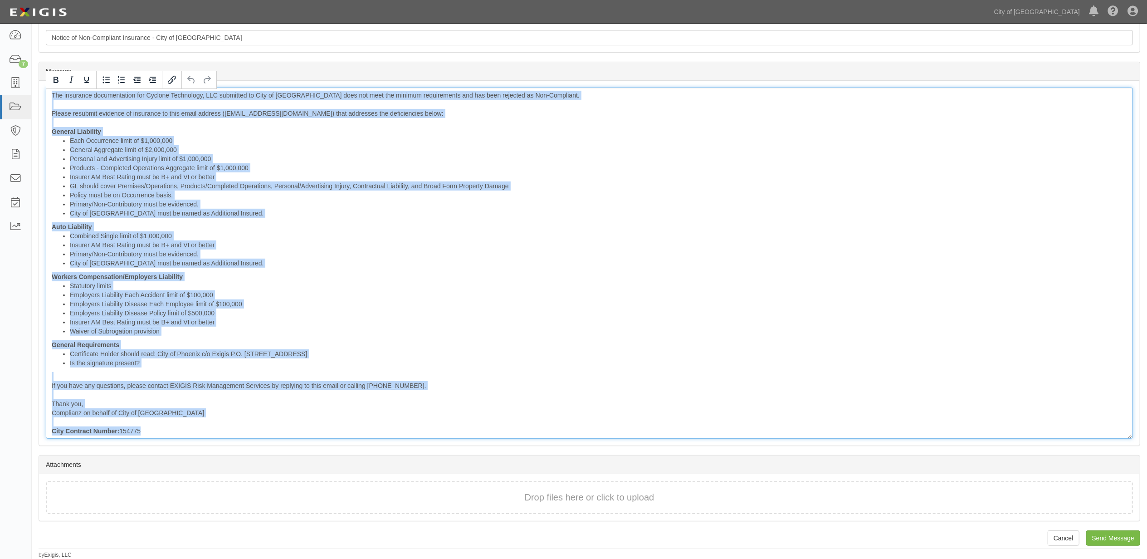
drag, startPoint x: 195, startPoint y: 434, endPoint x: -4, endPoint y: 54, distance: 428.5
click at [0, 54] on html "Toggle navigation Dashboard 7 Inbox Parties Agreements Coverages Documents Mess…" at bounding box center [573, 147] width 1147 height 824
copy div "The insurance documentation for Cyclone Technology, LLC submitted to City of Ph…"
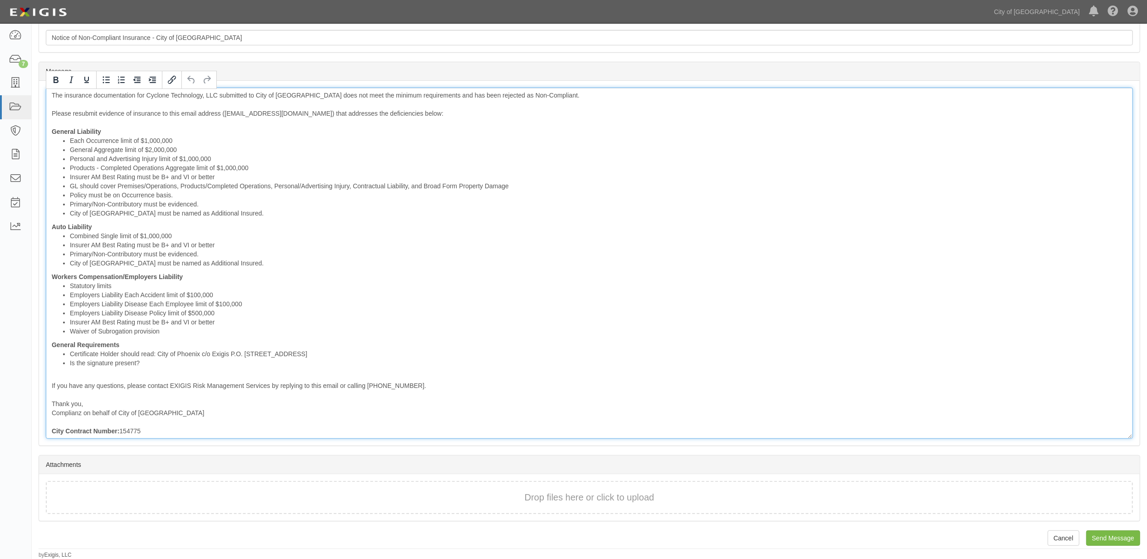
scroll to position [0, 0]
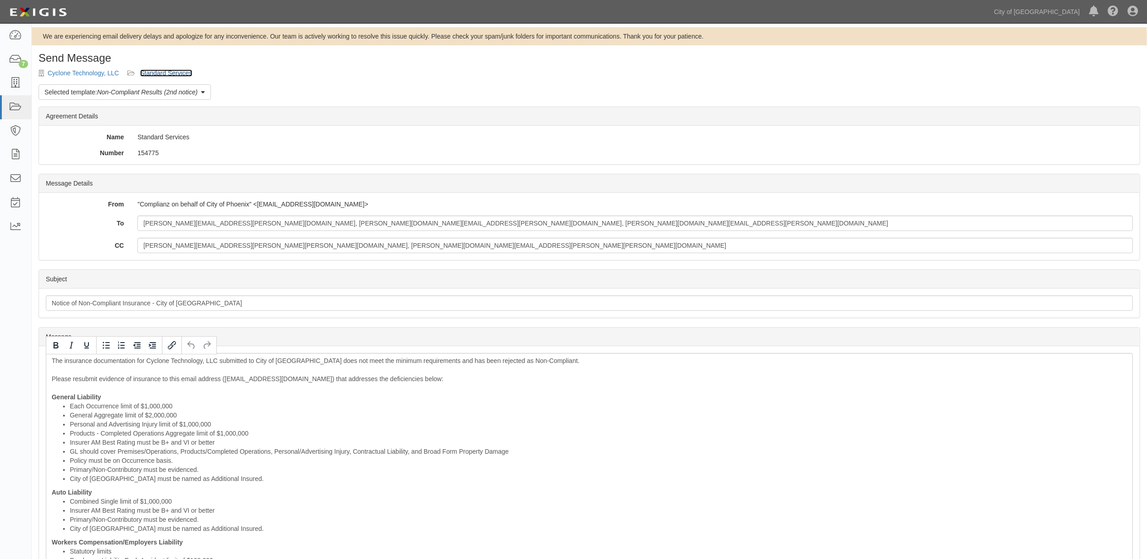
click at [166, 75] on link "Standard Services" at bounding box center [166, 72] width 52 height 7
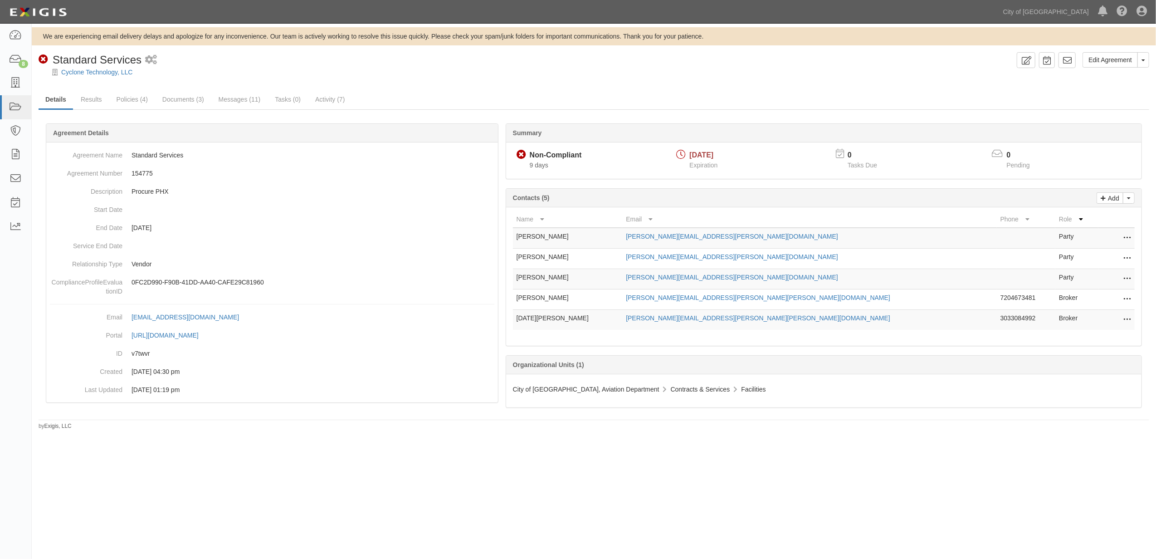
drag, startPoint x: 785, startPoint y: 240, endPoint x: 669, endPoint y: 241, distance: 115.2
click at [669, 241] on tr "[PERSON_NAME] [PERSON_NAME][EMAIL_ADDRESS][PERSON_NAME][DOMAIN_NAME] Party Edit…" at bounding box center [824, 238] width 622 height 21
copy tr "[PERSON_NAME][EMAIL_ADDRESS][PERSON_NAME][DOMAIN_NAME]"
drag, startPoint x: 783, startPoint y: 255, endPoint x: 672, endPoint y: 255, distance: 111.1
click at [672, 255] on td "[PERSON_NAME][EMAIL_ADDRESS][PERSON_NAME][DOMAIN_NAME]" at bounding box center [809, 259] width 374 height 20
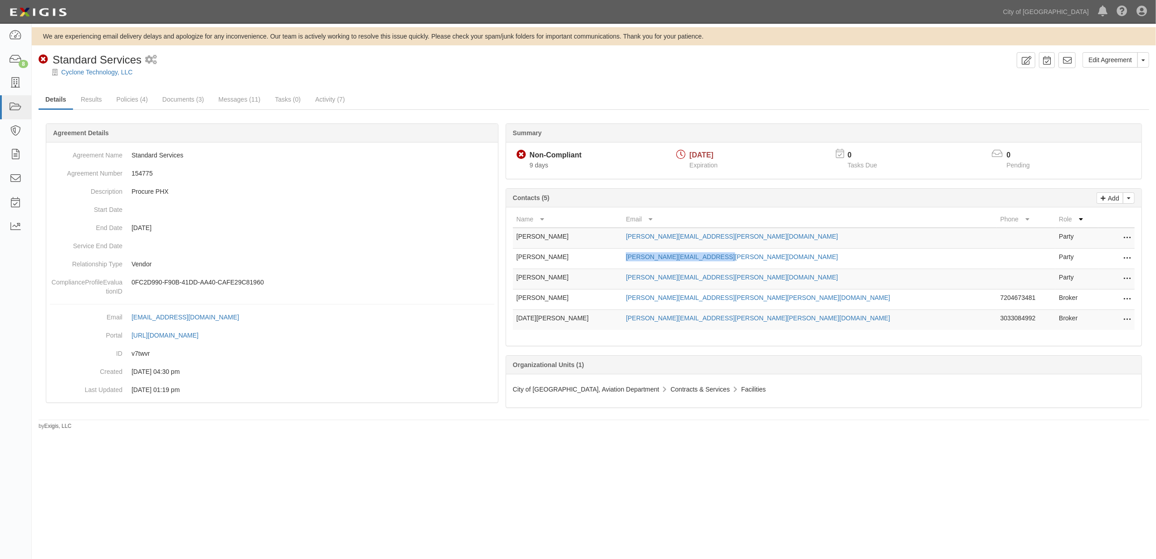
copy link "[PERSON_NAME][EMAIL_ADDRESS][PERSON_NAME][DOMAIN_NAME]"
drag, startPoint x: 781, startPoint y: 283, endPoint x: 678, endPoint y: 281, distance: 103.4
click at [678, 281] on td "[PERSON_NAME][EMAIL_ADDRESS][PERSON_NAME][DOMAIN_NAME]" at bounding box center [809, 279] width 374 height 20
copy link "[PERSON_NAME][EMAIL_ADDRESS][PERSON_NAME][DOMAIN_NAME]"
drag, startPoint x: 753, startPoint y: 300, endPoint x: 669, endPoint y: 300, distance: 83.5
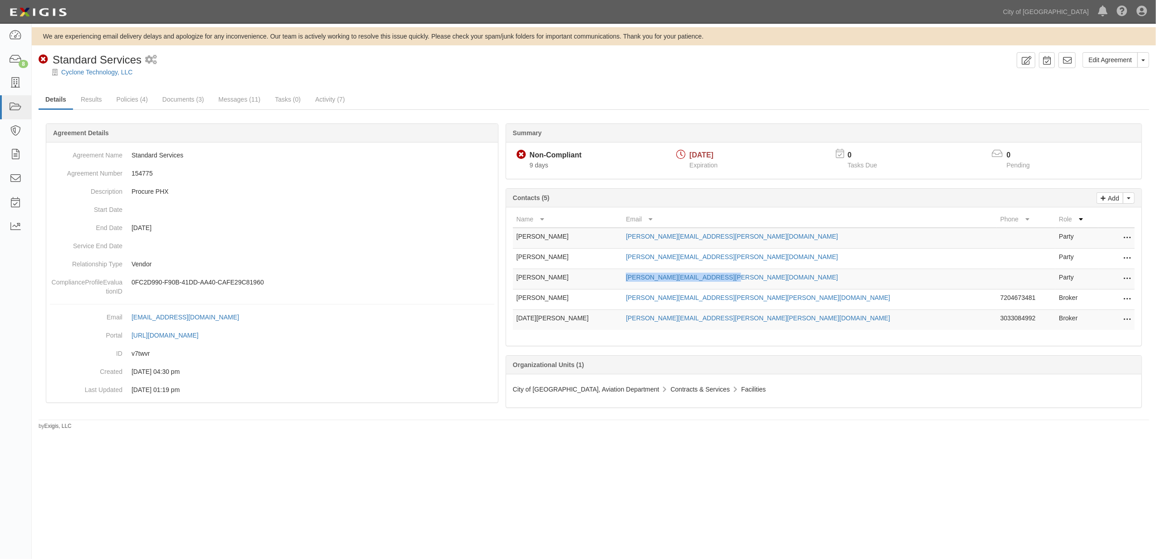
click at [669, 300] on tr "Julia Giltner julia.giltner@marsh.com 7204673481 Broker Edit Remove from agreem…" at bounding box center [824, 299] width 622 height 20
copy tr "[PERSON_NAME][EMAIL_ADDRESS][PERSON_NAME][PERSON_NAME][DOMAIN_NAME]"
drag, startPoint x: 775, startPoint y: 317, endPoint x: 675, endPoint y: 327, distance: 100.4
click at [675, 327] on td "[PERSON_NAME][EMAIL_ADDRESS][PERSON_NAME][PERSON_NAME][DOMAIN_NAME]" at bounding box center [809, 320] width 374 height 20
copy link "[PERSON_NAME][EMAIL_ADDRESS][PERSON_NAME][PERSON_NAME][DOMAIN_NAME]"
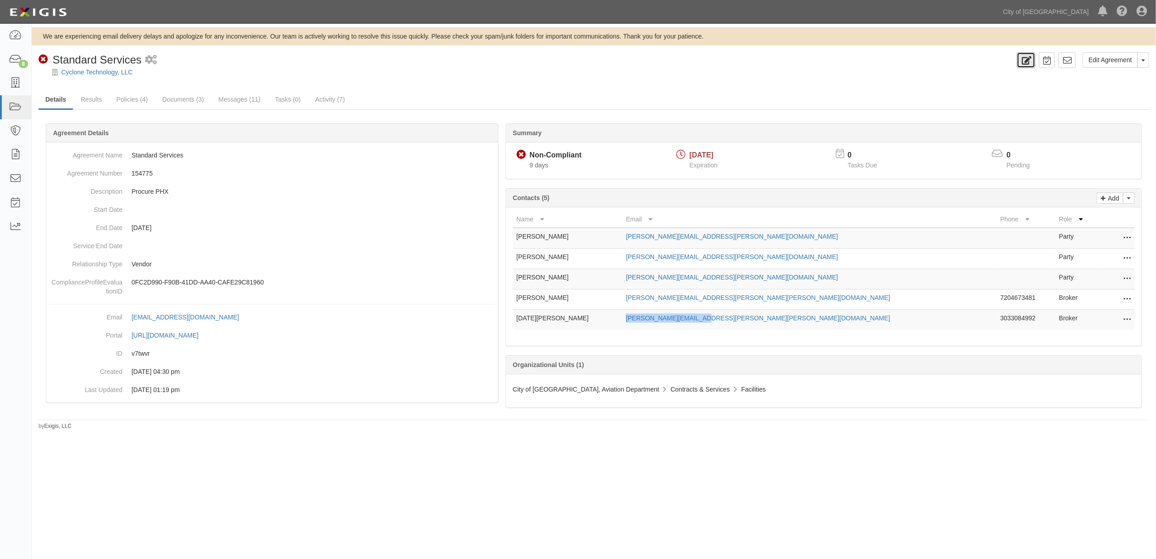
drag, startPoint x: 1030, startPoint y: 65, endPoint x: 973, endPoint y: 83, distance: 60.0
click at [1030, 65] on link at bounding box center [1026, 60] width 19 height 16
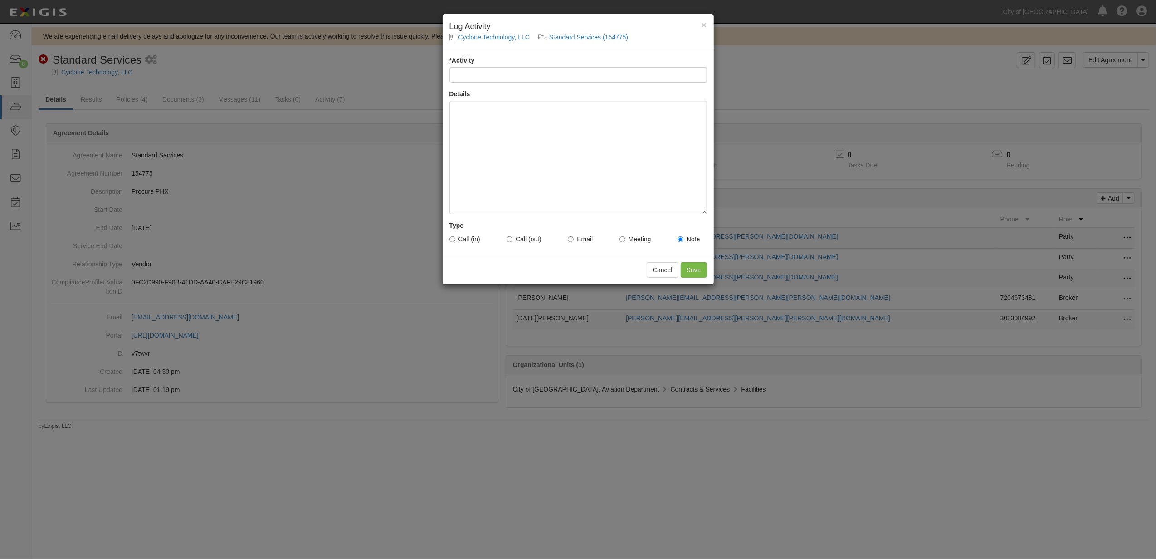
click at [508, 74] on input "* Activity" at bounding box center [578, 74] width 258 height 15
type input "Email Sent to Vendor - tm"
click at [530, 142] on div at bounding box center [578, 157] width 258 height 113
click at [528, 68] on input "Email Sent to Vendor - tm" at bounding box center [578, 74] width 258 height 15
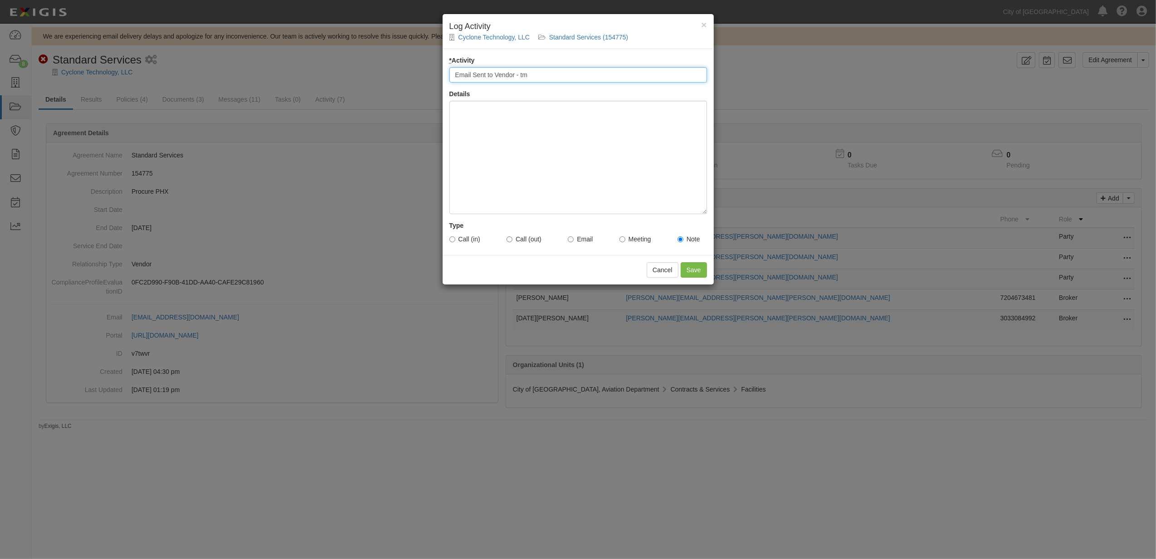
click at [553, 79] on input "Email Sent to Vendor - tm" at bounding box center [578, 74] width 258 height 15
click at [553, 79] on input "* Activity" at bounding box center [578, 74] width 258 height 15
type input "Email Sent to Vendor/broker - tm"
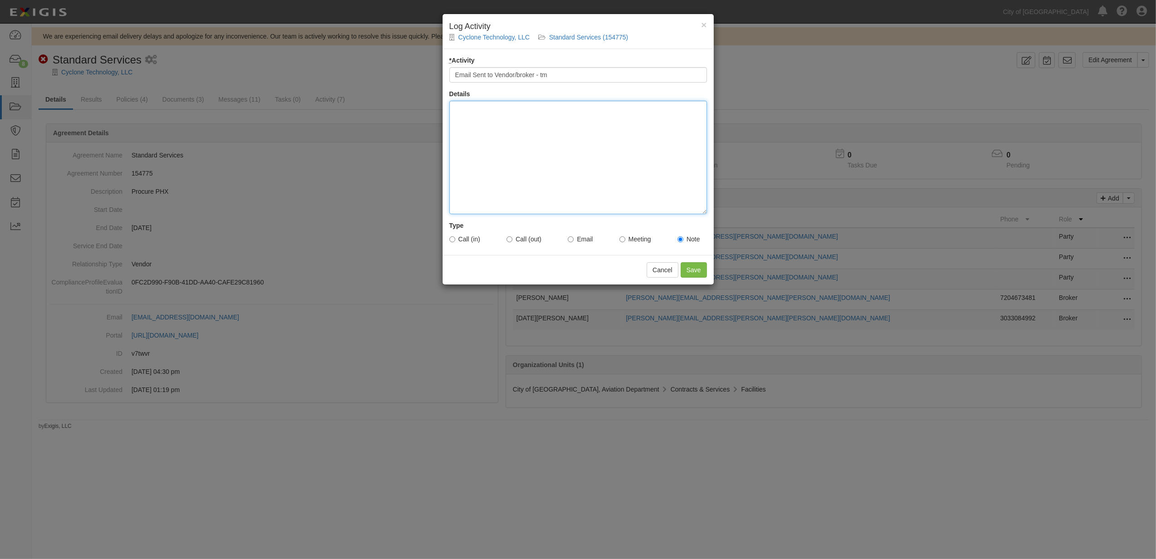
click at [512, 122] on div at bounding box center [578, 157] width 258 height 113
click at [583, 239] on label "Email" at bounding box center [580, 238] width 25 height 9
click at [574, 239] on input "Email" at bounding box center [571, 239] width 6 height 6
radio input "true"
click at [695, 273] on input "Save" at bounding box center [694, 269] width 26 height 15
